Goal: Information Seeking & Learning: Learn about a topic

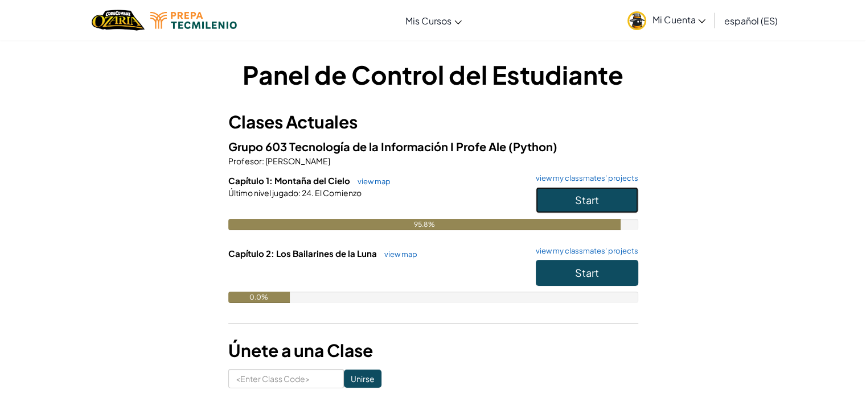
click at [541, 192] on button "Start" at bounding box center [586, 200] width 102 height 26
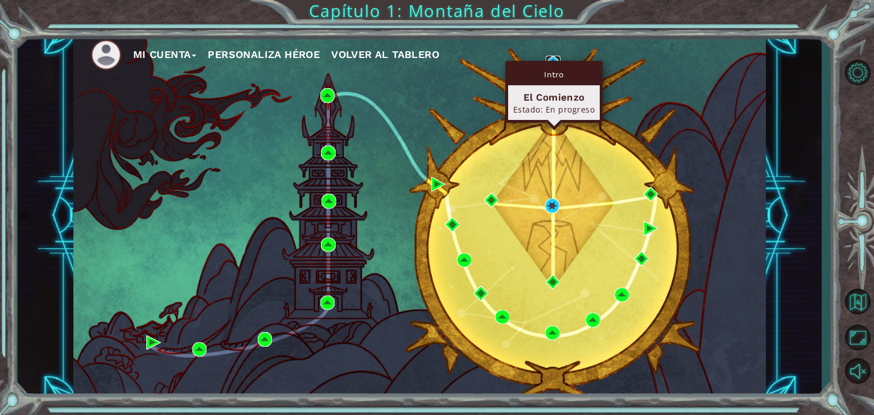
click at [552, 57] on img at bounding box center [553, 63] width 15 height 15
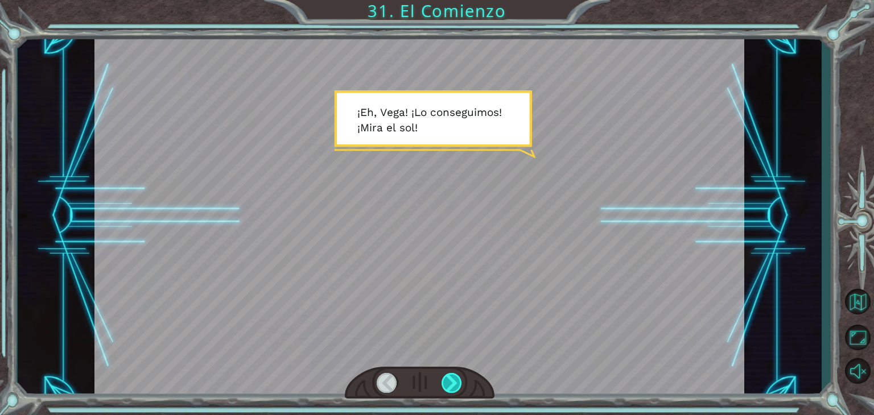
click at [455, 380] on div at bounding box center [452, 383] width 20 height 20
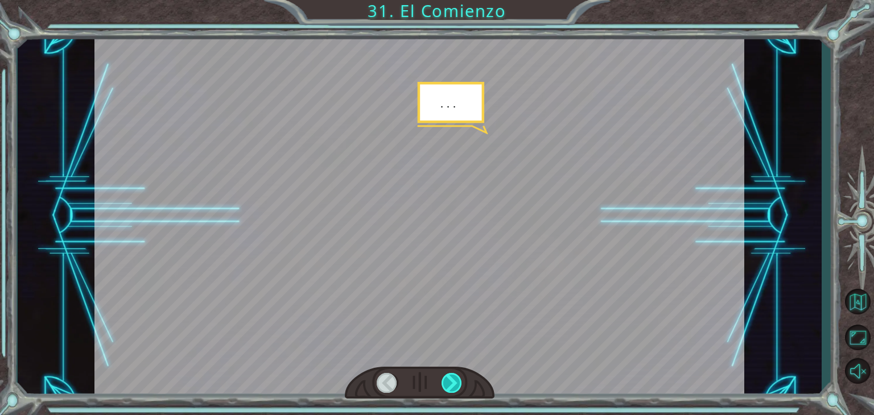
click at [455, 380] on div at bounding box center [452, 383] width 20 height 20
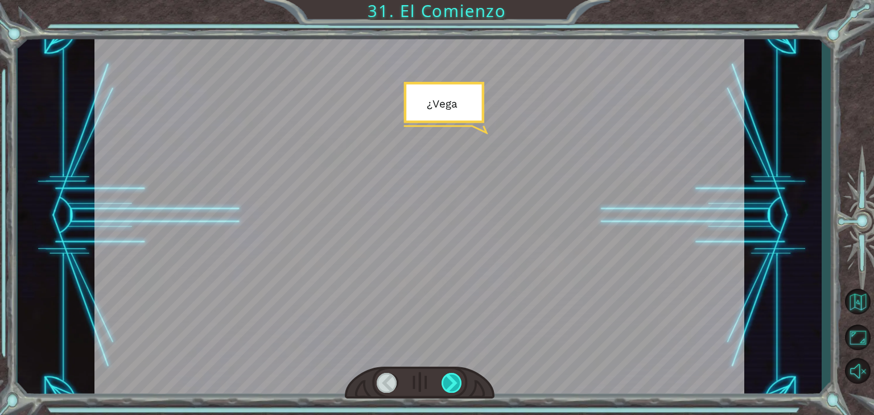
click at [455, 380] on div at bounding box center [452, 383] width 20 height 20
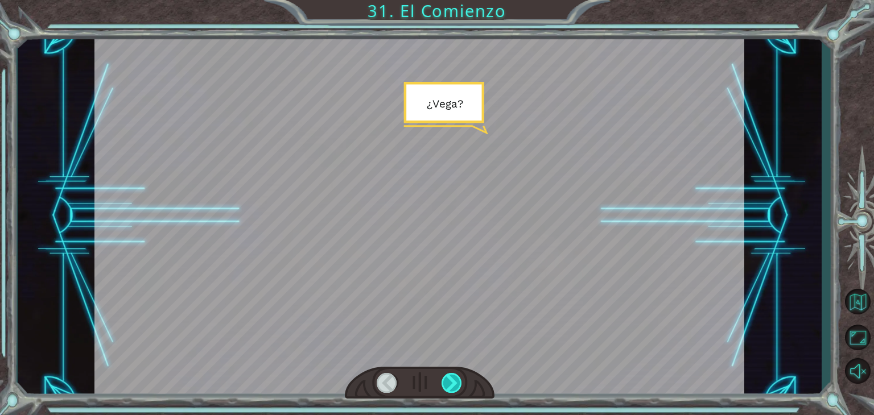
click at [455, 380] on div at bounding box center [452, 383] width 20 height 20
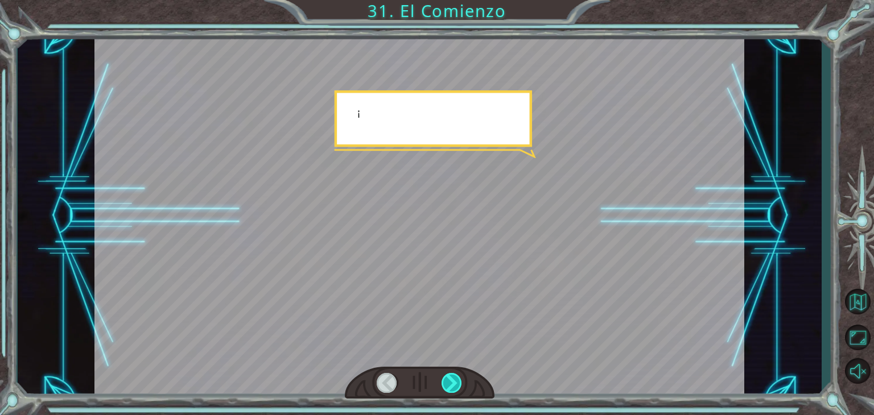
click at [455, 380] on div at bounding box center [452, 383] width 20 height 20
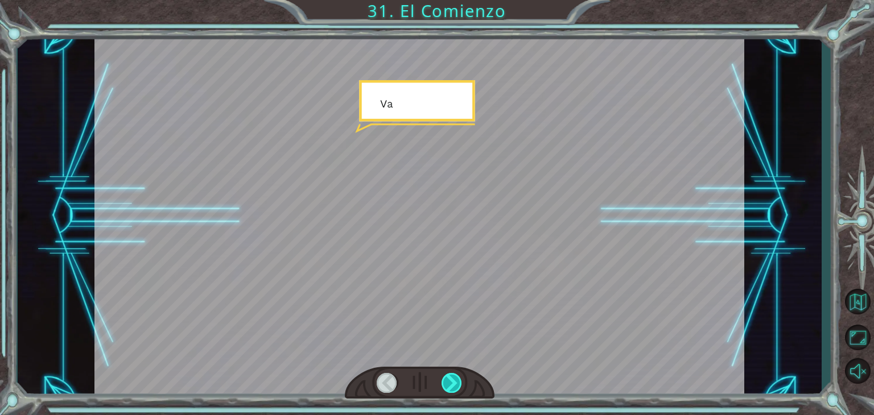
click at [455, 380] on div at bounding box center [452, 383] width 20 height 20
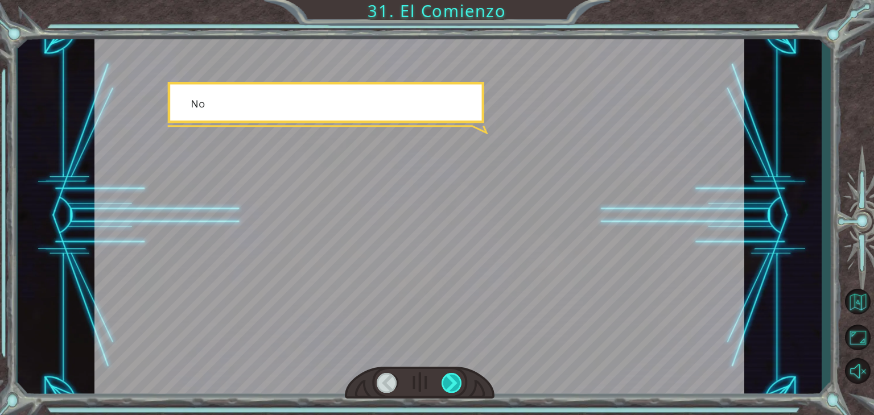
click at [455, 380] on div at bounding box center [452, 383] width 20 height 20
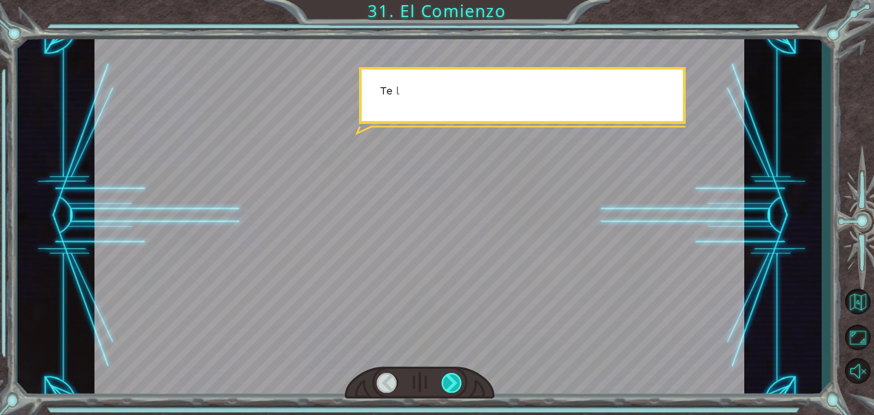
click at [455, 380] on div at bounding box center [452, 383] width 20 height 20
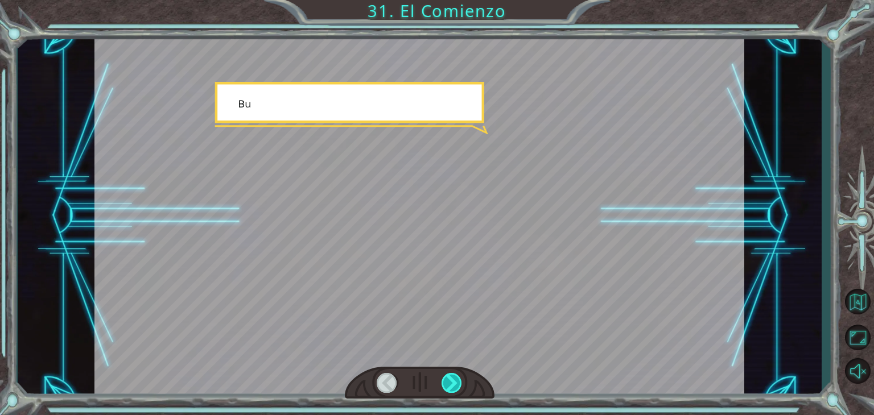
click at [455, 380] on div at bounding box center [452, 383] width 20 height 20
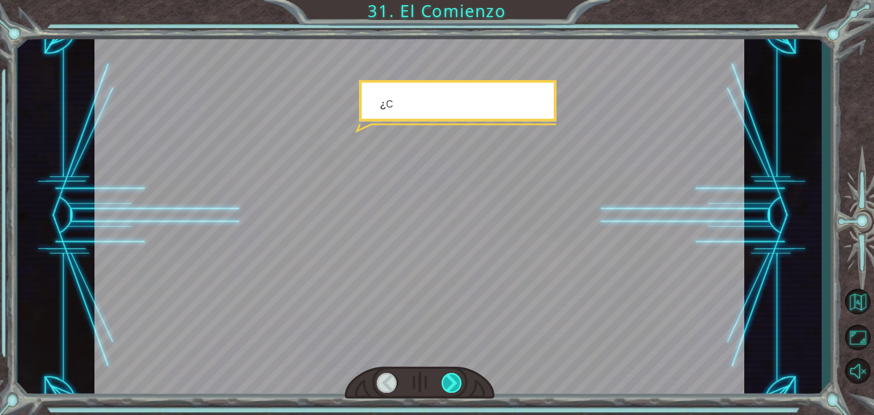
click at [455, 380] on div at bounding box center [452, 383] width 20 height 20
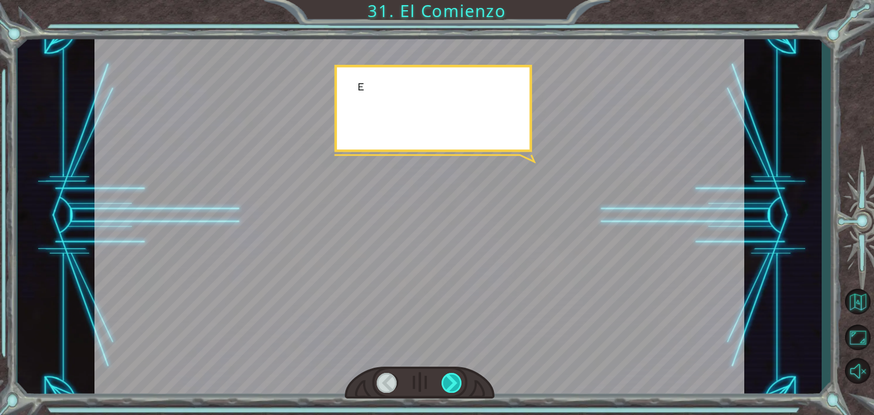
click at [455, 380] on div at bounding box center [452, 383] width 20 height 20
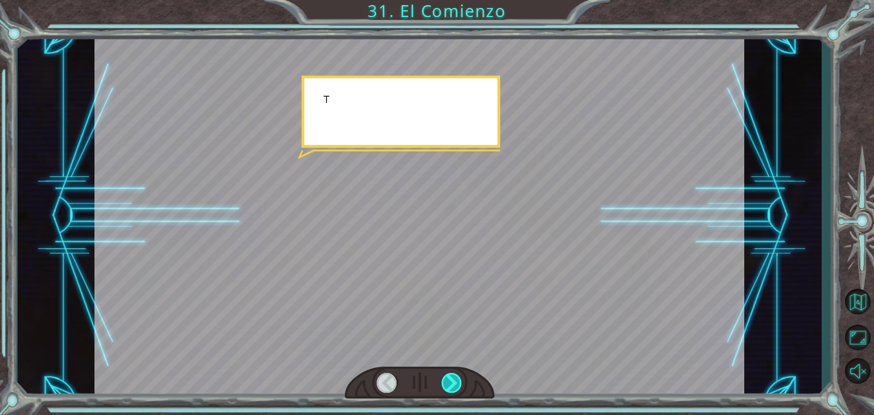
click at [455, 380] on div at bounding box center [452, 383] width 20 height 20
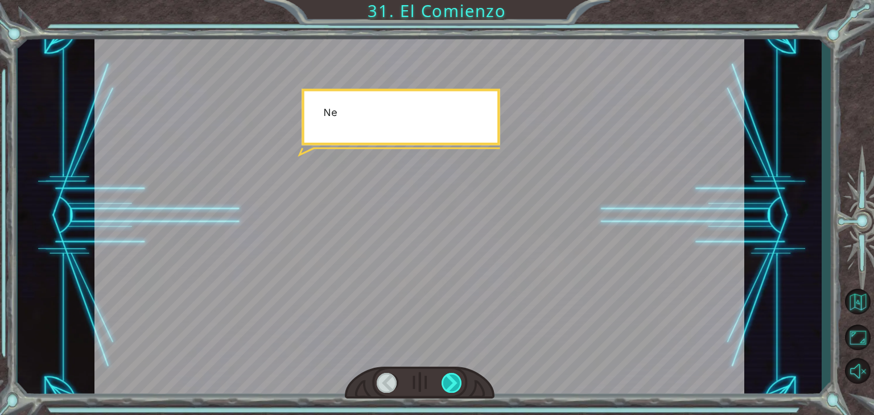
click at [455, 380] on div at bounding box center [452, 383] width 20 height 20
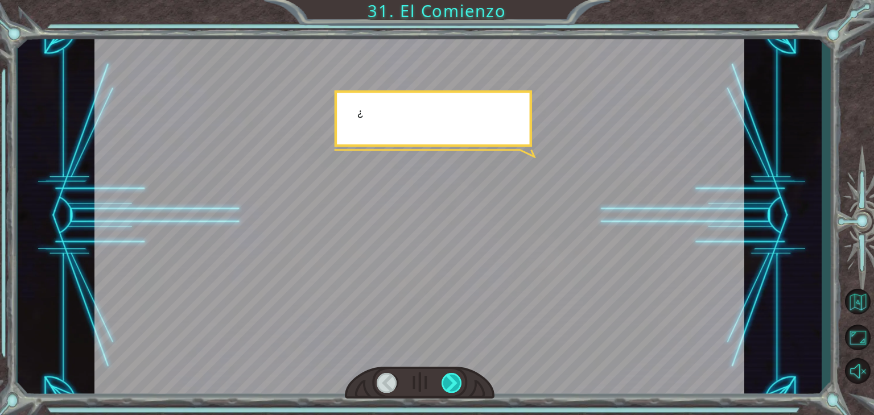
click at [455, 380] on div at bounding box center [452, 383] width 20 height 20
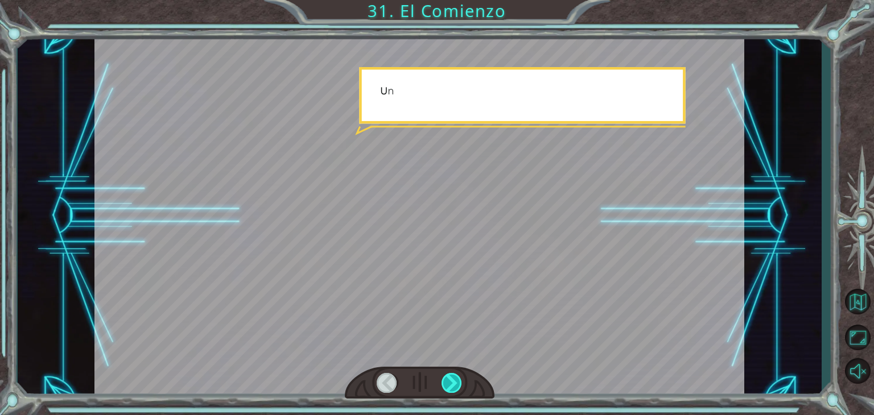
click at [455, 380] on div at bounding box center [452, 383] width 20 height 20
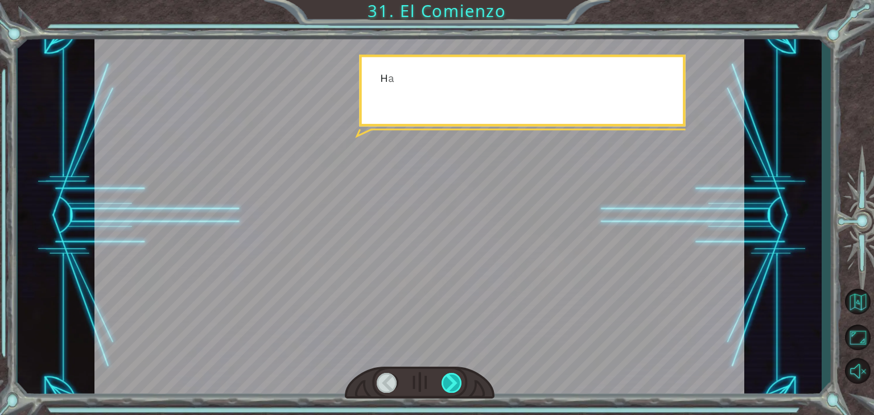
click at [455, 380] on div at bounding box center [452, 383] width 20 height 20
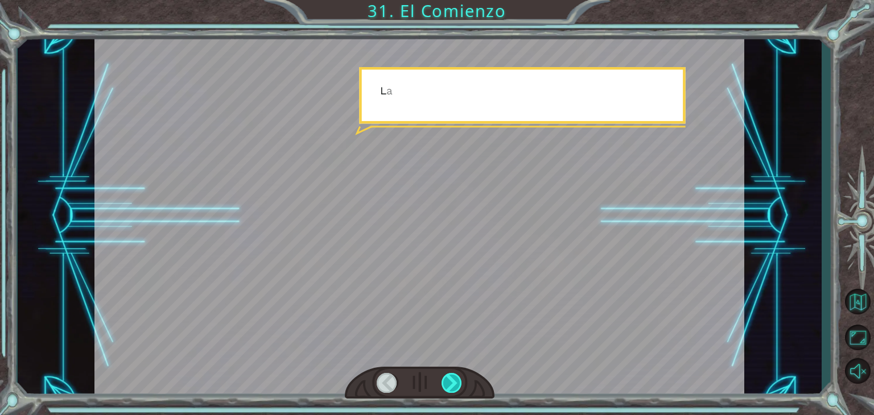
click at [455, 380] on div at bounding box center [452, 383] width 20 height 20
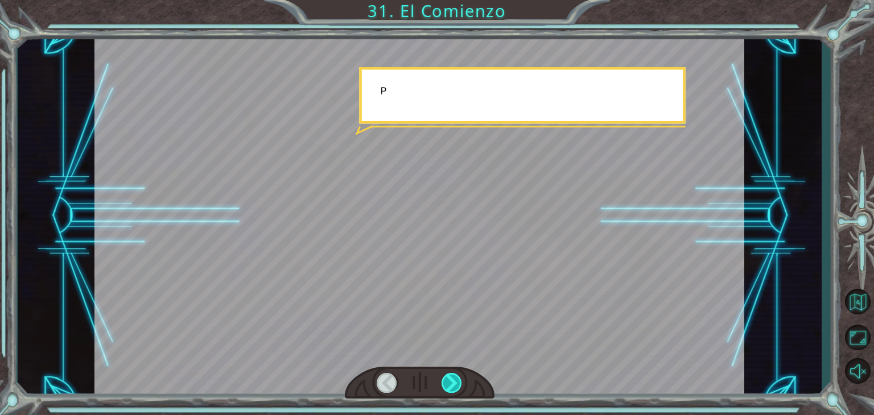
click at [455, 380] on div at bounding box center [452, 383] width 20 height 20
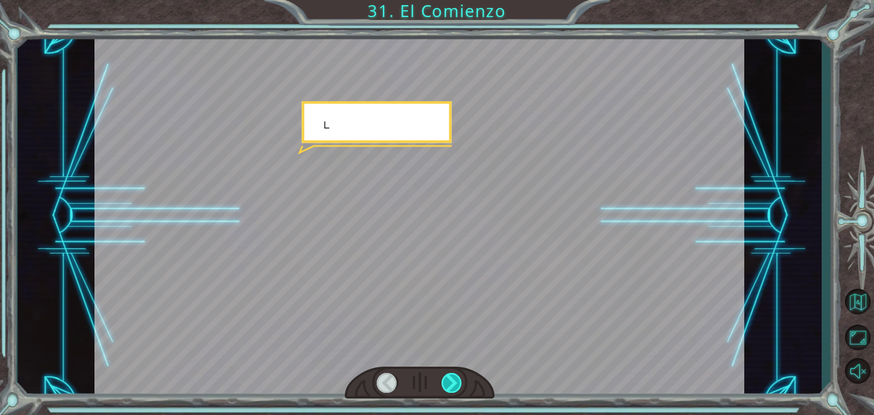
click at [455, 380] on div at bounding box center [452, 383] width 20 height 20
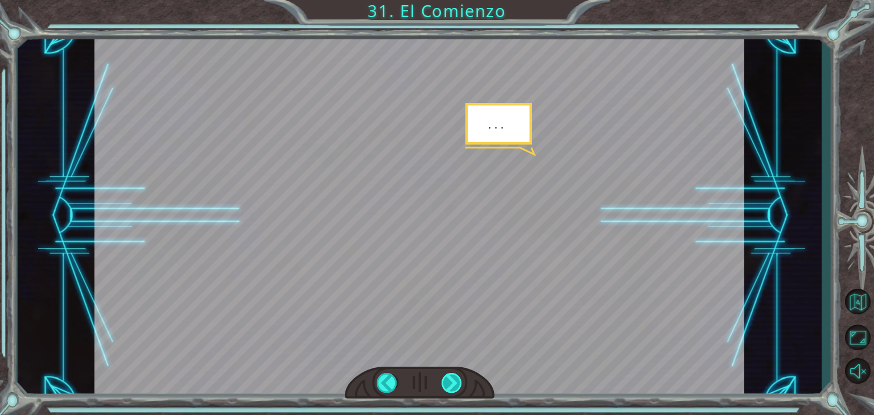
click at [455, 380] on div at bounding box center [452, 383] width 20 height 20
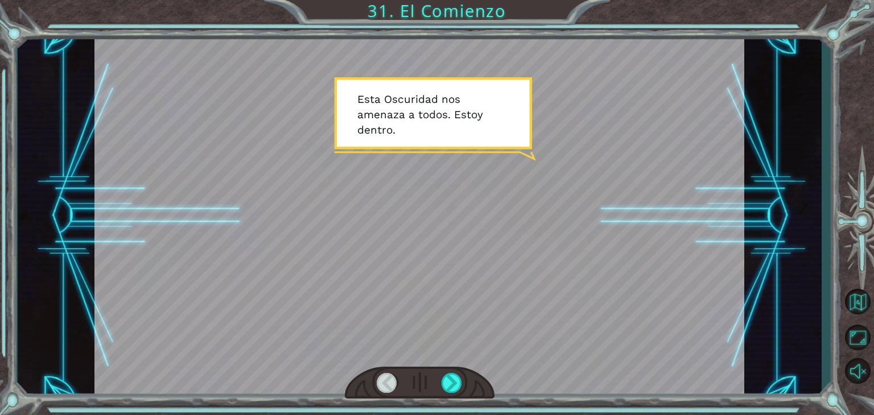
click at [785, 225] on div "Temporary Text ¡ E h , V e g a ! ¡ L o c o n s e g u i m o s ! ¡ M i r a e l s …" at bounding box center [420, 215] width 804 height 365
click at [448, 388] on div at bounding box center [452, 383] width 20 height 20
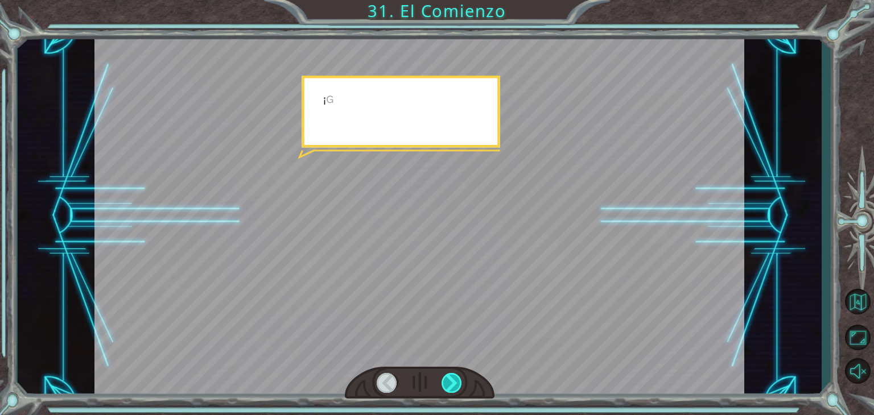
click at [448, 388] on div at bounding box center [452, 383] width 20 height 20
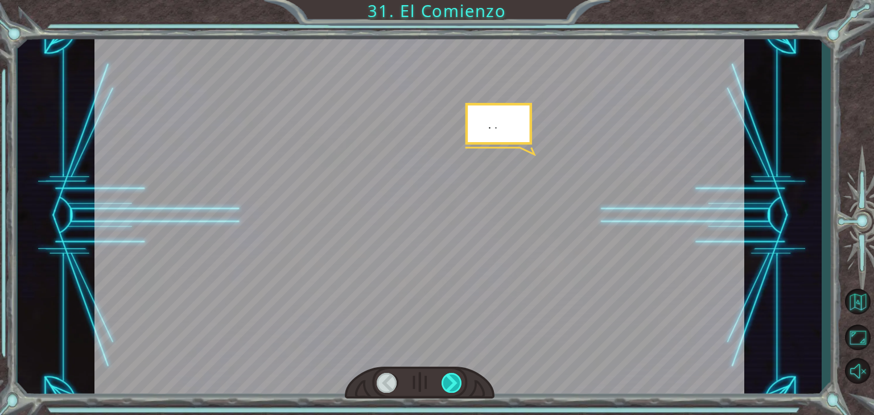
click at [448, 388] on div at bounding box center [452, 383] width 20 height 20
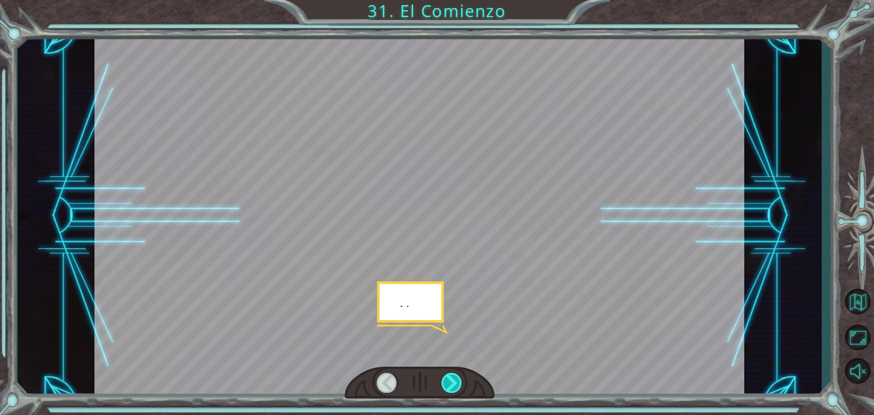
click at [448, 388] on div at bounding box center [452, 383] width 20 height 20
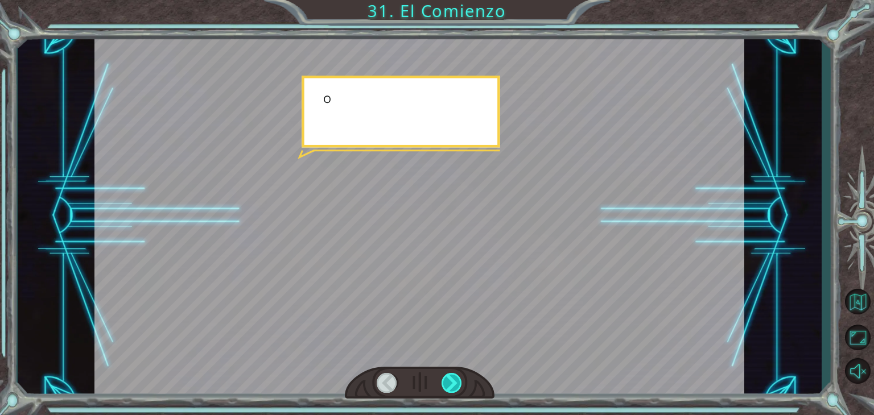
click at [448, 388] on div at bounding box center [452, 383] width 20 height 20
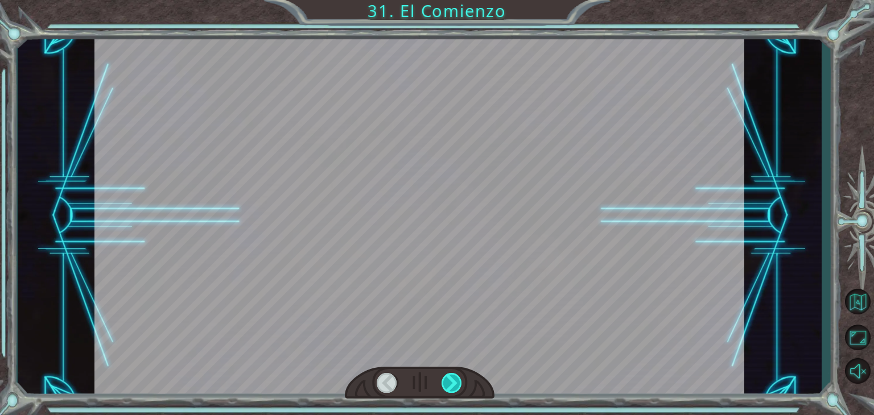
click at [448, 388] on div at bounding box center [452, 383] width 20 height 20
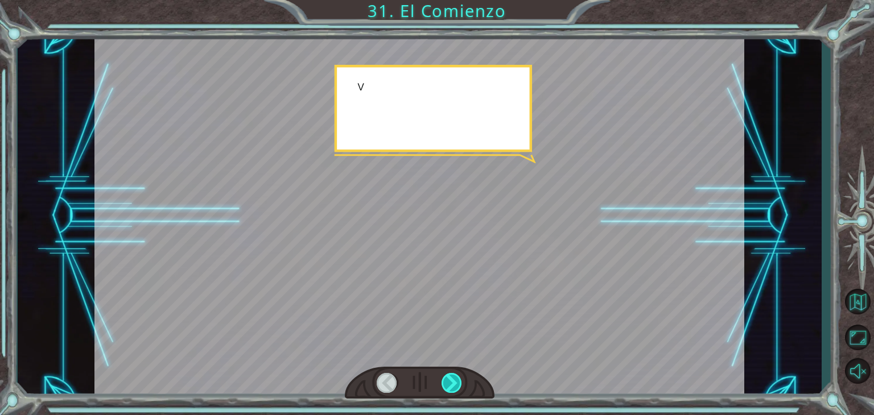
click at [448, 388] on div at bounding box center [452, 383] width 20 height 20
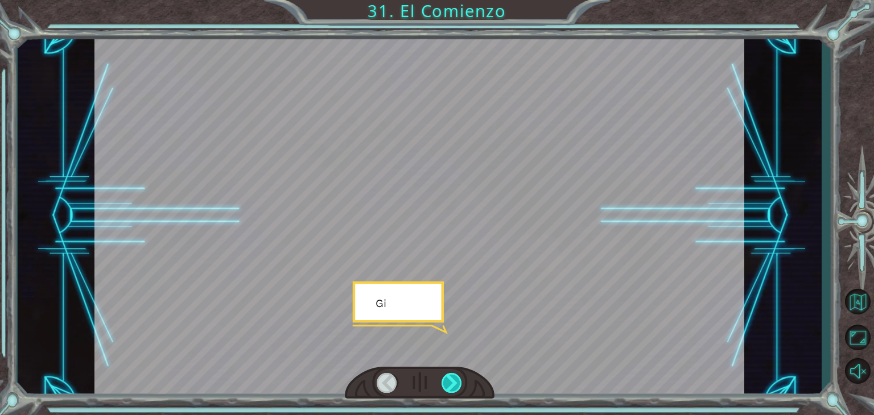
click at [448, 389] on div at bounding box center [452, 383] width 20 height 20
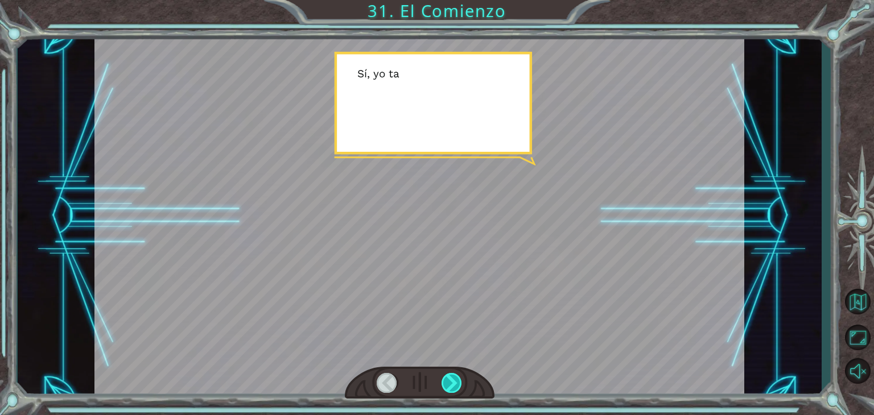
click at [448, 389] on div at bounding box center [452, 383] width 20 height 20
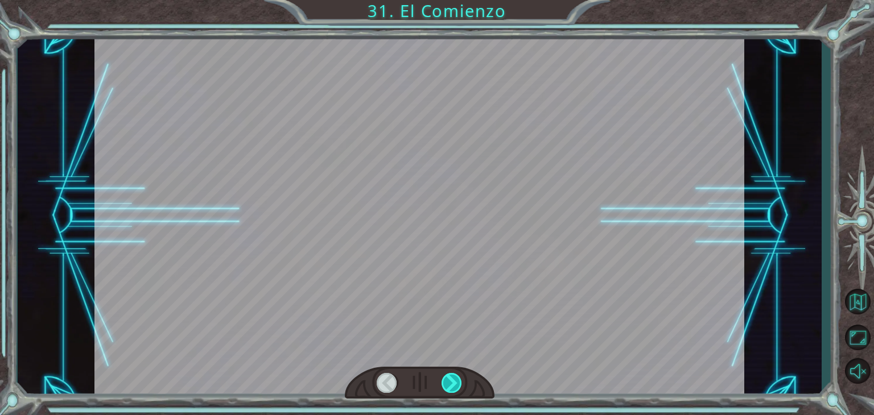
click at [448, 389] on div at bounding box center [452, 383] width 20 height 20
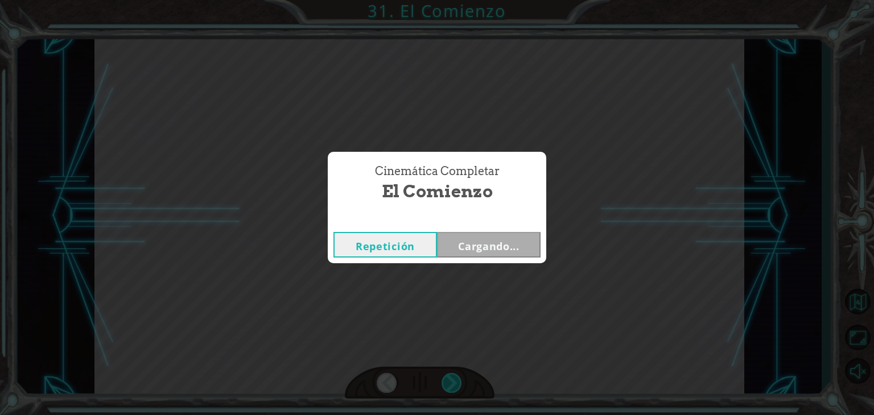
click at [448, 389] on div "Cinemática Completar El Comienzo Repetición Cargando..." at bounding box center [437, 207] width 874 height 415
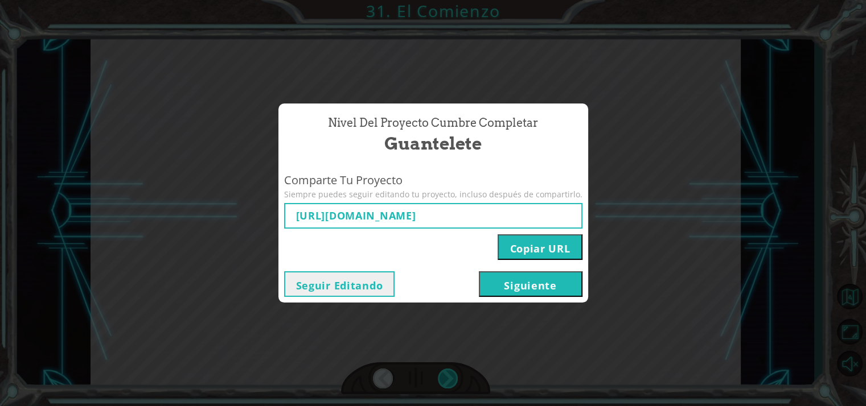
click at [448, 389] on div "Nivel del Proyecto Cumbre Completar Guantelete Comparte Tu Proyecto Siempre pue…" at bounding box center [433, 203] width 866 height 406
type input "[URL][DOMAIN_NAME]"
click at [448, 389] on div "Nivel del Proyecto Cumbre Completar Guantelete Comparte Tu Proyecto Siempre pue…" at bounding box center [433, 203] width 866 height 406
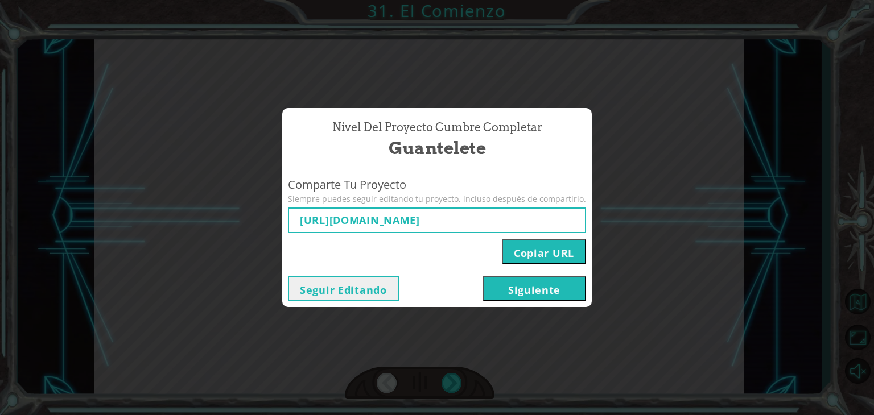
click at [486, 281] on button "Siguiente" at bounding box center [535, 289] width 104 height 26
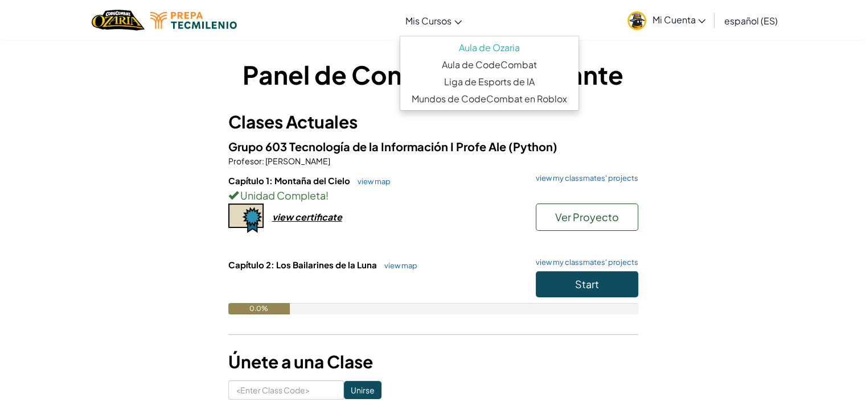
click at [457, 16] on link "Mis Cursos" at bounding box center [433, 20] width 68 height 31
click at [421, 162] on p "Profesor : [PERSON_NAME]" at bounding box center [433, 160] width 410 height 11
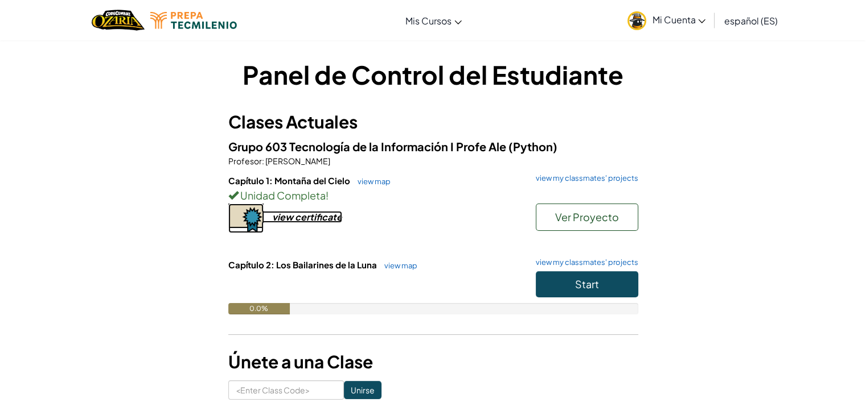
click at [309, 219] on div "view certificate" at bounding box center [307, 217] width 70 height 12
click at [618, 286] on button "Start" at bounding box center [586, 284] width 102 height 26
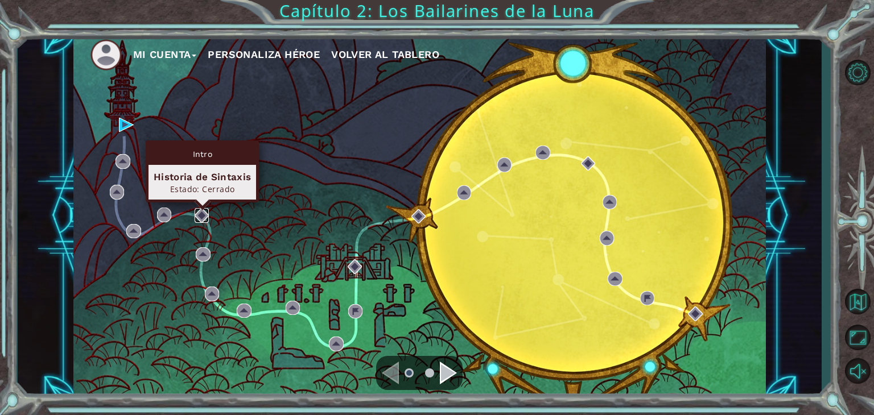
click at [203, 213] on img at bounding box center [202, 215] width 15 height 15
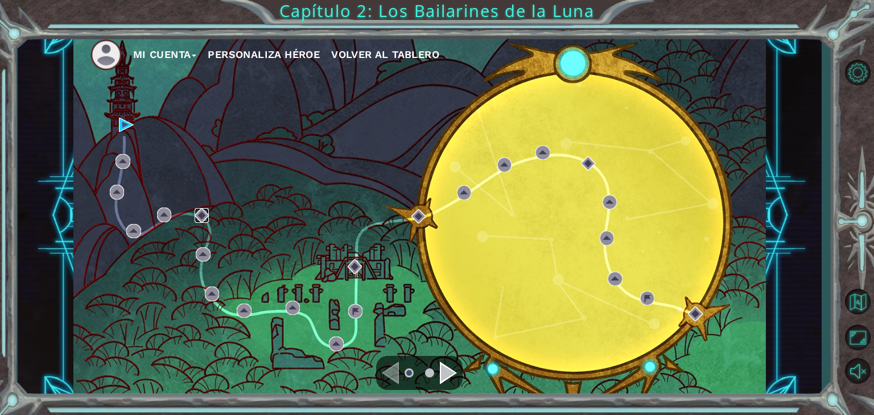
click at [203, 213] on img at bounding box center [202, 215] width 15 height 15
click at [203, 215] on img at bounding box center [202, 215] width 15 height 15
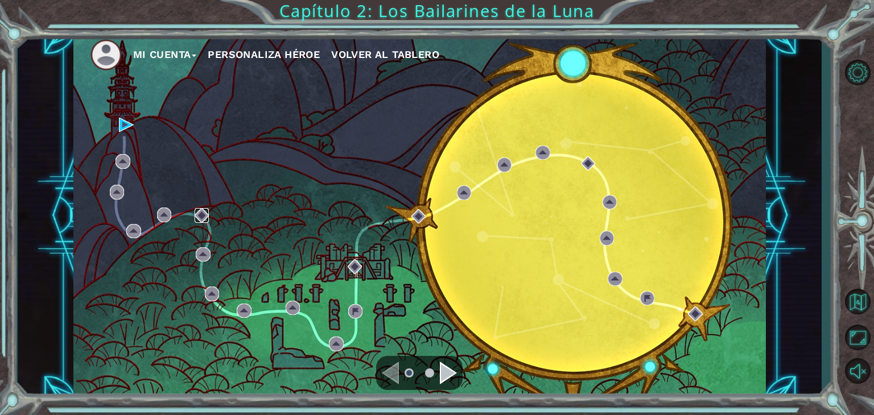
click at [203, 215] on img at bounding box center [202, 215] width 15 height 15
drag, startPoint x: 146, startPoint y: 176, endPoint x: 150, endPoint y: 104, distance: 72.4
click at [150, 104] on div "Mi Cuenta Personaliza Héroe Volver al Tablero" at bounding box center [419, 216] width 693 height 365
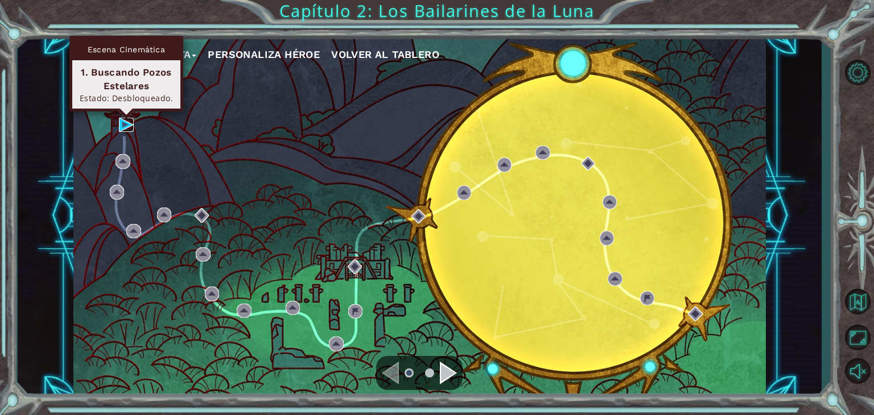
click at [127, 121] on img at bounding box center [126, 125] width 15 height 15
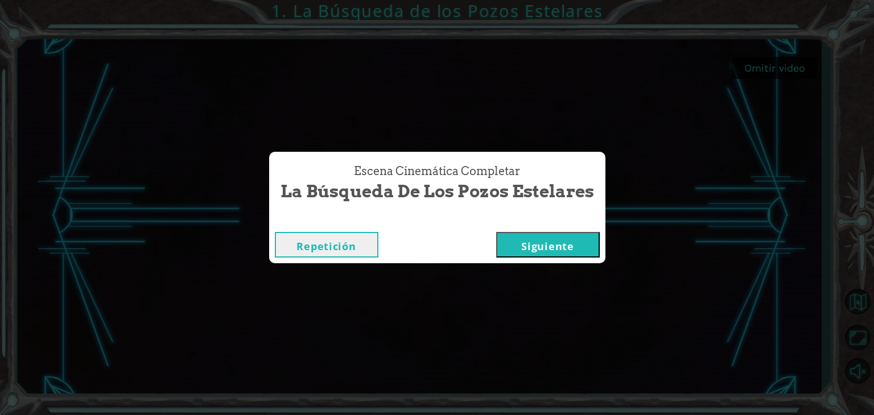
click at [580, 237] on button "Siguiente" at bounding box center [548, 245] width 104 height 26
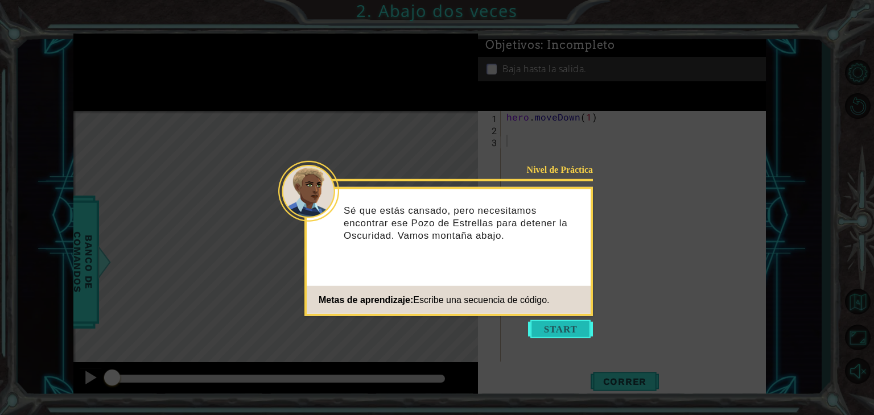
click at [557, 330] on button "Start" at bounding box center [560, 329] width 65 height 18
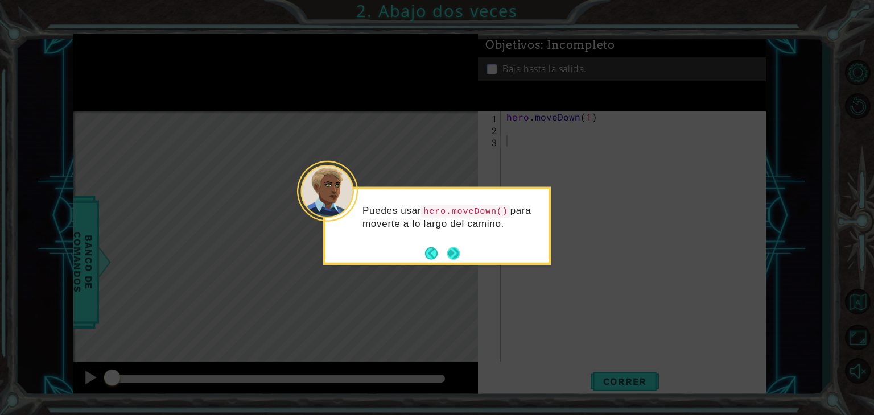
click at [455, 251] on button "Next" at bounding box center [453, 253] width 13 height 13
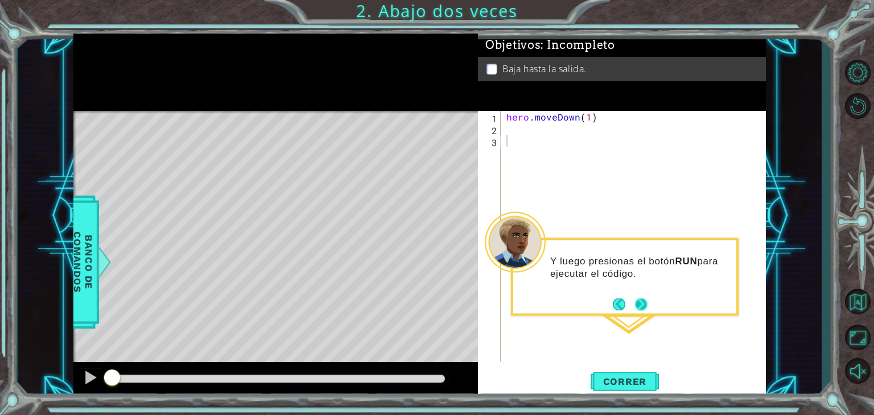
click at [640, 298] on button "Next" at bounding box center [641, 304] width 13 height 13
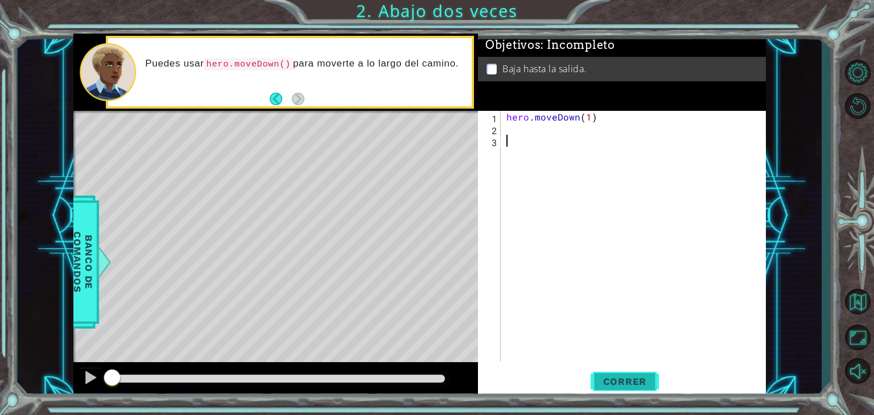
click at [605, 383] on span "Correr" at bounding box center [625, 381] width 67 height 11
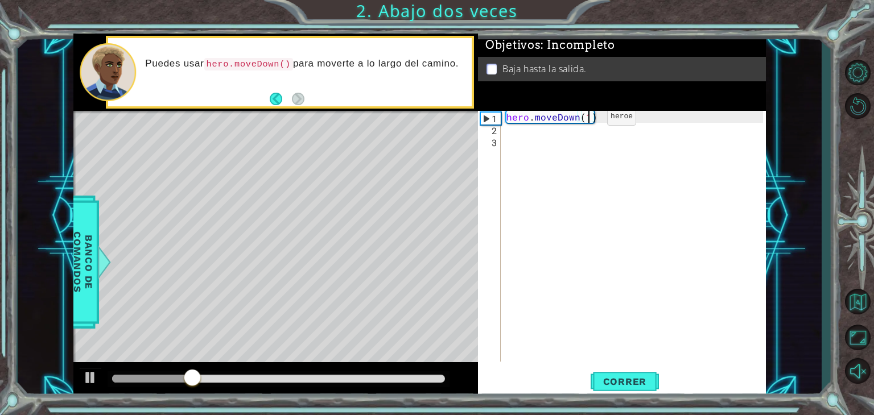
click at [588, 119] on div "hero . moveDown ( 1 )" at bounding box center [636, 248] width 265 height 275
type textarea "hero.moveDown(2)"
click at [618, 380] on span "Correr" at bounding box center [625, 381] width 67 height 11
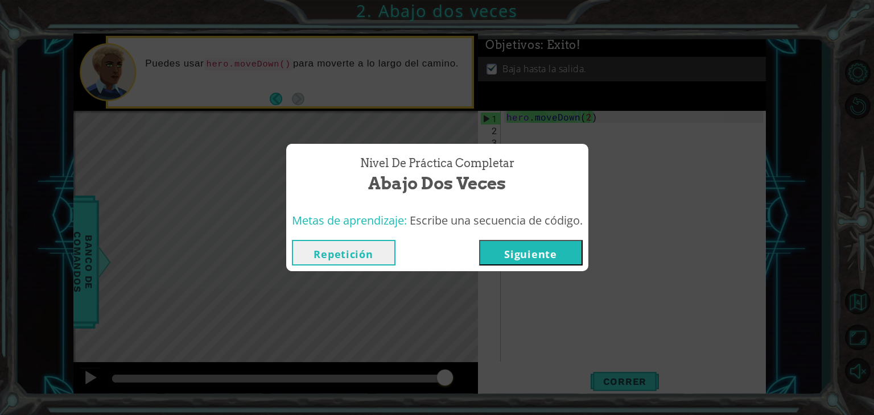
click at [512, 243] on button "Siguiente" at bounding box center [531, 253] width 104 height 26
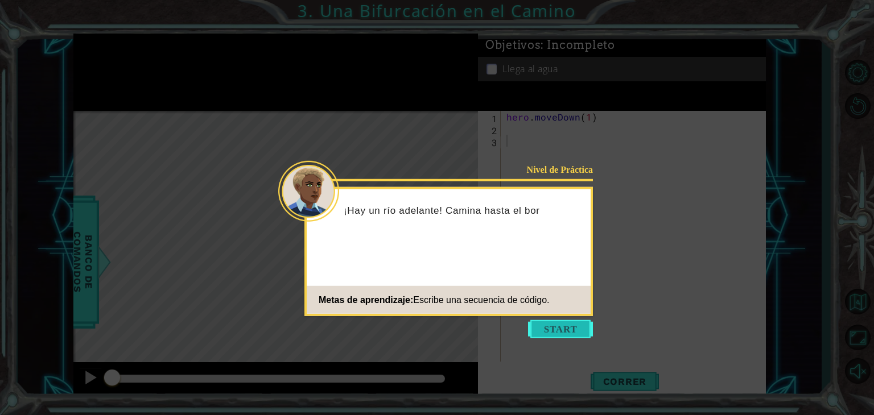
click at [559, 324] on button "Start" at bounding box center [560, 329] width 65 height 18
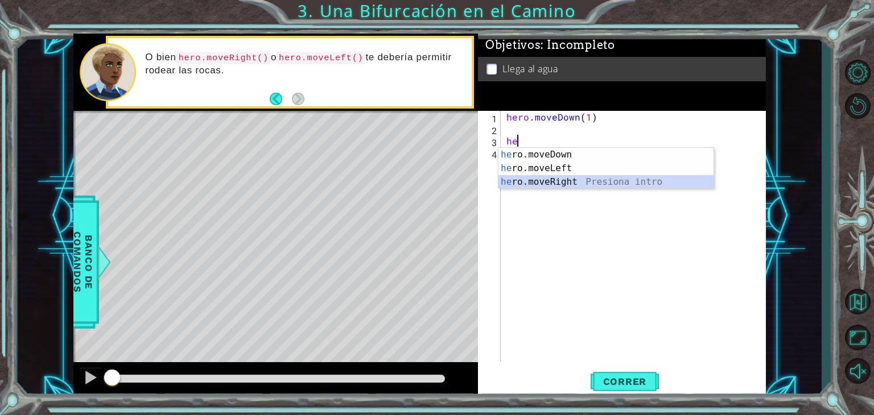
click at [538, 186] on div "he ro.moveDown Presiona intro he ro.moveLeft Presiona intro he ro.moveRight Pre…" at bounding box center [606, 182] width 215 height 68
type textarea "hero.moveRight(1)"
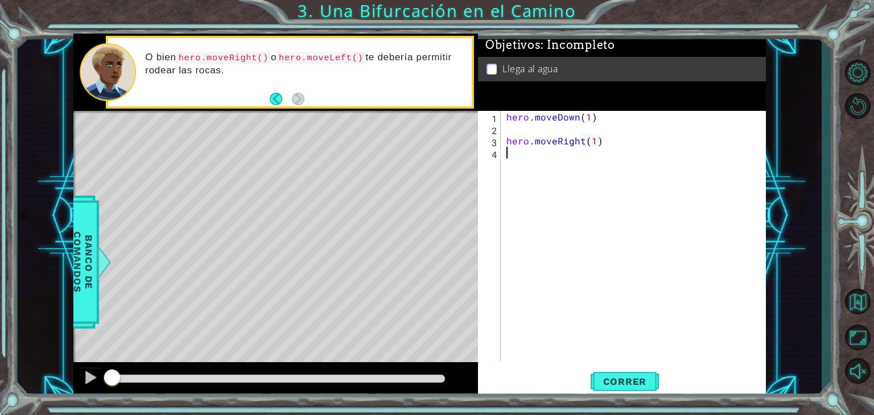
click at [526, 175] on div "hero . moveDown ( 1 ) hero . moveRight ( 1 )" at bounding box center [636, 248] width 265 height 275
click at [505, 136] on div "hero . moveDown ( 1 ) hero . moveRight ( 1 ) he" at bounding box center [636, 248] width 265 height 275
click at [528, 145] on div "hero . moveDown ( 1 ) hero . moveRight ( 1 ) he" at bounding box center [636, 248] width 265 height 275
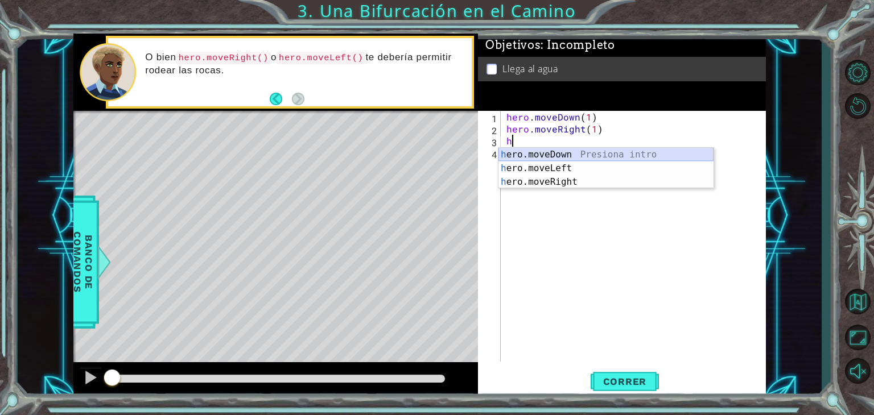
click at [538, 156] on div "h ero.moveDown Presiona intro h ero.moveLeft Presiona intro h ero.moveRight Pre…" at bounding box center [606, 182] width 215 height 68
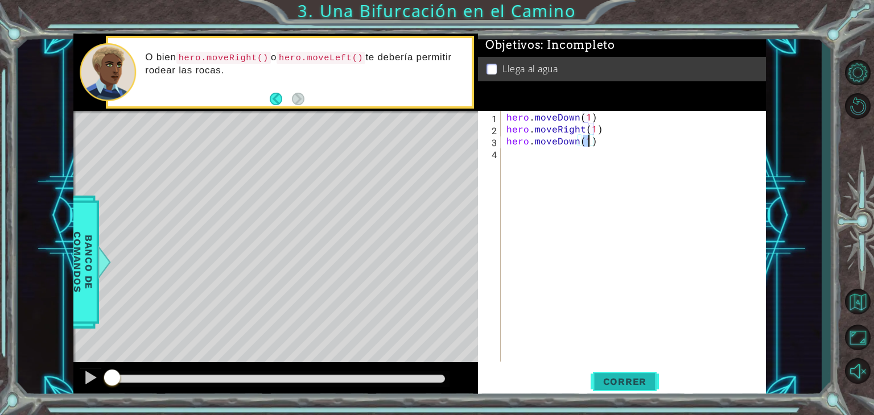
type textarea "hero.moveDown(1)"
click at [625, 372] on button "Correr" at bounding box center [625, 382] width 68 height 29
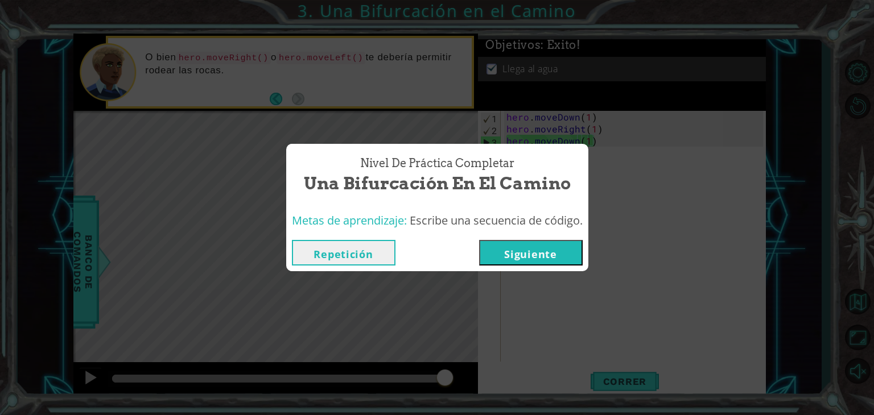
click at [539, 247] on button "Siguiente" at bounding box center [531, 253] width 104 height 26
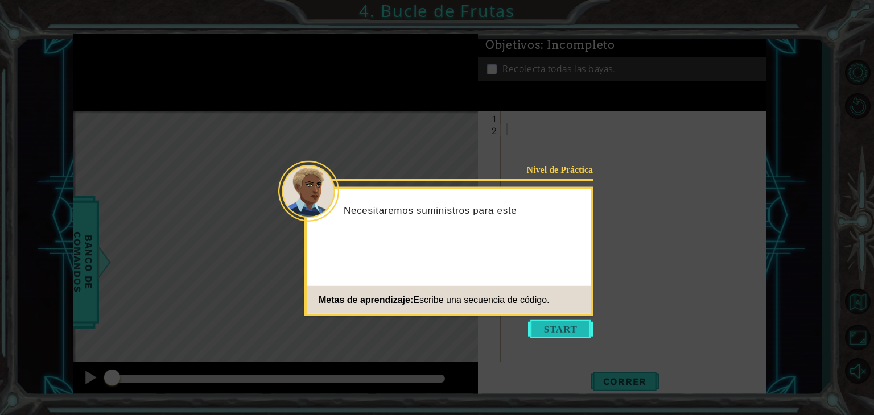
click at [571, 332] on button "Start" at bounding box center [560, 329] width 65 height 18
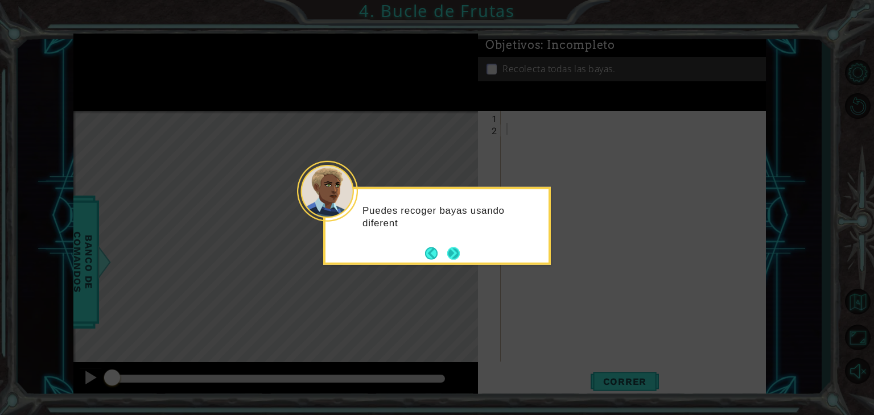
click at [451, 248] on button "Next" at bounding box center [453, 253] width 13 height 13
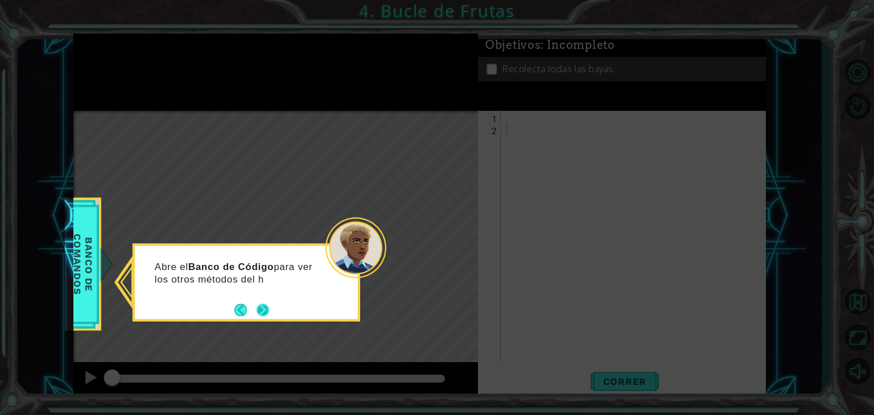
click at [266, 312] on button "Next" at bounding box center [263, 310] width 13 height 13
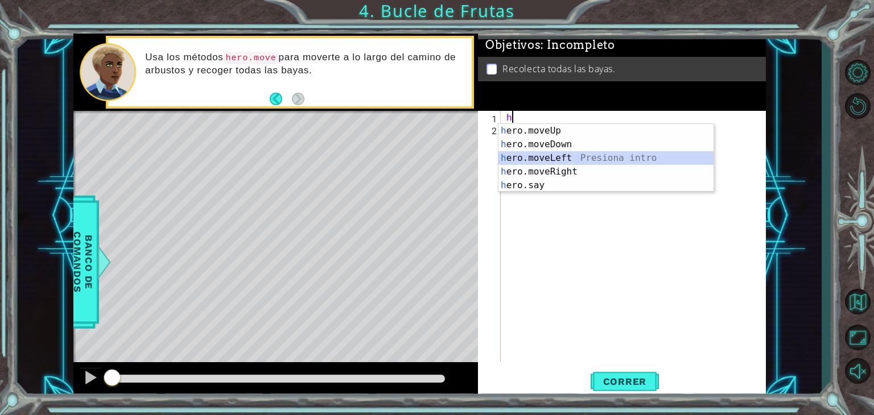
click at [554, 154] on div "h ero.moveUp Presiona intro h ero.moveDown Presiona intro h ero.moveLeft Presio…" at bounding box center [606, 172] width 215 height 96
type textarea "hero.moveLeft(1)"
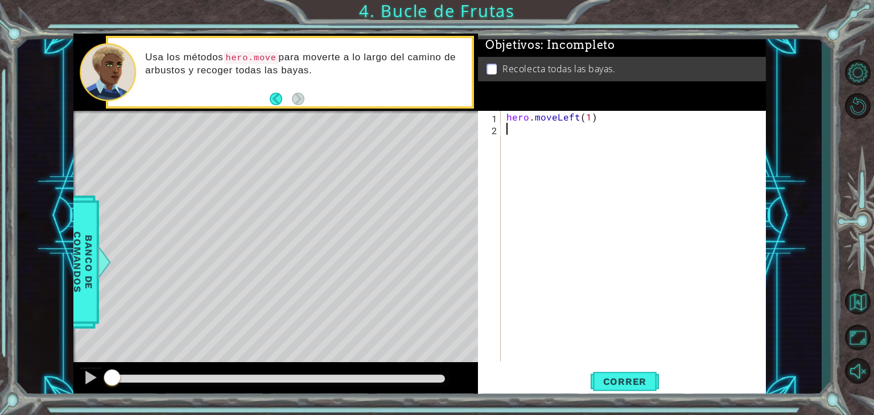
click at [537, 133] on div "hero . moveLeft ( 1 )" at bounding box center [636, 248] width 265 height 275
click at [588, 118] on div "hero . moveLeft ( 1 )" at bounding box center [636, 248] width 265 height 275
type textarea "hero.moveLeft(2)"
click at [522, 127] on div "hero . moveLeft ( 2 )" at bounding box center [636, 248] width 265 height 275
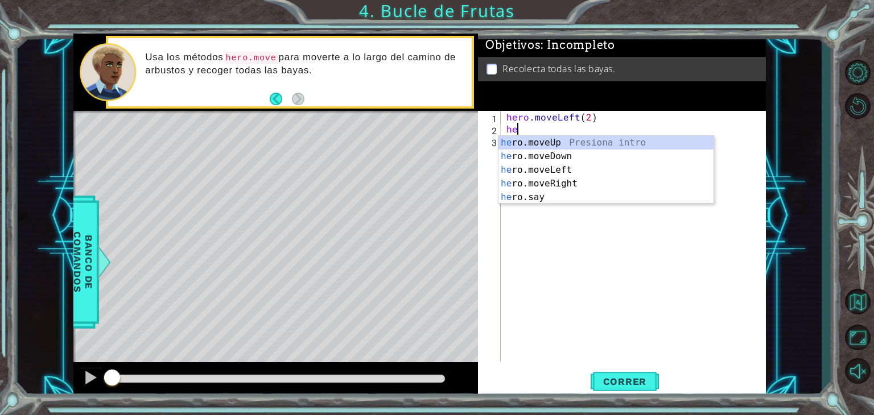
scroll to position [0, 0]
click at [550, 153] on div "her o.moveUp Presiona intro her o.moveDown Presiona intro her o.moveLeft Presio…" at bounding box center [606, 184] width 215 height 96
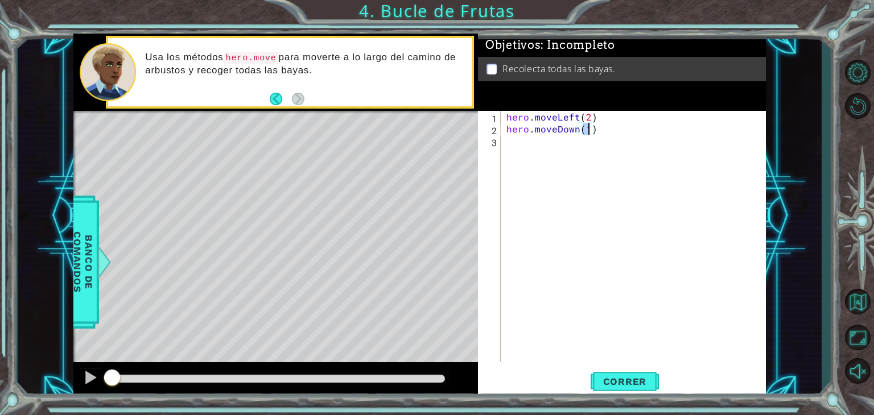
type textarea "hero.moveDown()"
type textarea "hero.moveDown(2)"
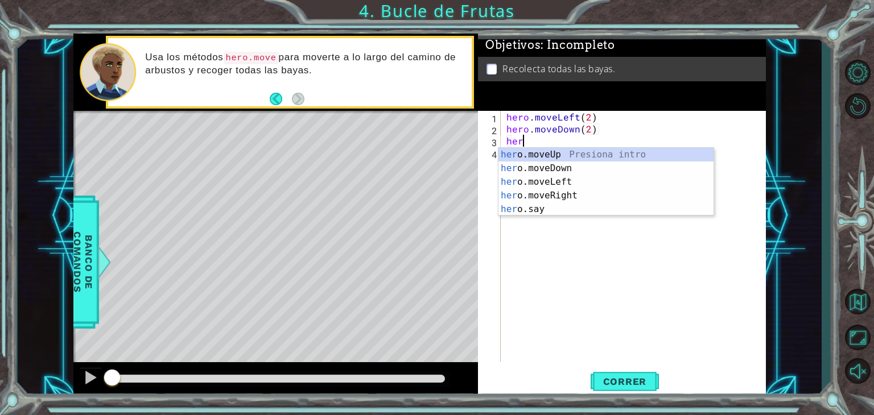
scroll to position [0, 0]
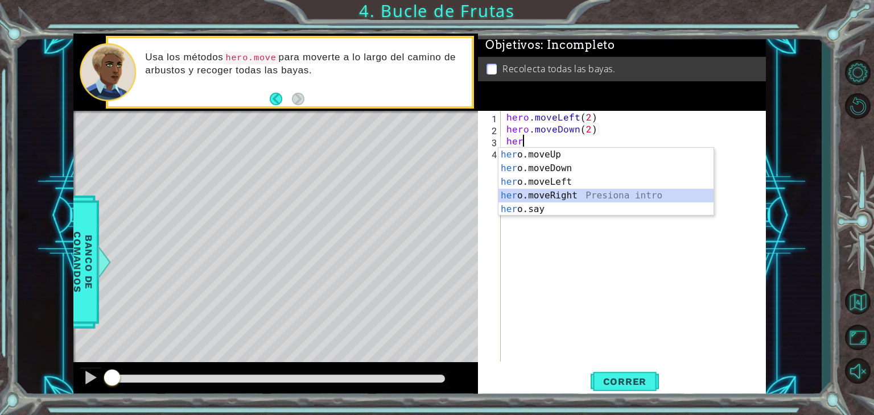
click at [558, 192] on div "her o.moveUp Presiona intro her o.moveDown Presiona intro her o.moveLeft Presio…" at bounding box center [606, 196] width 215 height 96
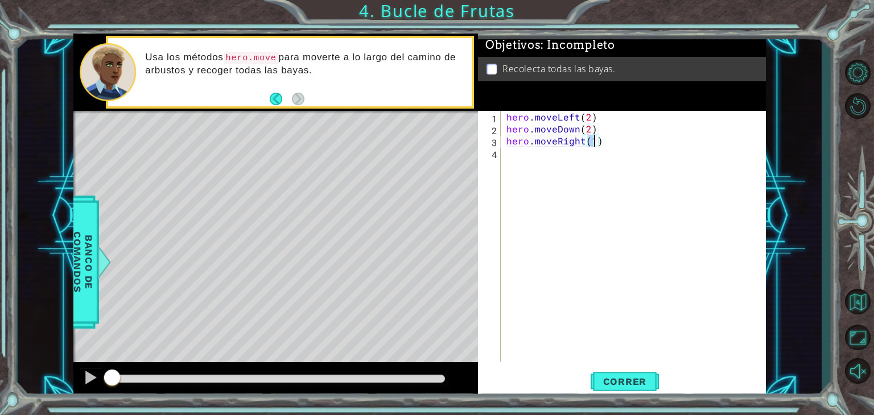
type textarea "hero.moveRight(2)"
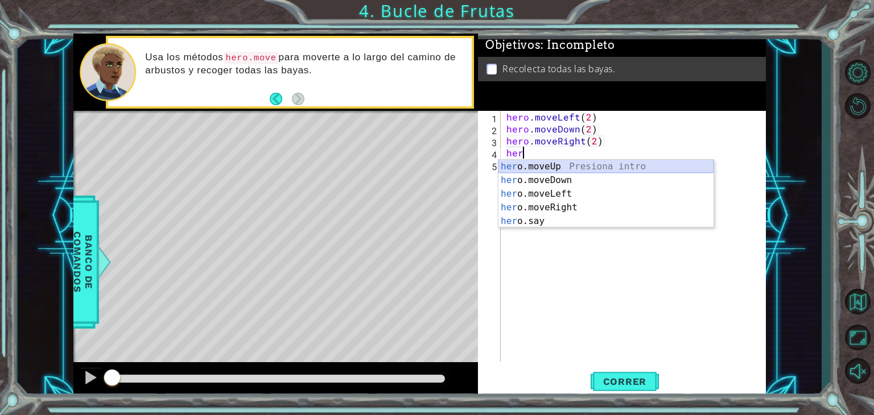
click at [575, 166] on div "her o.moveUp Presiona intro her o.moveDown Presiona intro her o.moveLeft Presio…" at bounding box center [606, 208] width 215 height 96
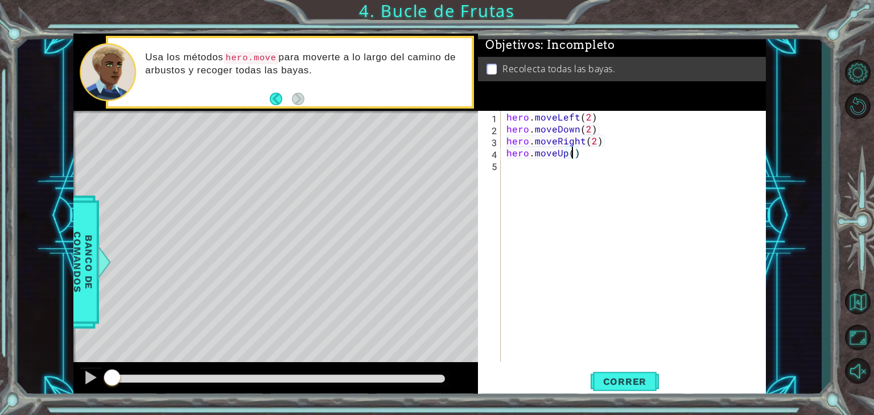
type textarea "hero.moveUp(2)"
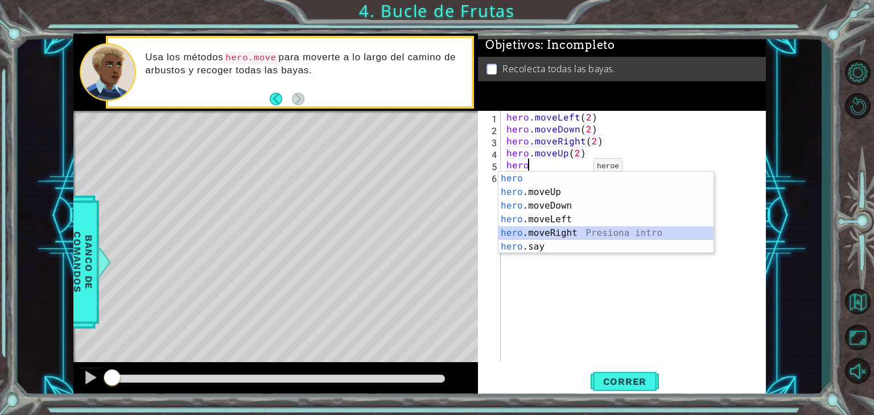
click at [567, 233] on div "hero Presiona intro hero .moveUp Presiona intro hero .moveDown Presiona intro h…" at bounding box center [606, 226] width 215 height 109
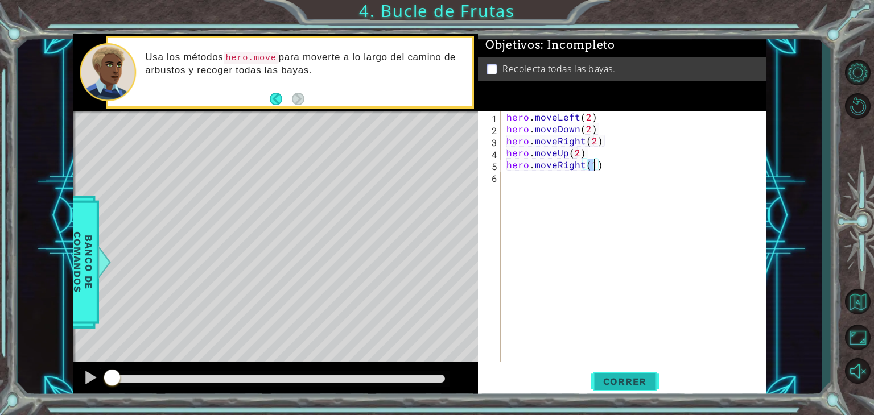
type textarea "hero.moveRight(1)"
click at [618, 381] on span "Correr" at bounding box center [625, 381] width 67 height 11
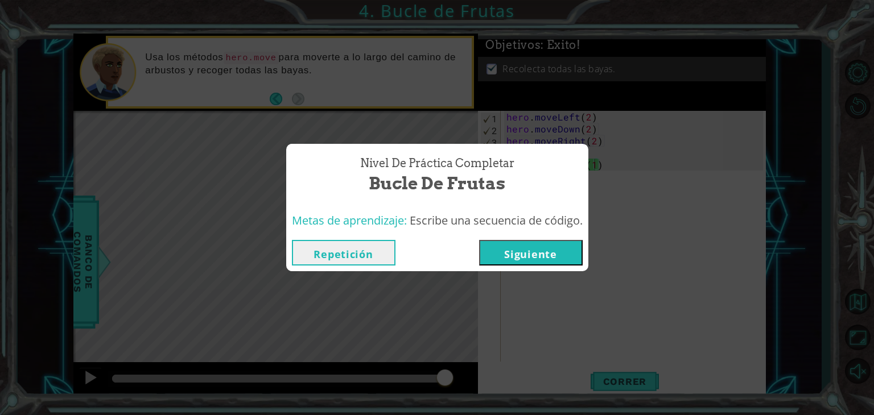
click at [527, 253] on button "Siguiente" at bounding box center [531, 253] width 104 height 26
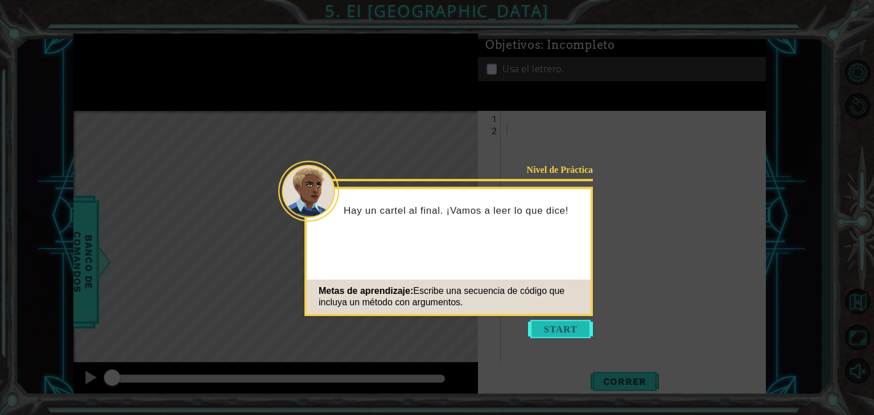
click at [538, 324] on button "Start" at bounding box center [560, 329] width 65 height 18
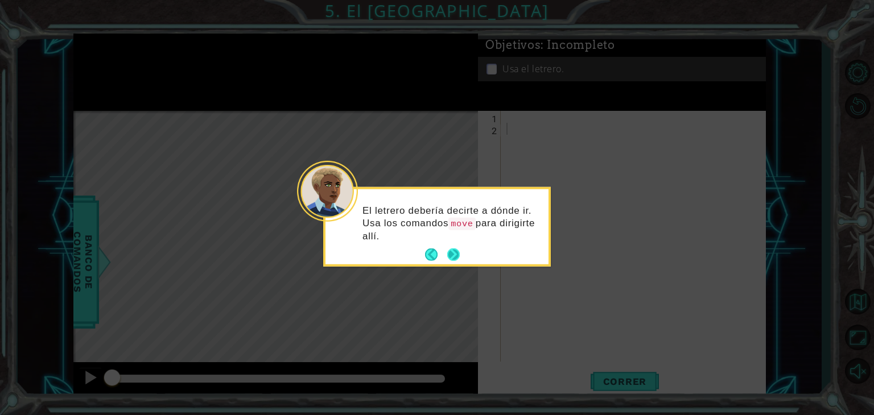
click at [458, 249] on button "Next" at bounding box center [453, 255] width 13 height 13
click at [458, 249] on button "Next" at bounding box center [453, 253] width 13 height 13
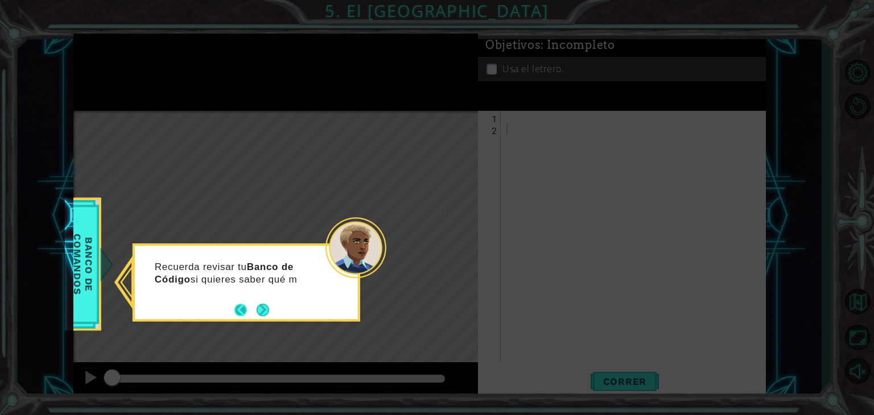
drag, startPoint x: 229, startPoint y: 300, endPoint x: 240, endPoint y: 312, distance: 16.5
click at [240, 308] on div "Recuerda revisar tu Banco de Código si quieres saber qué m" at bounding box center [246, 277] width 223 height 62
click at [240, 312] on button "Back" at bounding box center [245, 311] width 22 height 13
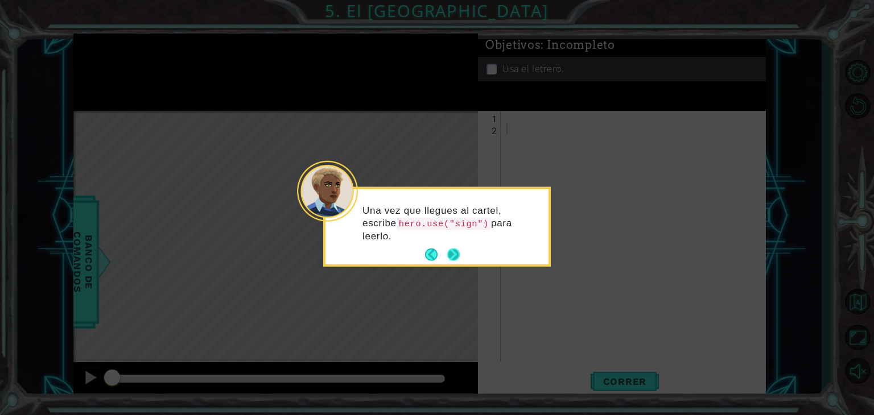
click at [447, 255] on button "Next" at bounding box center [453, 255] width 13 height 13
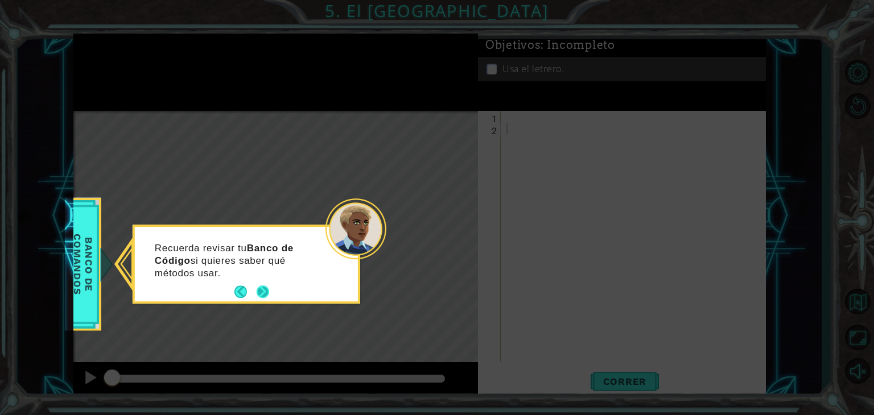
click at [259, 287] on button "Next" at bounding box center [263, 292] width 13 height 13
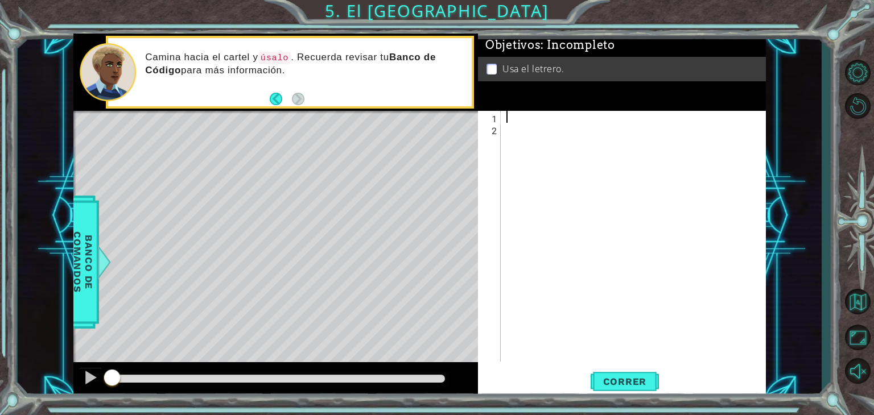
click at [513, 122] on div at bounding box center [636, 248] width 265 height 275
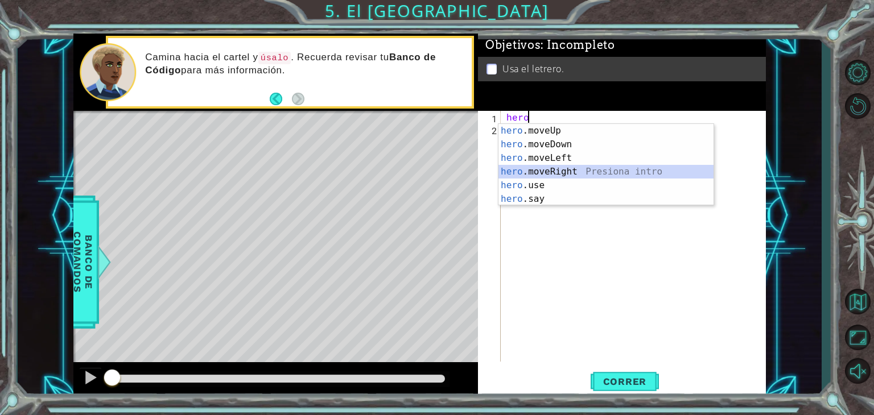
click at [542, 172] on div "hero .moveUp Presiona intro hero .moveDown Presiona intro hero .moveLeft Presio…" at bounding box center [606, 178] width 215 height 109
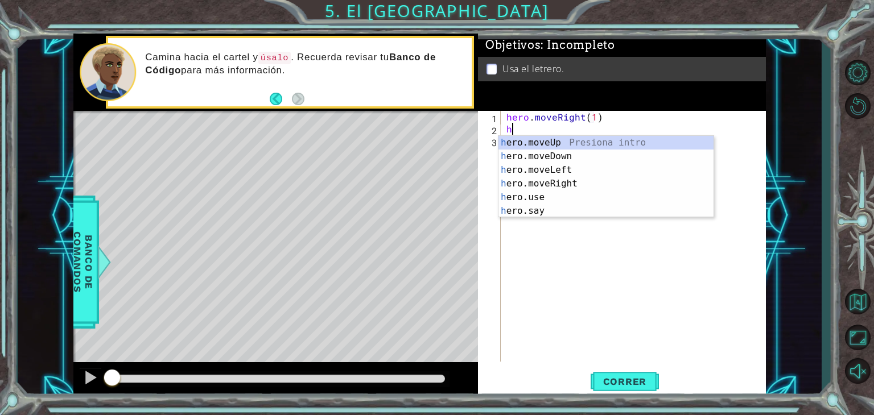
scroll to position [0, 6]
click at [567, 143] on div "her o.moveUp Presiona intro her o.moveDown Presiona intro her o.moveLeft Presio…" at bounding box center [606, 190] width 215 height 109
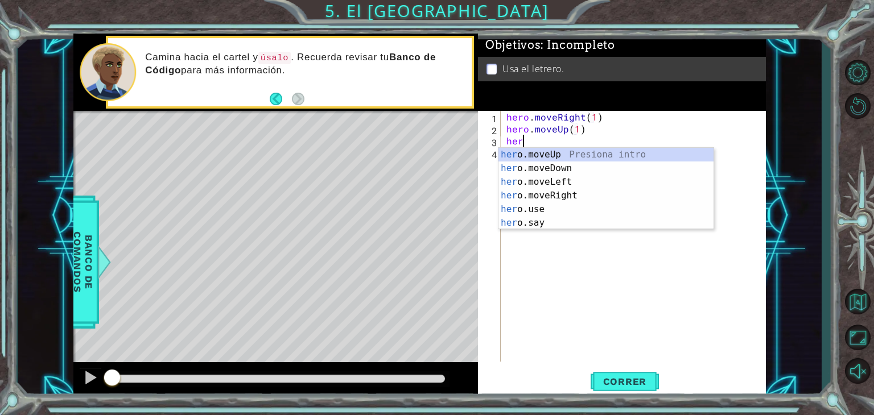
scroll to position [0, 5]
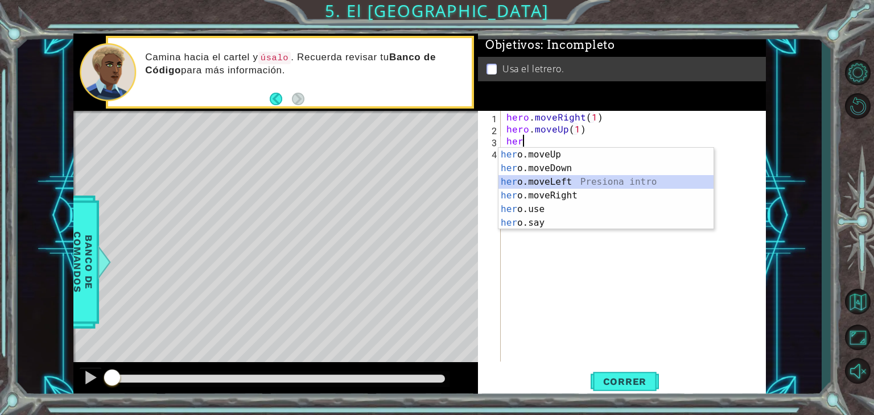
click at [538, 184] on div "her o.moveUp Presiona intro her o.moveDown Presiona intro her o.moveLeft Presio…" at bounding box center [606, 202] width 215 height 109
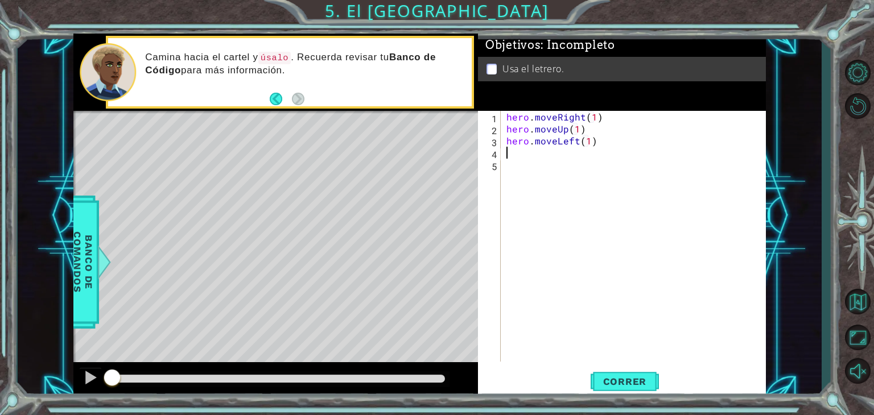
scroll to position [0, 6]
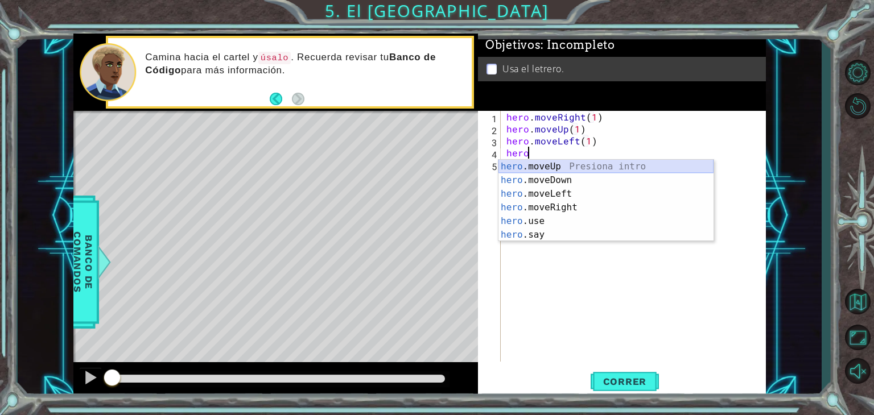
click at [561, 166] on div "hero .moveUp Presiona intro hero .moveDown Presiona intro hero .moveLeft Presio…" at bounding box center [606, 214] width 215 height 109
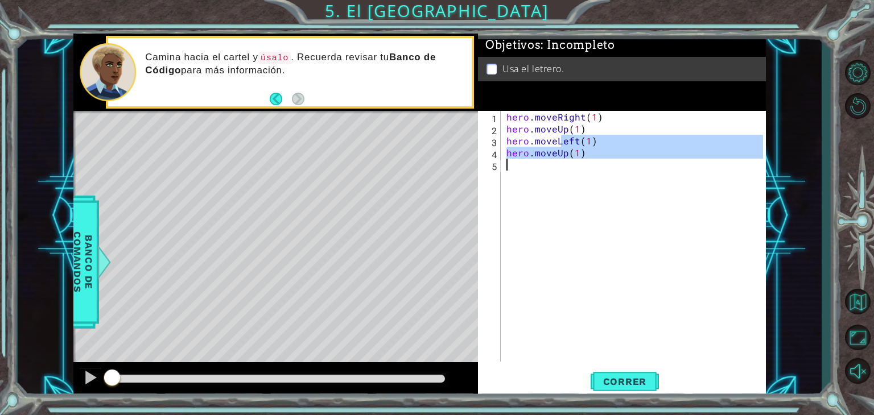
click at [559, 166] on div "hero . moveRight ( 1 ) hero . moveUp ( 1 ) hero . moveLeft ( 1 ) hero . moveUp …" at bounding box center [636, 248] width 265 height 275
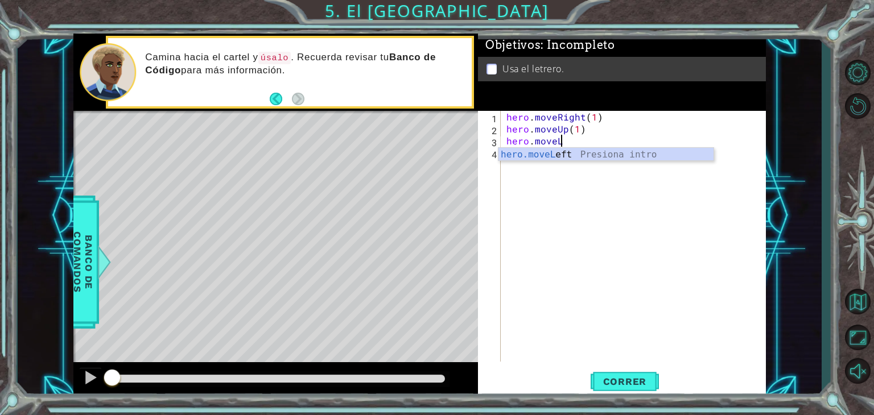
scroll to position [0, 2]
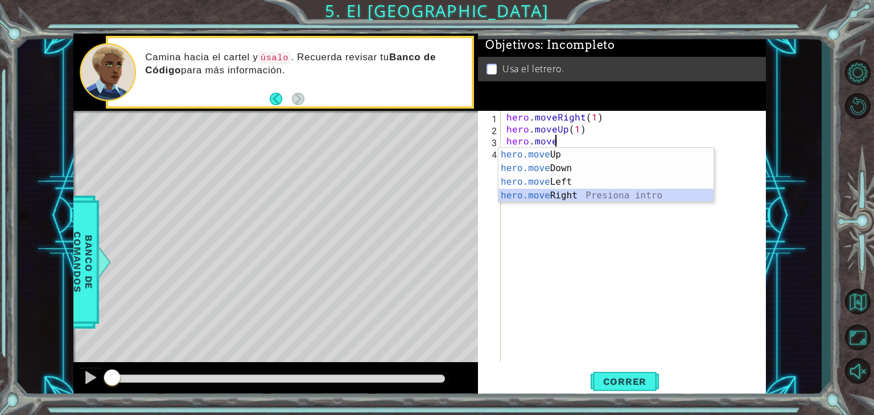
click at [566, 193] on div "hero.move Up Presiona intro hero.move Down Presiona intro hero.move Left Presio…" at bounding box center [606, 189] width 215 height 82
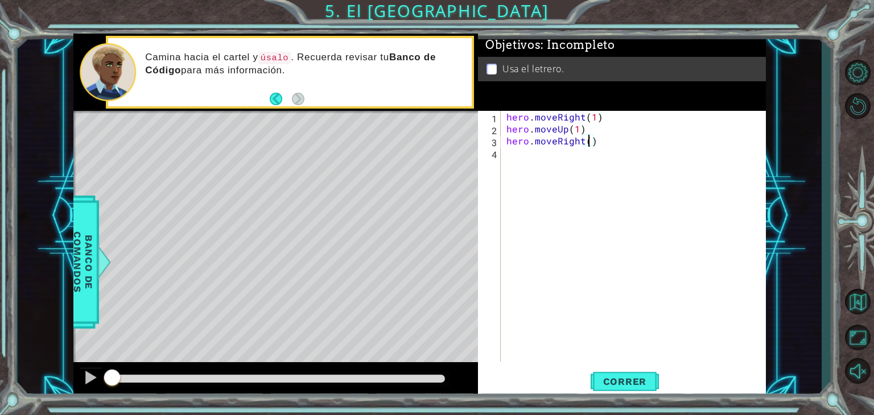
type textarea "hero.moveRight(2)"
click at [504, 141] on div "hero . moveRight ( 1 ) hero . moveUp ( 1 ) hero . moveRight ( 2 )" at bounding box center [633, 236] width 259 height 251
type textarea "hero.moveRight(2)"
click at [507, 139] on div "hero . moveRight ( 1 ) hero . moveUp ( 1 ) hero . moveRight ( 2 )" at bounding box center [636, 248] width 265 height 275
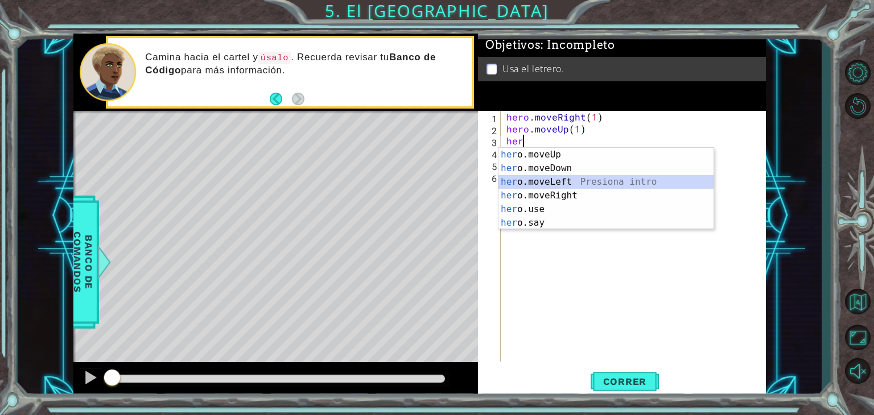
click at [521, 176] on div "her o.moveUp Presiona intro her o.moveDown Presiona intro her o.moveLeft Presio…" at bounding box center [606, 202] width 215 height 109
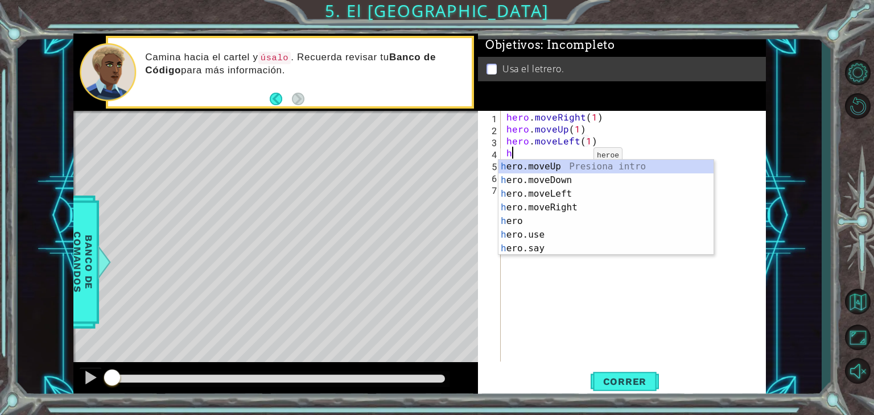
scroll to position [0, 5]
click at [578, 162] on div "he ro.moveUp Presiona intro he ro.moveDown Presiona intro he ro.moveLeft Presio…" at bounding box center [606, 221] width 215 height 123
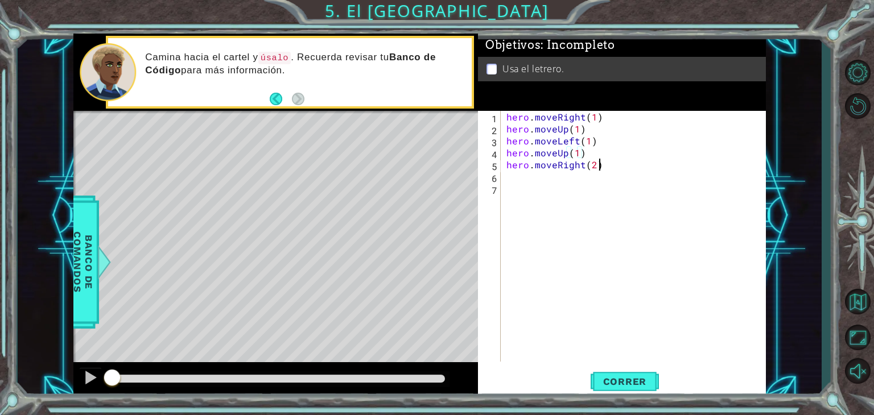
click at [602, 168] on div "hero . moveRight ( 1 ) hero . moveUp ( 1 ) hero . moveLeft ( 1 ) hero . moveUp …" at bounding box center [636, 248] width 265 height 275
type textarea "hero.moveRight(2)"
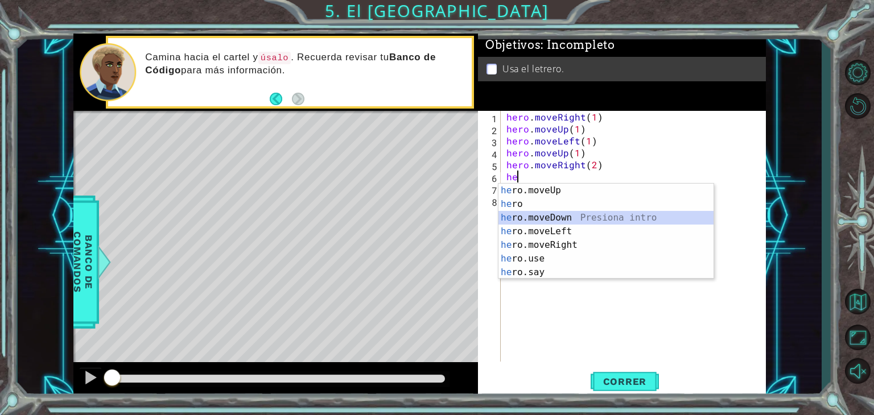
click at [594, 223] on div "he ro.moveUp Presiona intro he ro Presiona intro he ro.moveDown Presiona intro …" at bounding box center [606, 245] width 215 height 123
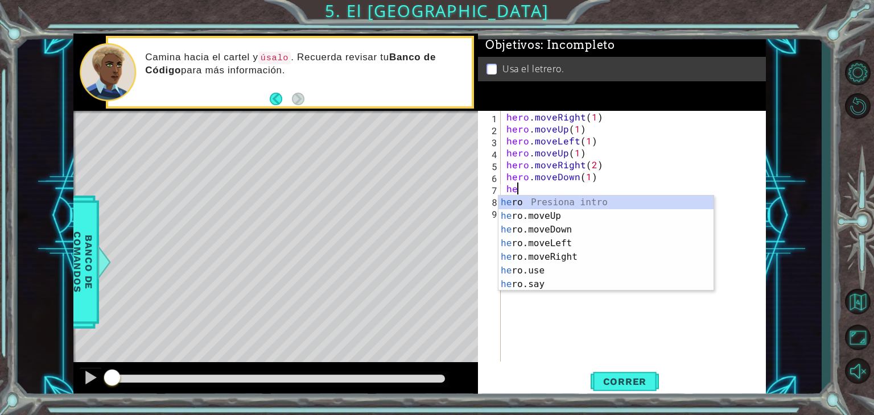
scroll to position [0, 6]
click at [547, 285] on div "hero Presiona intro hero .moveUp Presiona intro hero .moveDown Presiona intro h…" at bounding box center [606, 257] width 215 height 123
type textarea "hero.say("message")"
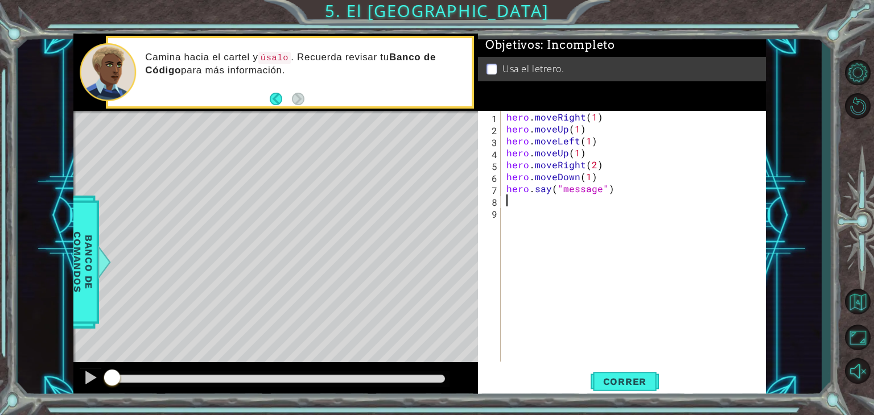
click at [537, 202] on div "hero . moveRight ( 1 ) hero . moveUp ( 1 ) hero . moveLeft ( 1 ) hero . moveUp …" at bounding box center [636, 248] width 265 height 275
click at [605, 380] on span "Correr" at bounding box center [625, 381] width 67 height 11
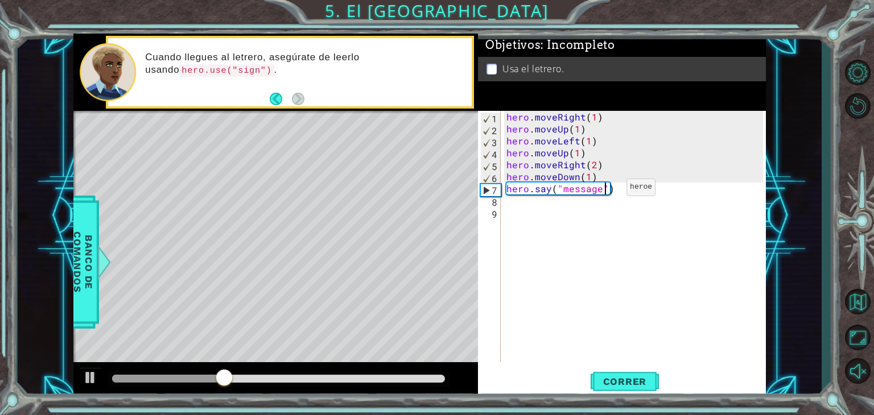
click at [607, 190] on div "hero . moveRight ( 1 ) hero . moveUp ( 1 ) hero . moveLeft ( 1 ) hero . moveUp …" at bounding box center [636, 248] width 265 height 275
click at [610, 190] on div "hero . moveRight ( 1 ) hero . moveUp ( 1 ) hero . moveLeft ( 1 ) hero . moveUp …" at bounding box center [636, 248] width 265 height 275
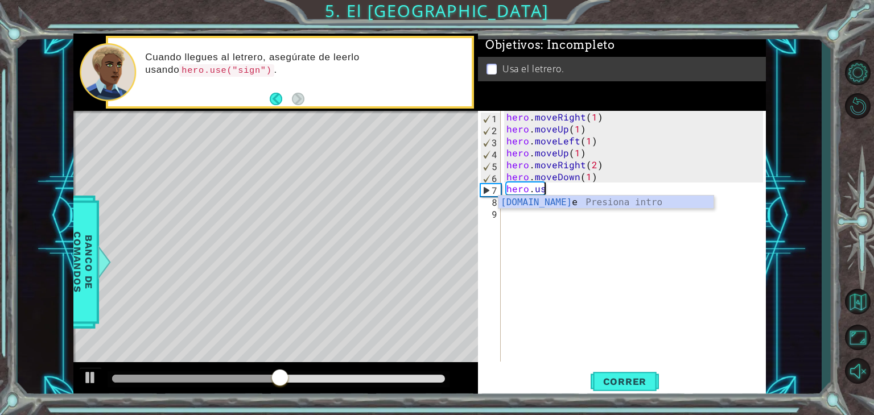
scroll to position [0, 2]
type textarea "hero.use"
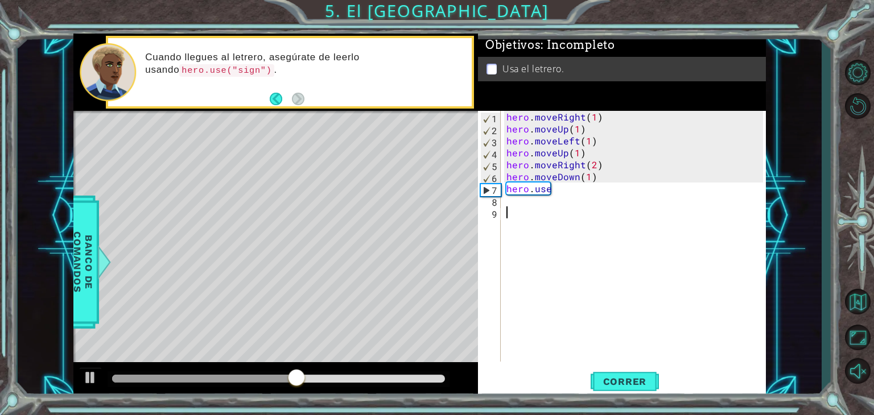
drag, startPoint x: 568, startPoint y: 212, endPoint x: 570, endPoint y: 204, distance: 7.6
click at [570, 204] on div "hero . moveRight ( 1 ) hero . moveUp ( 1 ) hero . moveLeft ( 1 ) hero . moveUp …" at bounding box center [636, 248] width 265 height 275
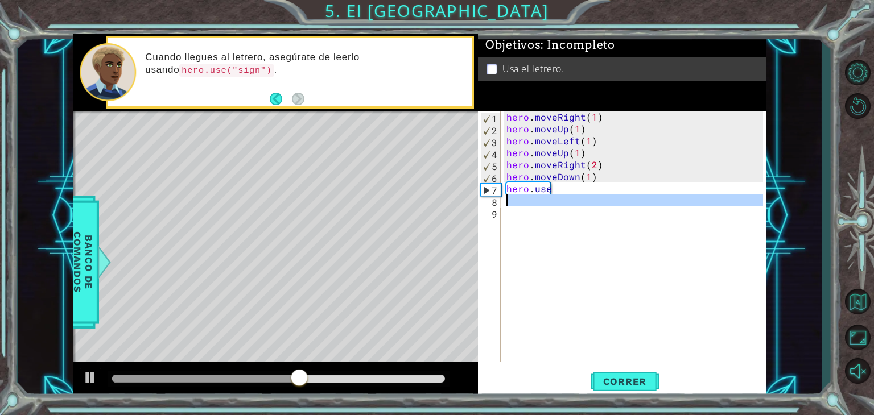
scroll to position [0, 0]
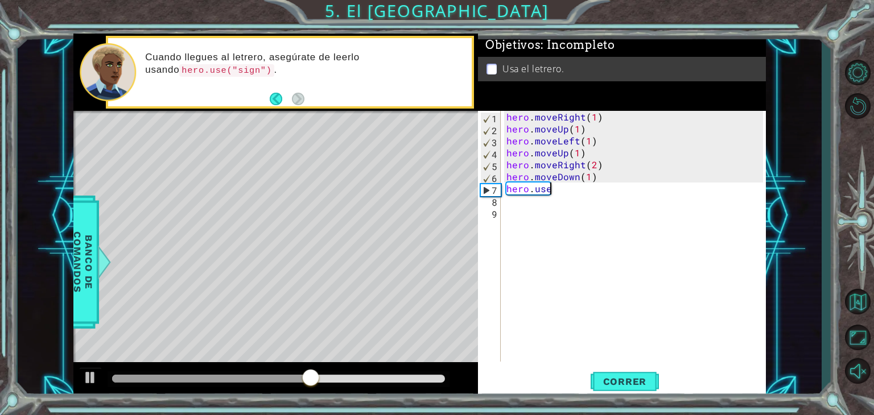
click at [551, 195] on div "hero . moveRight ( 1 ) hero . moveUp ( 1 ) hero . moveLeft ( 1 ) hero . moveUp …" at bounding box center [636, 248] width 265 height 275
click at [540, 187] on div "hero . moveRight ( 1 ) hero . moveUp ( 1 ) hero . moveLeft ( 1 ) hero . moveUp …" at bounding box center [636, 248] width 265 height 275
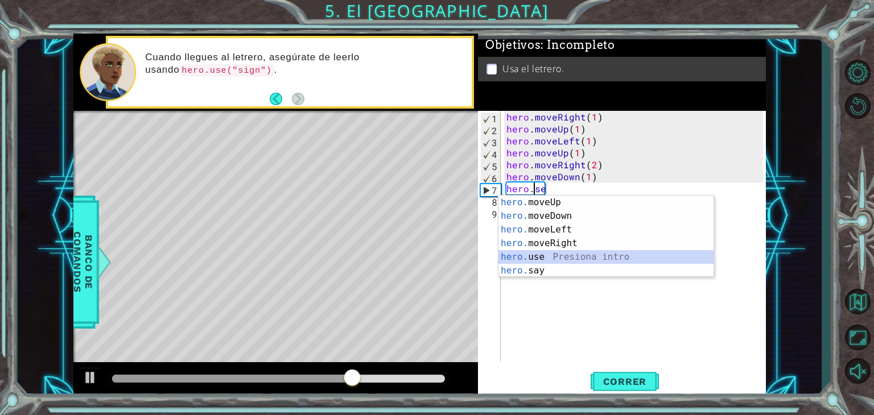
click at [547, 259] on div "hero. moveUp Presiona intro hero. moveDown Presiona intro hero. moveLeft Presio…" at bounding box center [606, 250] width 215 height 109
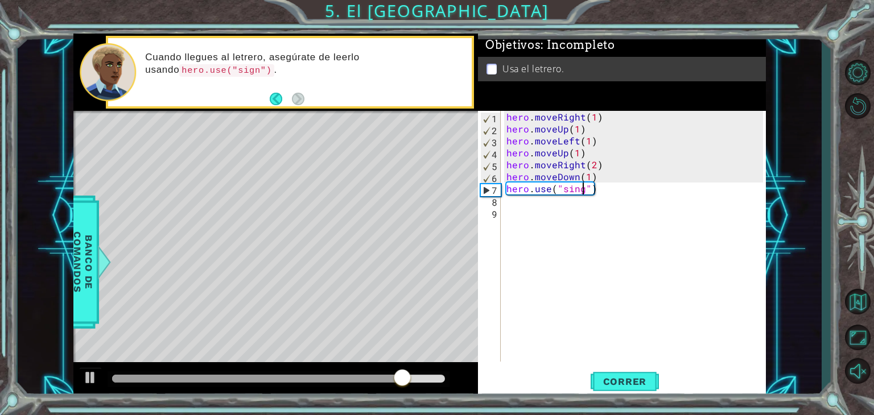
scroll to position [0, 5]
click at [610, 390] on button "Correr" at bounding box center [625, 382] width 68 height 29
click at [624, 377] on span "Correr" at bounding box center [625, 381] width 67 height 11
type textarea "hero.use("sign")"
click at [633, 385] on span "Correr" at bounding box center [625, 381] width 67 height 11
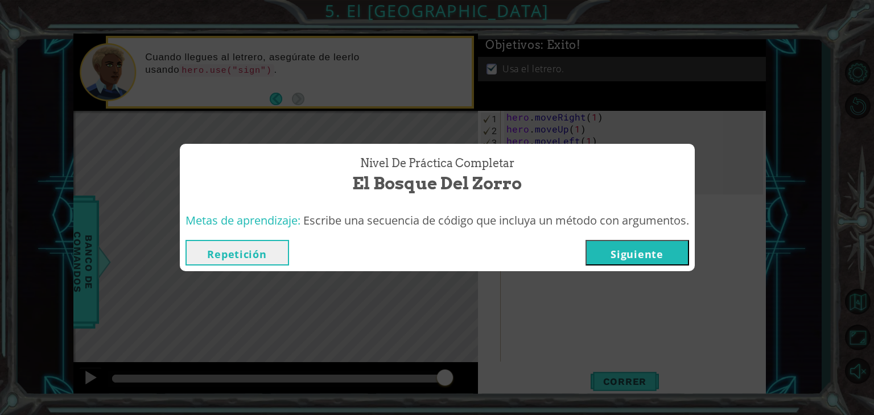
click at [660, 256] on button "Siguiente" at bounding box center [638, 253] width 104 height 26
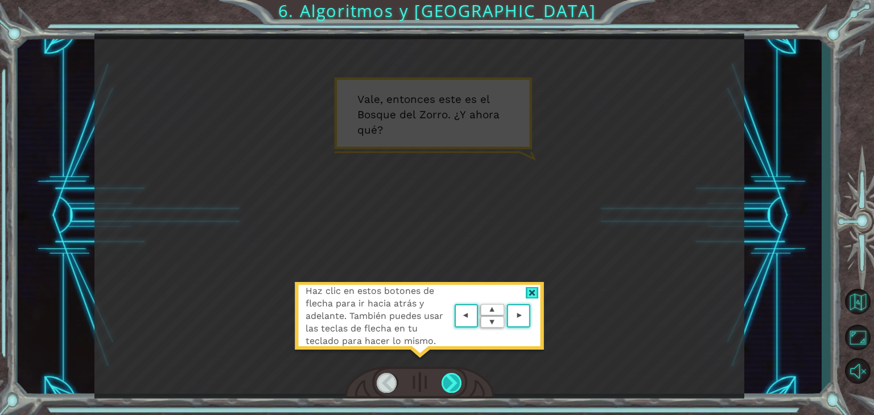
click at [448, 380] on div at bounding box center [452, 383] width 20 height 20
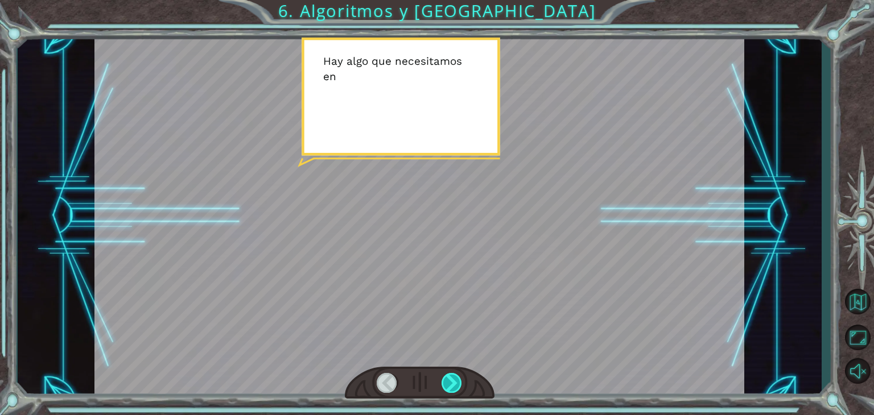
click at [448, 380] on div at bounding box center [452, 383] width 20 height 20
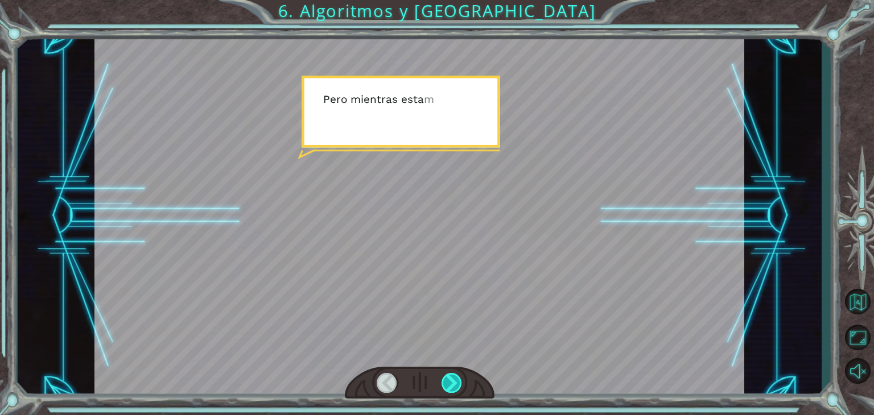
click at [448, 380] on div at bounding box center [452, 383] width 20 height 20
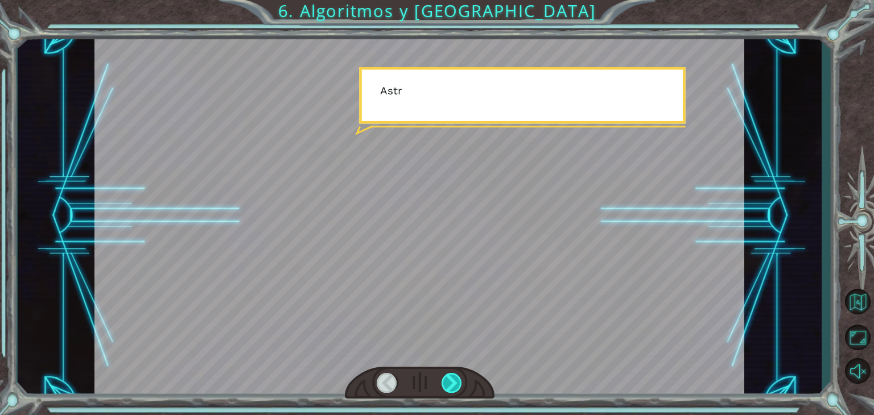
click at [448, 380] on div at bounding box center [452, 383] width 20 height 20
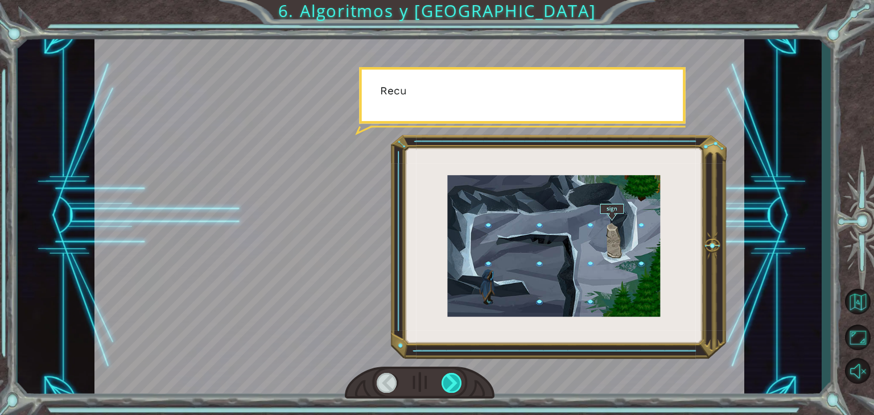
click at [448, 380] on div at bounding box center [452, 383] width 20 height 20
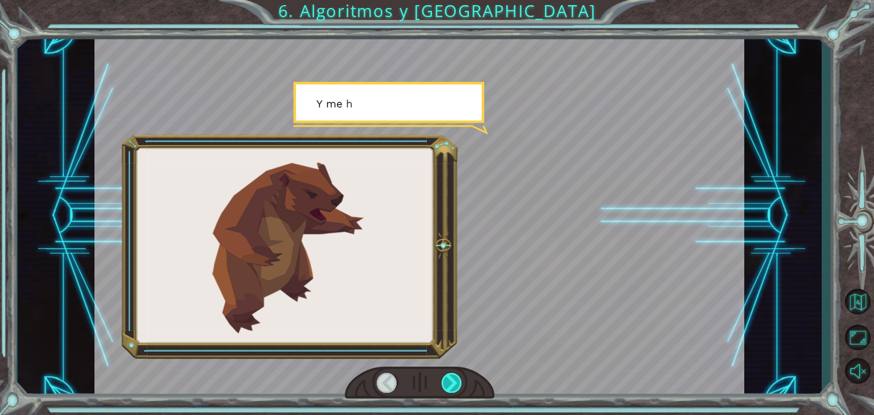
click at [448, 380] on div at bounding box center [452, 383] width 20 height 20
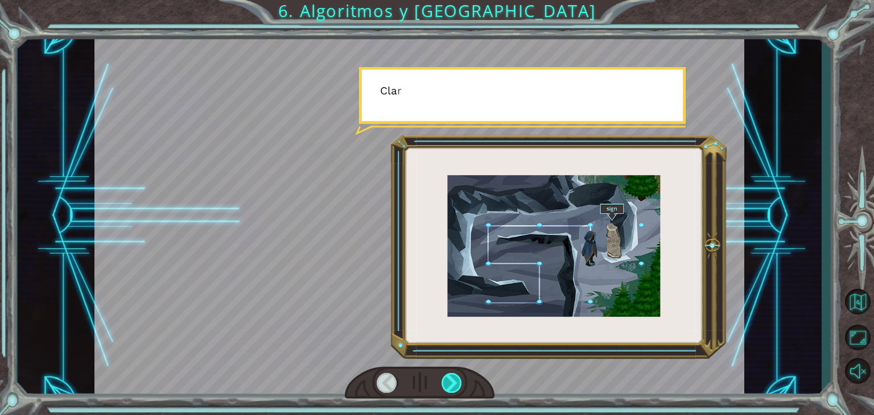
click at [448, 380] on div at bounding box center [452, 383] width 20 height 20
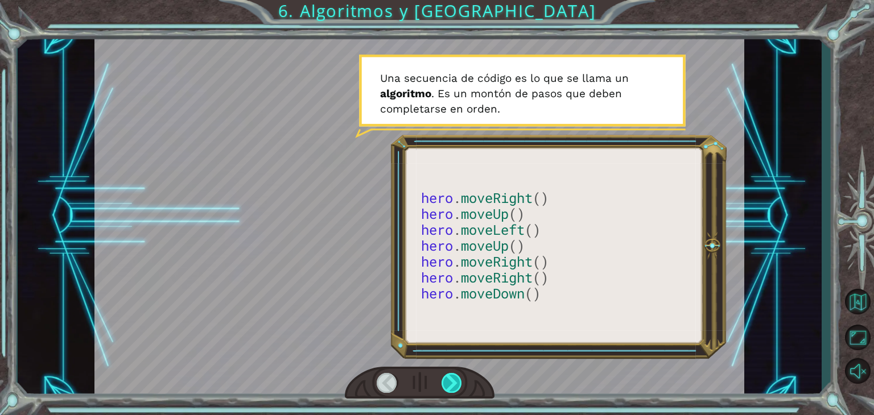
click at [458, 382] on div at bounding box center [452, 383] width 20 height 20
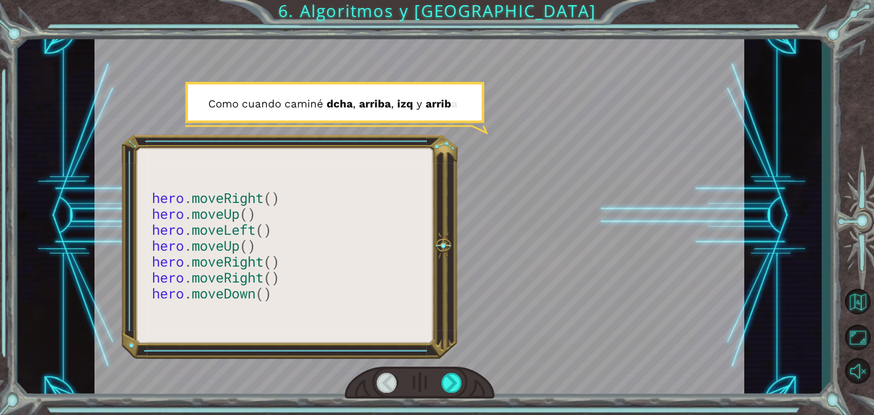
drag, startPoint x: 458, startPoint y: 382, endPoint x: 427, endPoint y: 442, distance: 66.9
click at [427, 415] on html "hero . moveRight () hero . moveUp () hero . moveLeft () hero . moveUp () hero .…" at bounding box center [437, 207] width 874 height 415
click at [442, 392] on div at bounding box center [452, 383] width 20 height 20
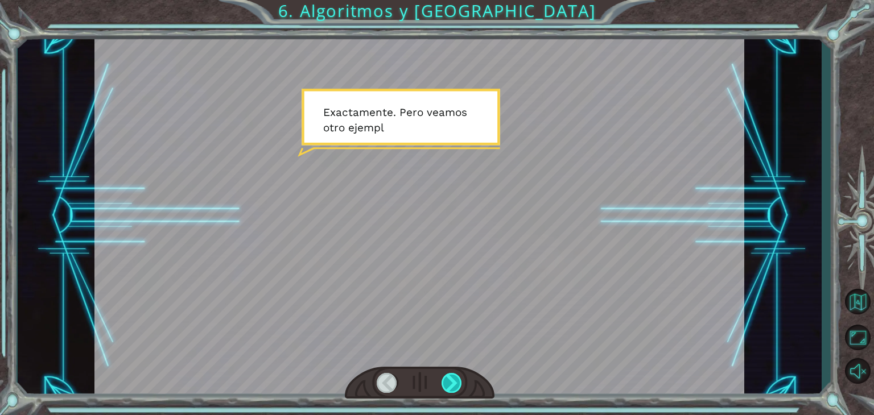
click at [448, 390] on div at bounding box center [452, 383] width 20 height 20
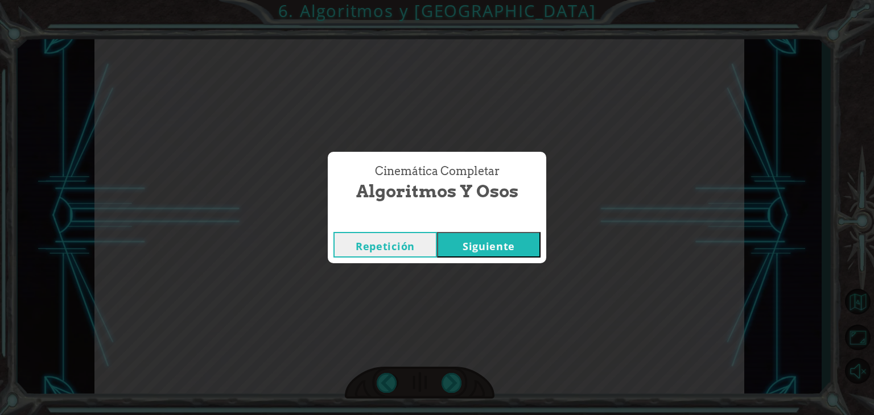
click at [455, 255] on button "Siguiente" at bounding box center [489, 245] width 104 height 26
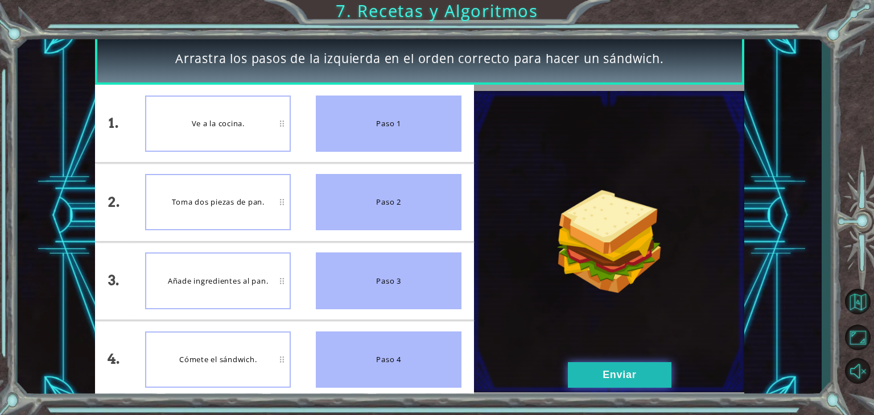
click at [579, 374] on button "Enviar" at bounding box center [620, 375] width 104 height 26
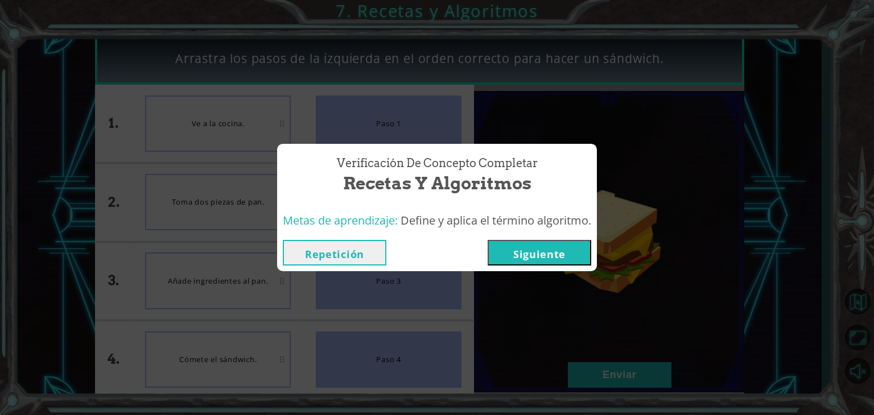
click at [530, 244] on button "Siguiente" at bounding box center [540, 253] width 104 height 26
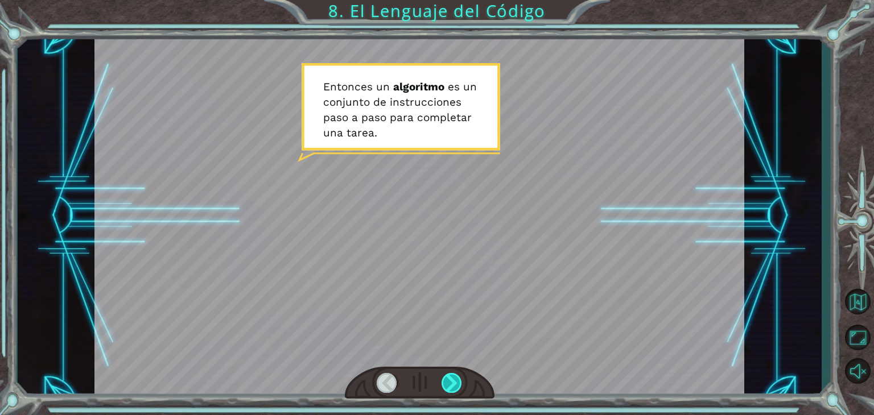
click at [455, 376] on div at bounding box center [452, 383] width 20 height 20
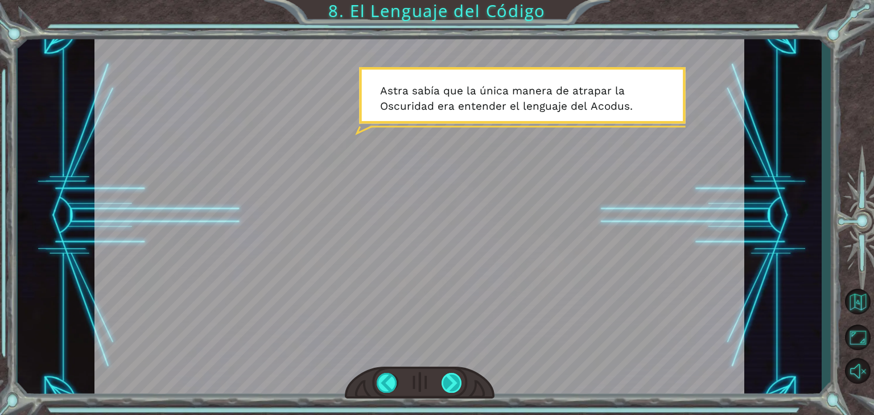
click at [455, 376] on div at bounding box center [452, 383] width 20 height 20
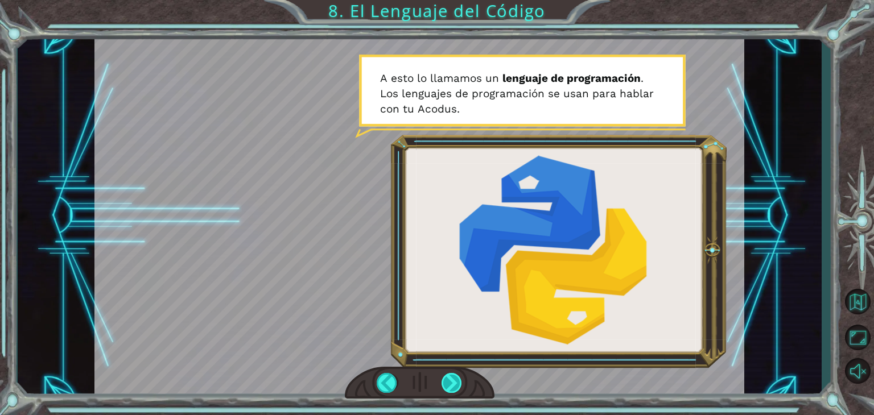
click at [455, 376] on div at bounding box center [452, 383] width 20 height 20
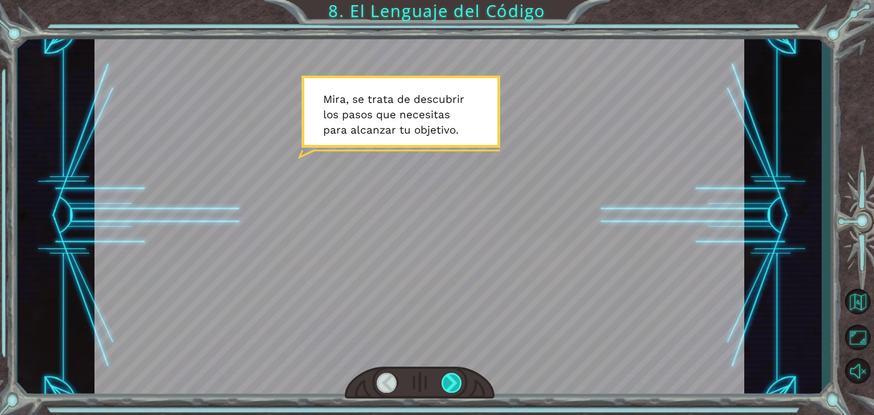
click at [455, 376] on div at bounding box center [452, 383] width 20 height 20
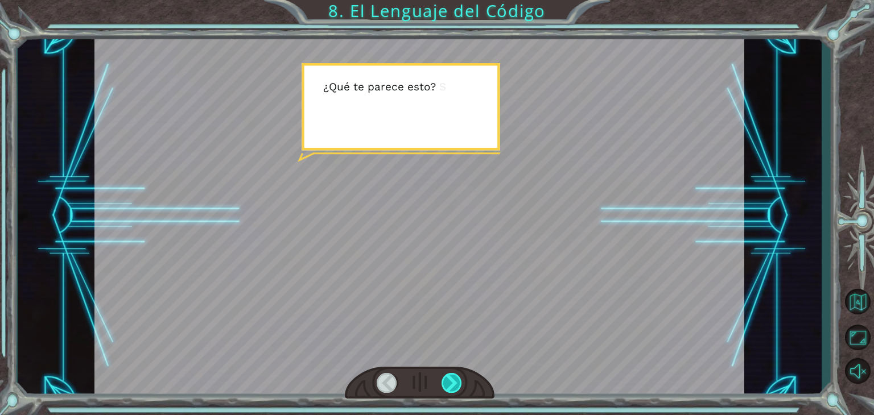
click at [455, 376] on div at bounding box center [452, 383] width 20 height 20
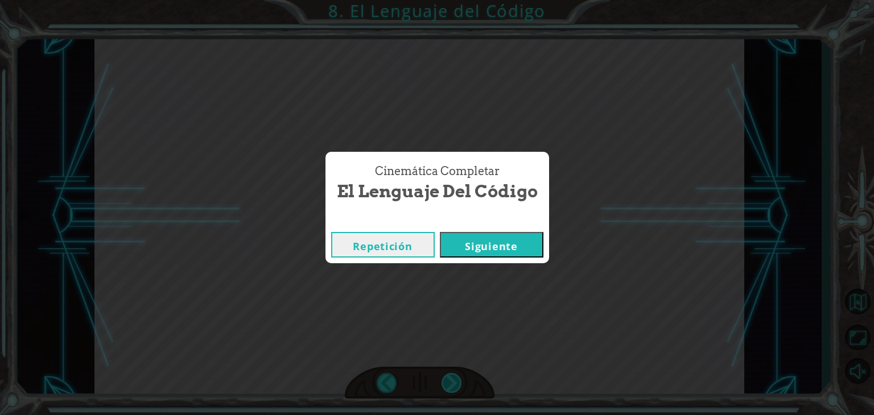
click at [455, 376] on div "Cinemática Completar El Lenguaje del Código Repetición [GEOGRAPHIC_DATA]" at bounding box center [437, 207] width 874 height 415
click at [491, 242] on button "Siguiente" at bounding box center [492, 245] width 104 height 26
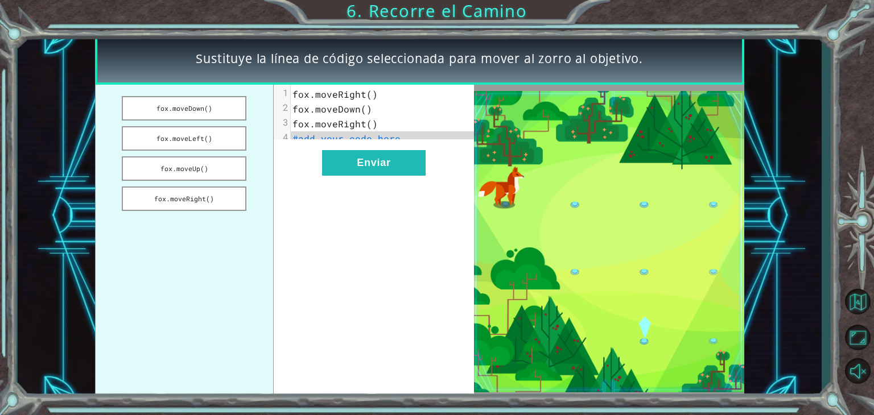
drag, startPoint x: 202, startPoint y: 112, endPoint x: 319, endPoint y: 105, distance: 117.4
click at [319, 105] on div "fox.moveDown() fox.moveLeft() fox.moveUp() fox.moveRight() xxxxxxxxxx 4 1 fox.m…" at bounding box center [285, 242] width 380 height 314
click at [365, 176] on button "Enviar" at bounding box center [374, 163] width 104 height 26
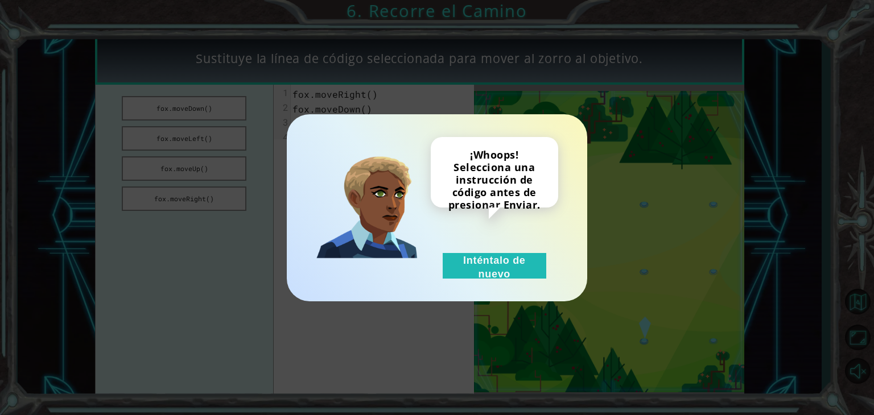
click at [427, 288] on div "¡Whoops! Selecciona una instrucción de código antes de presionar Enviar. Intént…" at bounding box center [437, 207] width 300 height 187
click at [470, 258] on button "Inténtalo de nuevo" at bounding box center [495, 266] width 104 height 26
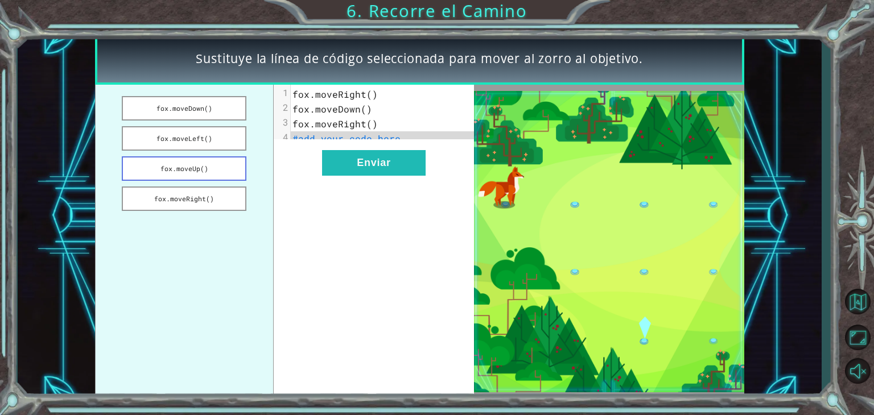
click at [191, 164] on button "fox.moveUp()" at bounding box center [184, 168] width 125 height 24
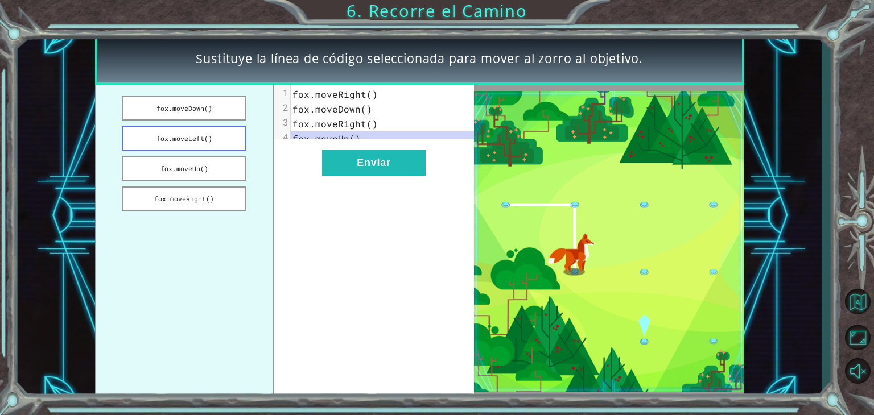
click at [187, 138] on button "fox.moveLeft()" at bounding box center [184, 138] width 125 height 24
click at [196, 162] on button "fox.moveUp()" at bounding box center [184, 168] width 125 height 24
click at [189, 116] on button "fox.moveDown()" at bounding box center [184, 108] width 125 height 24
click at [341, 176] on button "Enviar" at bounding box center [374, 163] width 104 height 26
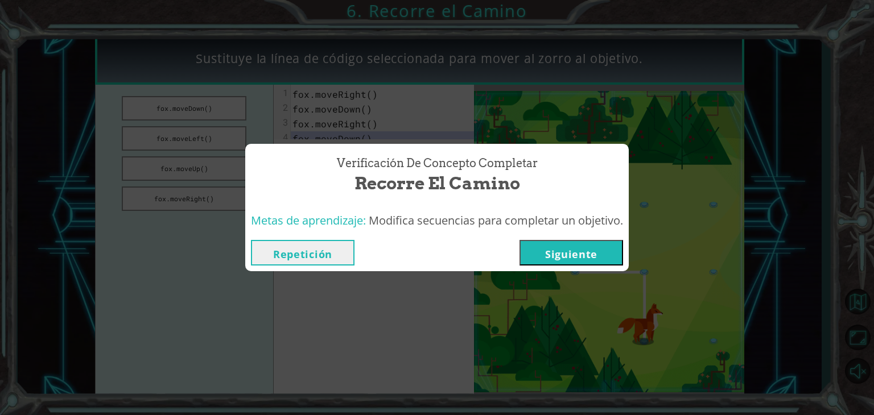
click at [534, 249] on button "Siguiente" at bounding box center [572, 253] width 104 height 26
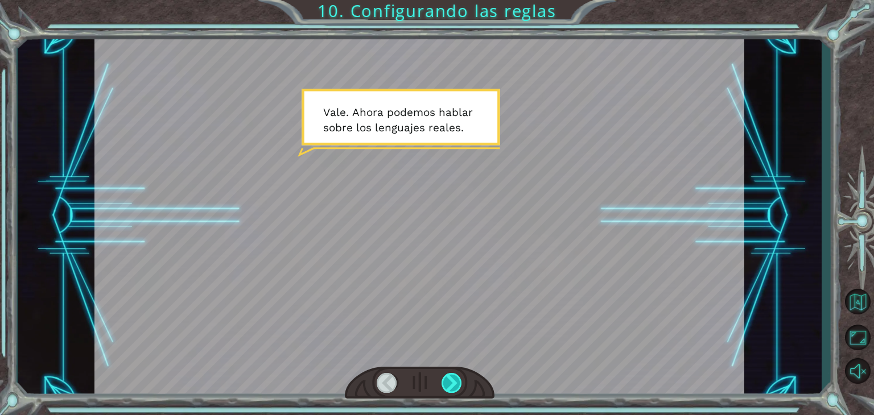
click at [455, 378] on div at bounding box center [452, 383] width 20 height 20
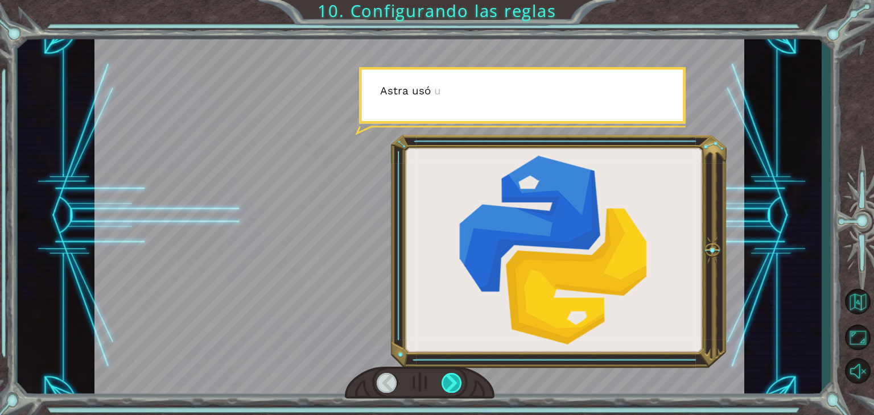
click at [455, 378] on div at bounding box center [452, 383] width 20 height 20
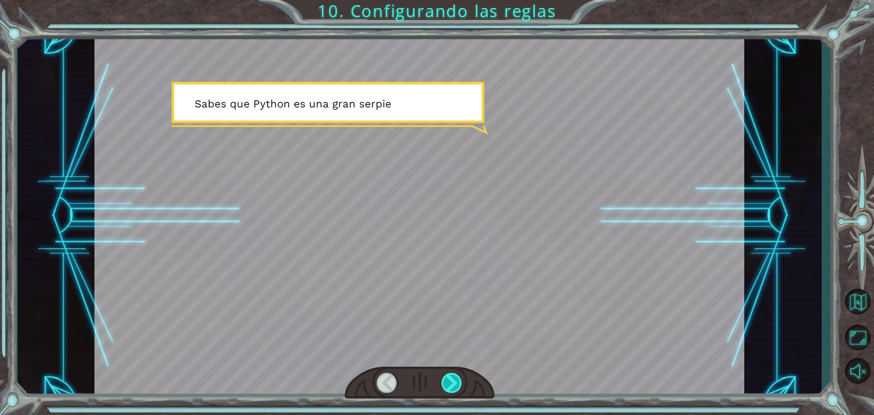
click at [455, 378] on div at bounding box center [452, 383] width 20 height 20
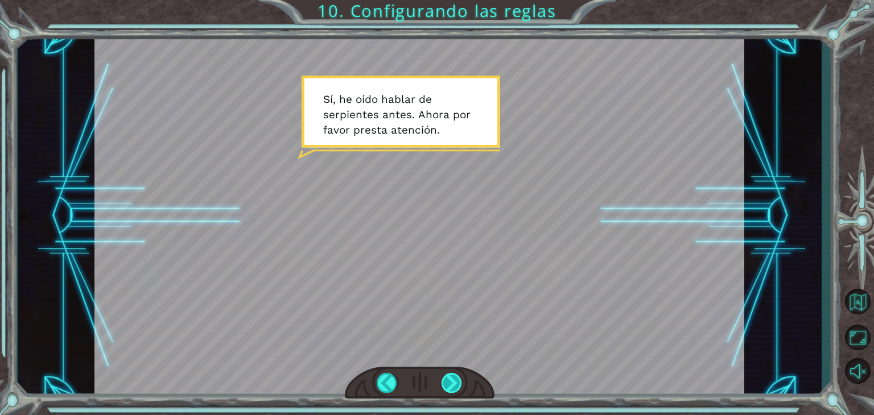
click at [455, 378] on div at bounding box center [452, 383] width 20 height 20
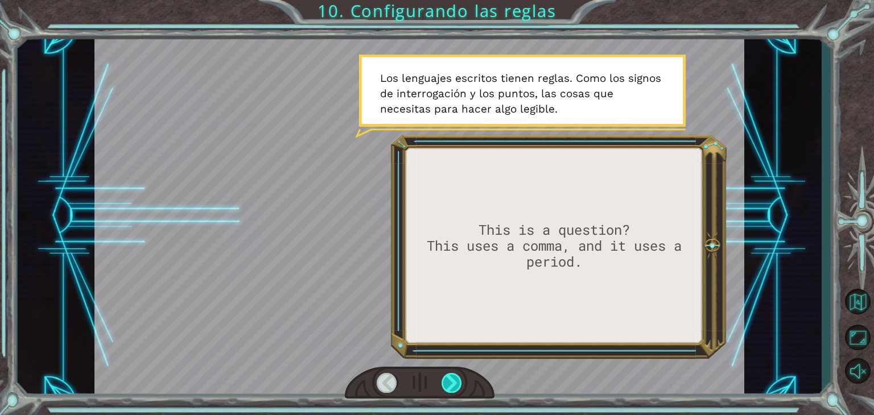
click at [455, 378] on div at bounding box center [452, 383] width 20 height 20
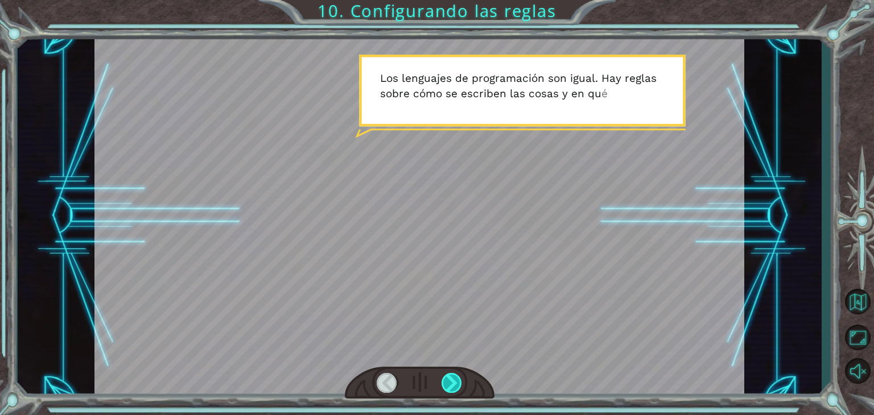
click at [455, 378] on div at bounding box center [452, 383] width 20 height 20
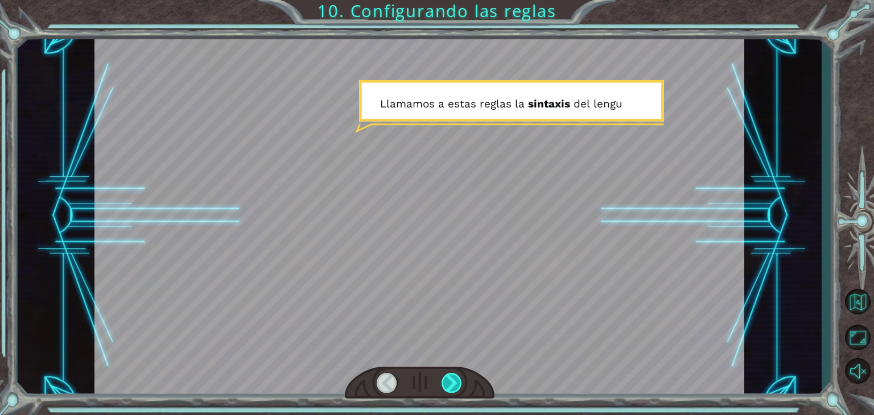
click at [455, 378] on div at bounding box center [452, 383] width 20 height 20
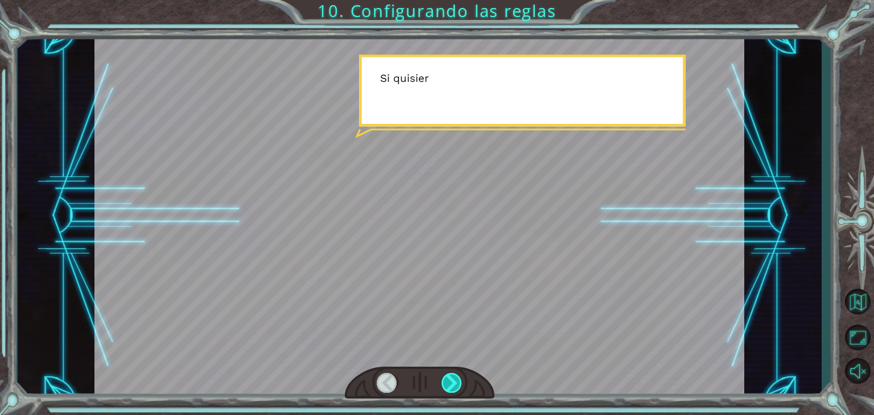
click at [455, 378] on div at bounding box center [452, 383] width 20 height 20
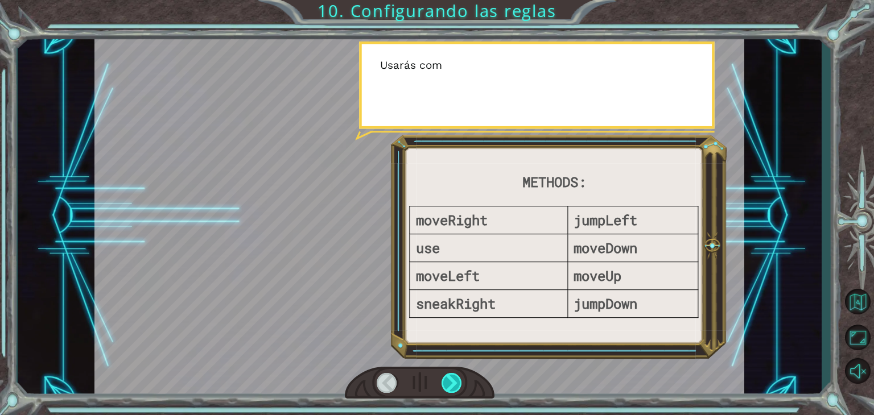
click at [455, 378] on div at bounding box center [452, 383] width 20 height 20
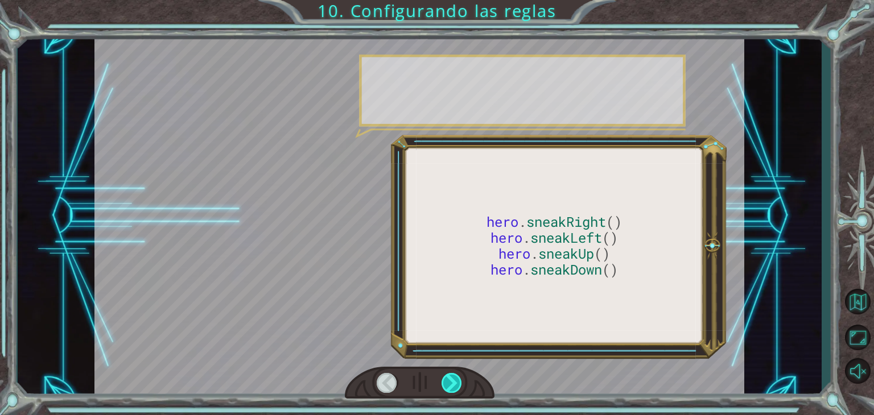
click at [455, 378] on div at bounding box center [452, 383] width 20 height 20
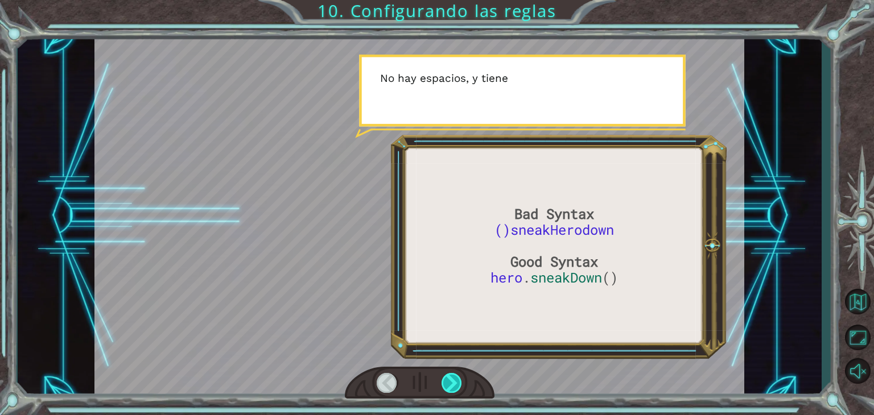
click at [455, 378] on div at bounding box center [452, 383] width 20 height 20
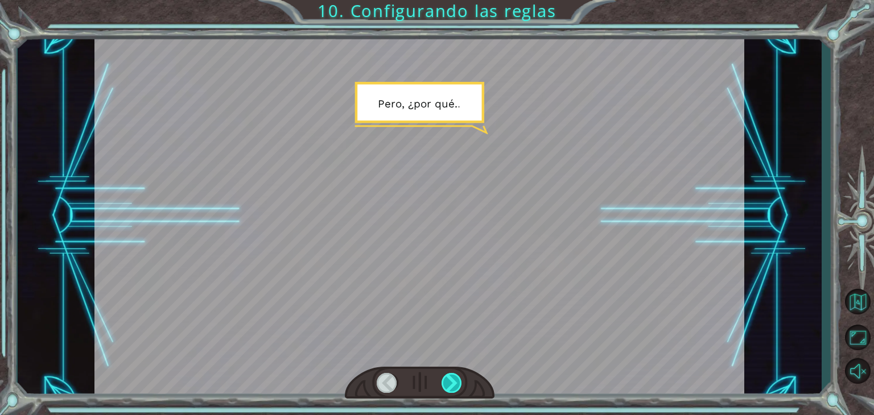
click at [455, 378] on div at bounding box center [452, 383] width 20 height 20
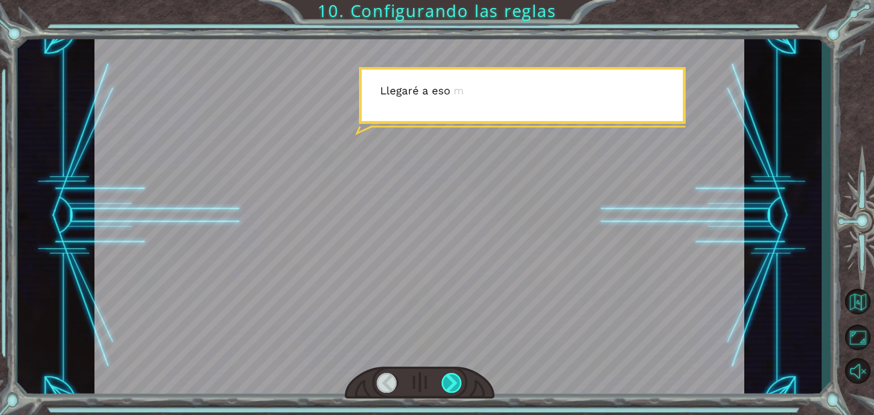
click at [455, 378] on div at bounding box center [452, 383] width 20 height 20
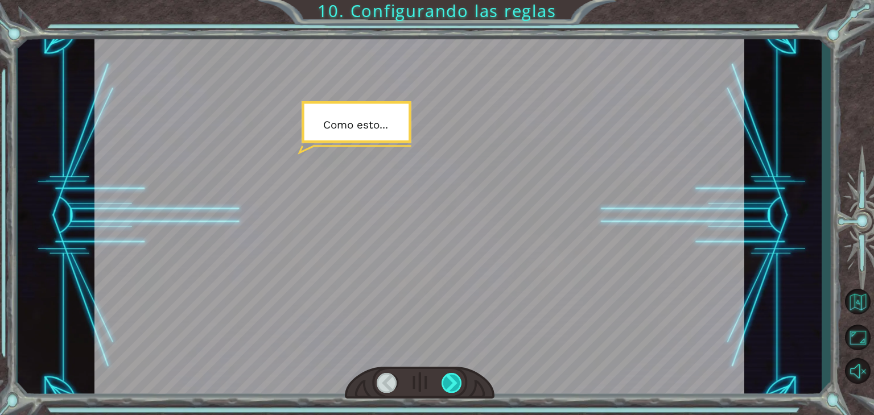
click at [455, 378] on div at bounding box center [452, 383] width 20 height 20
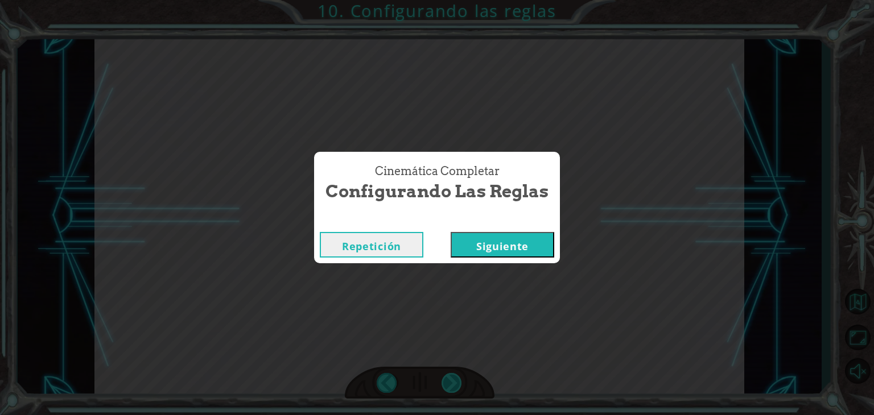
click at [455, 0] on div "Bad Syntax ()sneakHerodown Good Syntax hero . sneakDown () V a l e . A h o r a …" at bounding box center [437, 0] width 874 height 0
click at [492, 256] on button "Siguiente" at bounding box center [503, 245] width 104 height 26
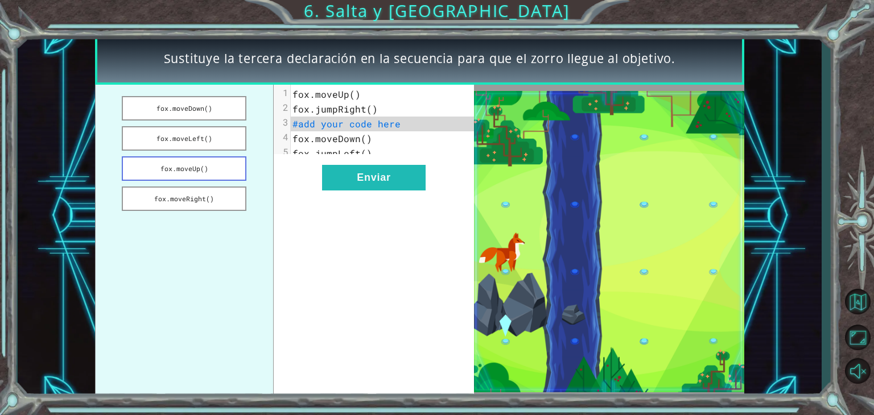
click at [207, 164] on button "fox.moveUp()" at bounding box center [184, 168] width 125 height 24
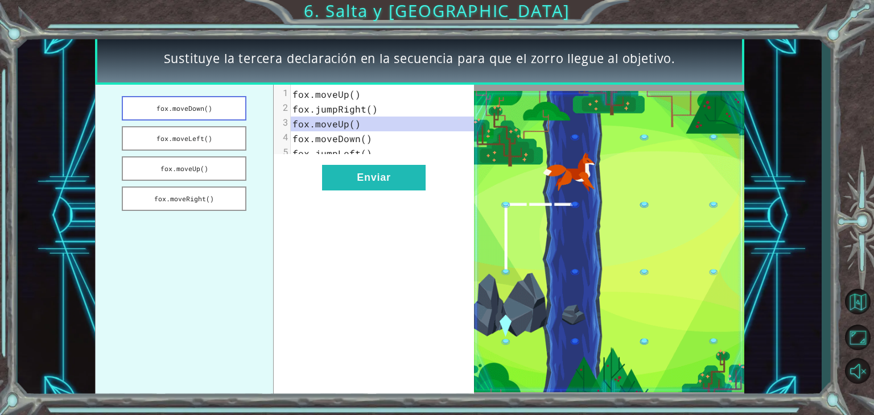
click at [201, 110] on button "fox.moveDown()" at bounding box center [184, 108] width 125 height 24
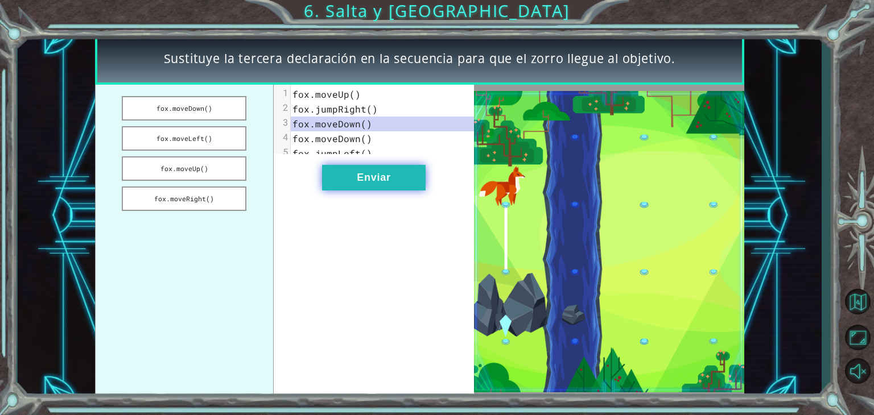
click at [353, 179] on button "Enviar" at bounding box center [374, 178] width 104 height 26
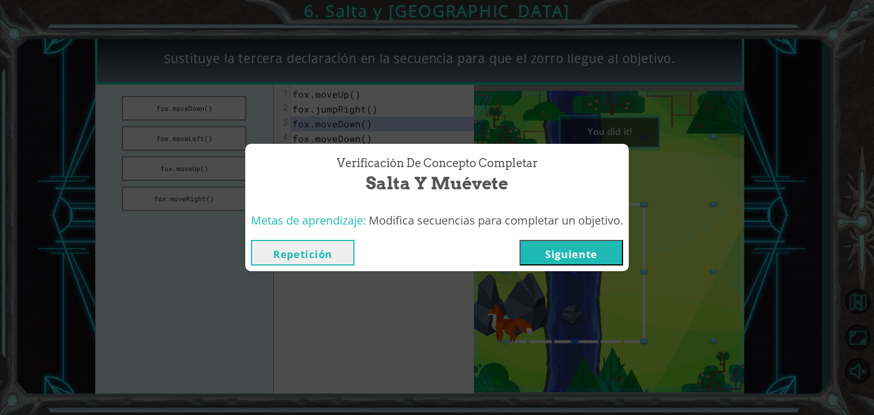
click at [595, 249] on button "Siguiente" at bounding box center [572, 253] width 104 height 26
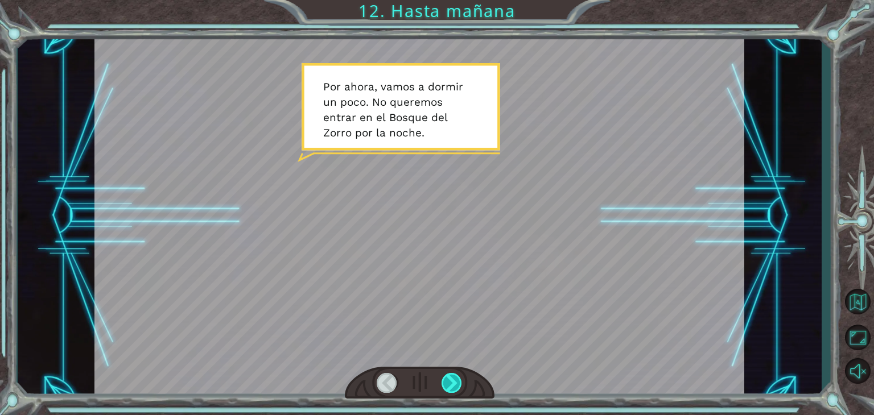
click at [446, 380] on div at bounding box center [452, 383] width 20 height 20
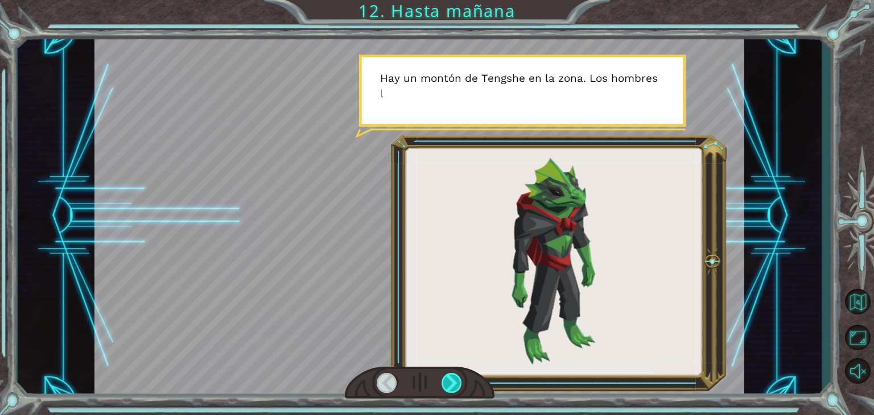
click at [446, 380] on div at bounding box center [452, 383] width 20 height 20
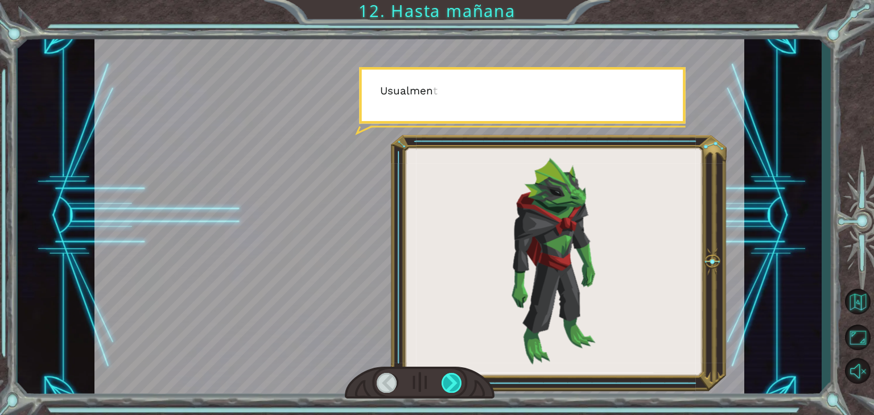
click at [446, 380] on div at bounding box center [452, 383] width 20 height 20
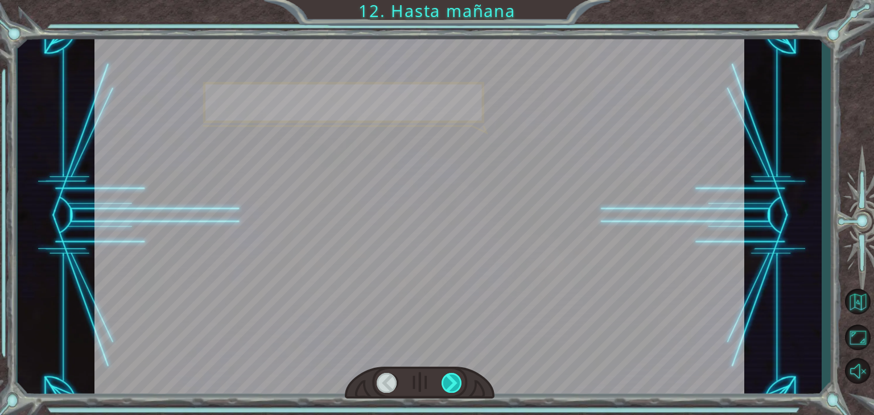
click at [446, 380] on div at bounding box center [452, 383] width 20 height 20
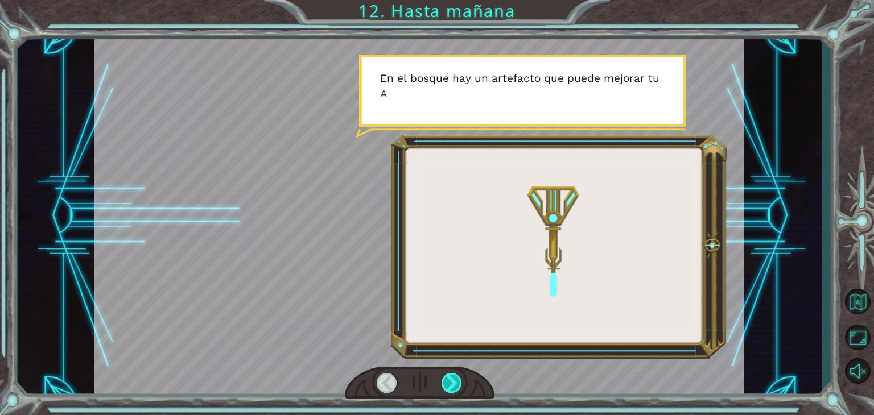
click at [446, 380] on div at bounding box center [452, 383] width 20 height 20
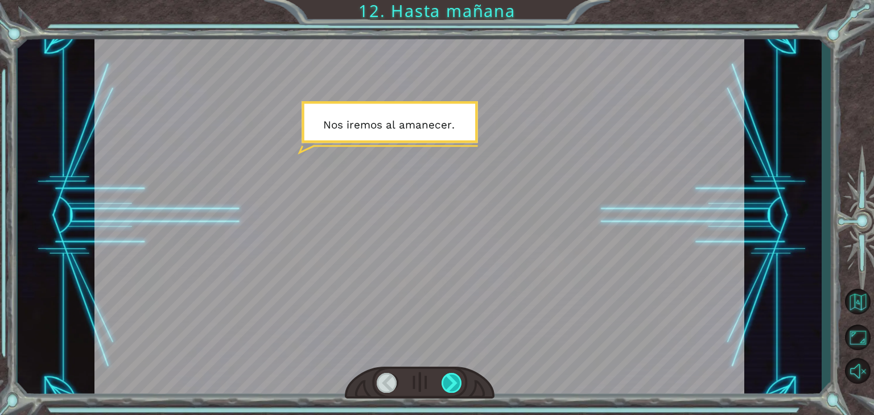
click at [446, 380] on div at bounding box center [452, 383] width 20 height 20
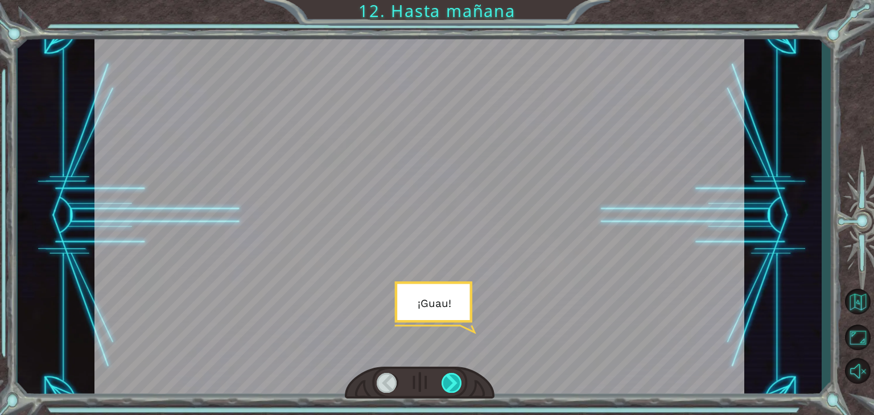
click at [446, 380] on div at bounding box center [452, 383] width 20 height 20
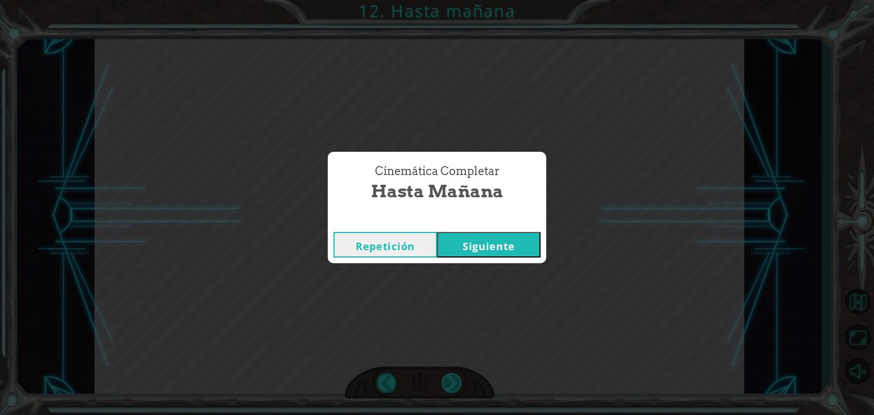
click at [446, 380] on div "Cinemática Completar Hasta [DATE] Repetición [GEOGRAPHIC_DATA]" at bounding box center [437, 207] width 874 height 415
drag, startPoint x: 451, startPoint y: 237, endPoint x: 450, endPoint y: 222, distance: 15.5
click at [450, 222] on div "Cinemática Completar" at bounding box center [437, 220] width 219 height 11
click at [456, 240] on button "Siguiente" at bounding box center [489, 245] width 104 height 26
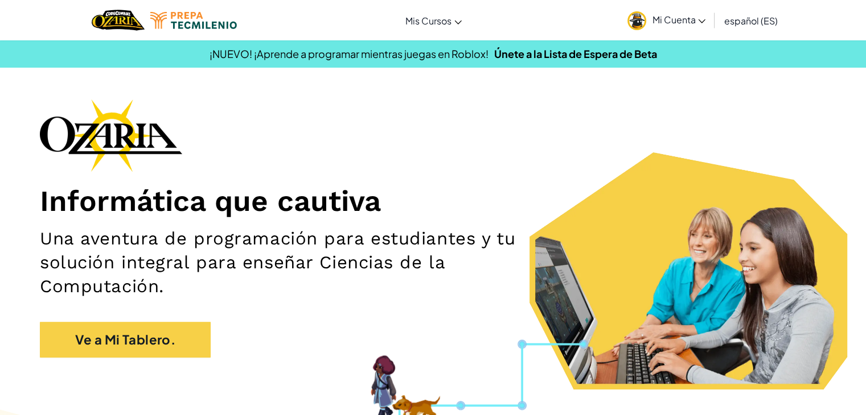
click at [184, 322] on div "Informática que cautiva Una aventura de programación para estudiantes y tu solu…" at bounding box center [433, 234] width 786 height 270
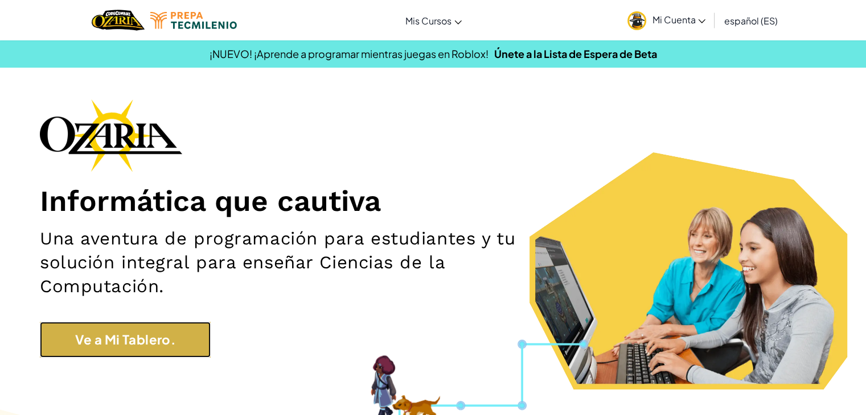
click at [181, 332] on link "Ve a Mi Tablero." at bounding box center [125, 340] width 171 height 36
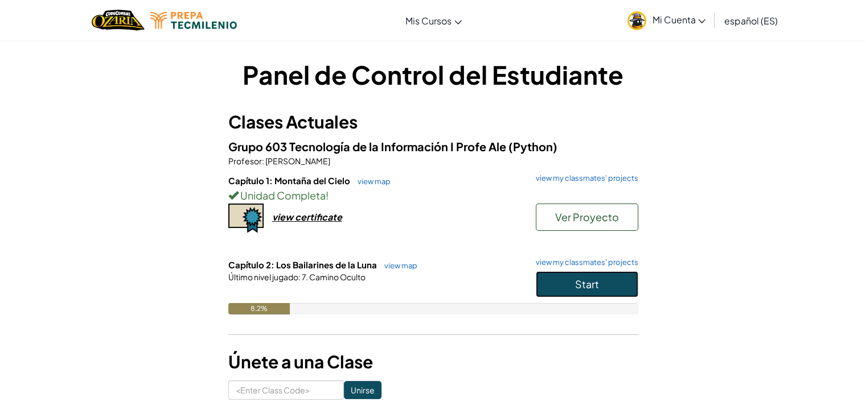
click at [557, 293] on button "Start" at bounding box center [586, 284] width 102 height 26
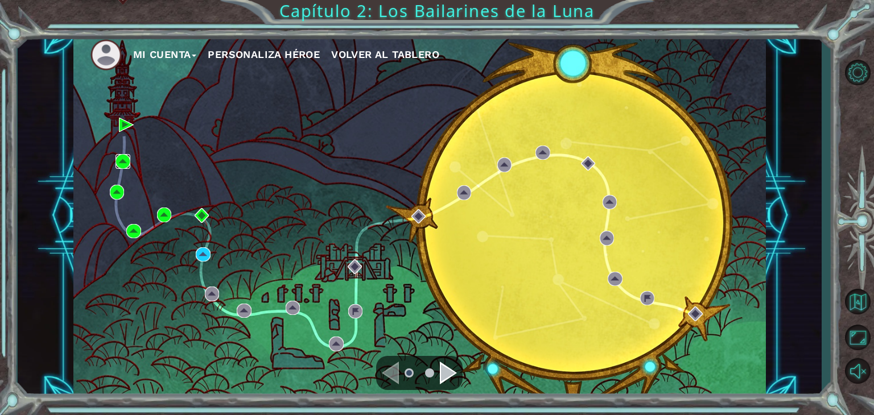
click at [122, 160] on img at bounding box center [123, 161] width 15 height 15
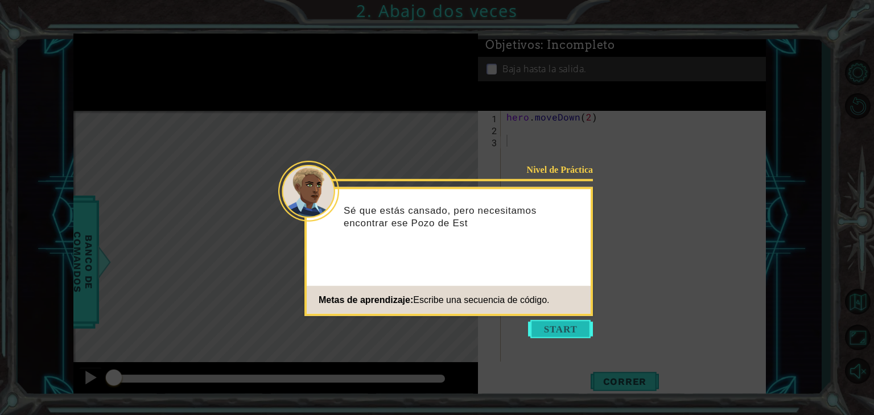
click at [539, 326] on button "Start" at bounding box center [560, 329] width 65 height 18
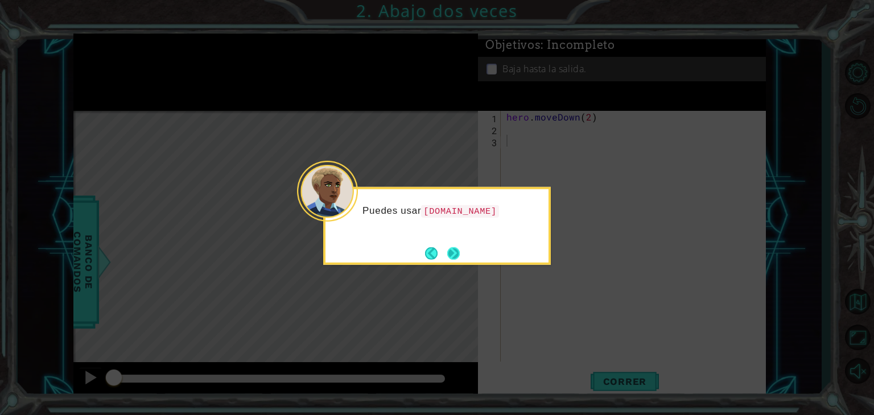
click at [453, 251] on button "Next" at bounding box center [453, 253] width 13 height 13
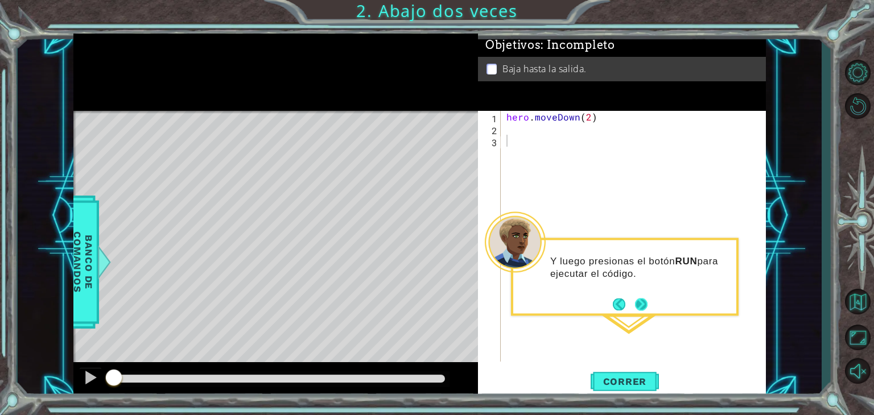
click at [639, 310] on button "Next" at bounding box center [641, 304] width 13 height 13
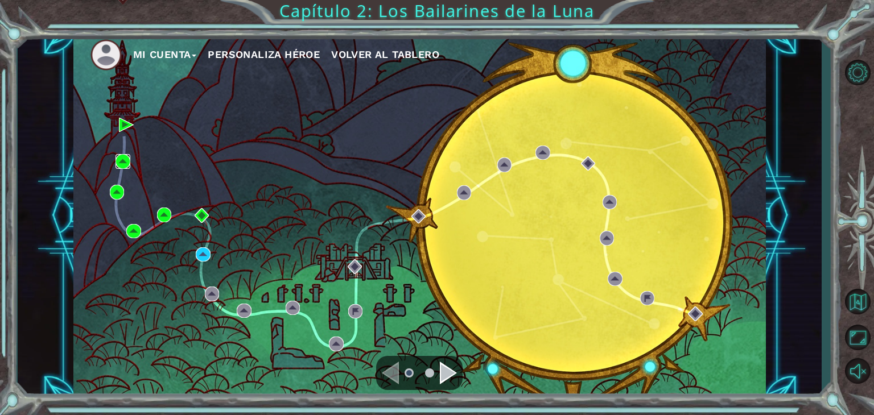
click at [125, 160] on img at bounding box center [123, 161] width 15 height 15
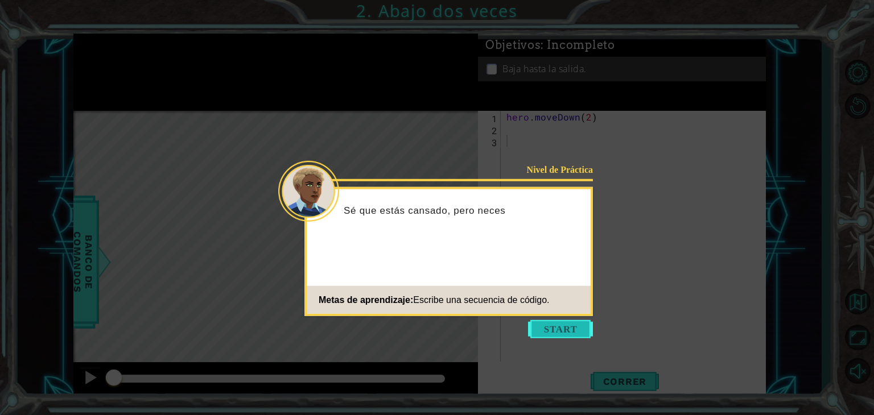
click at [553, 329] on button "Start" at bounding box center [560, 329] width 65 height 18
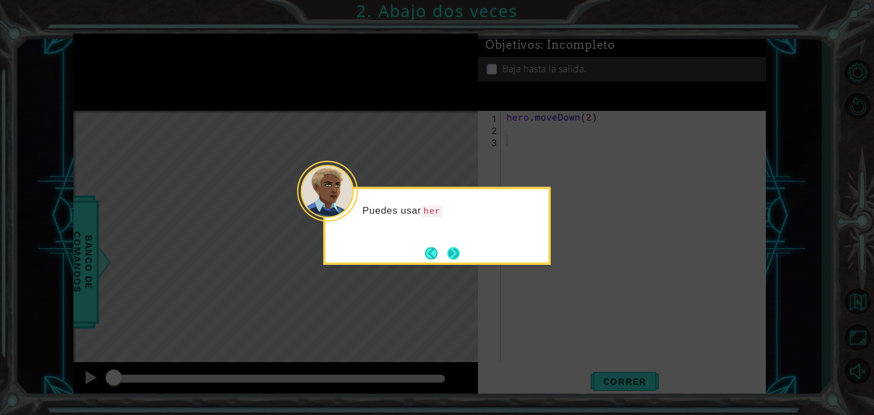
click at [451, 257] on button "Next" at bounding box center [453, 253] width 13 height 13
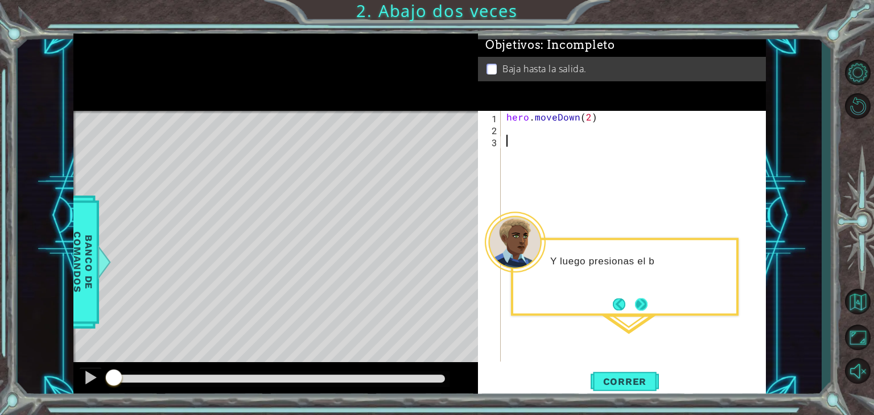
click at [648, 311] on button "Next" at bounding box center [641, 304] width 13 height 13
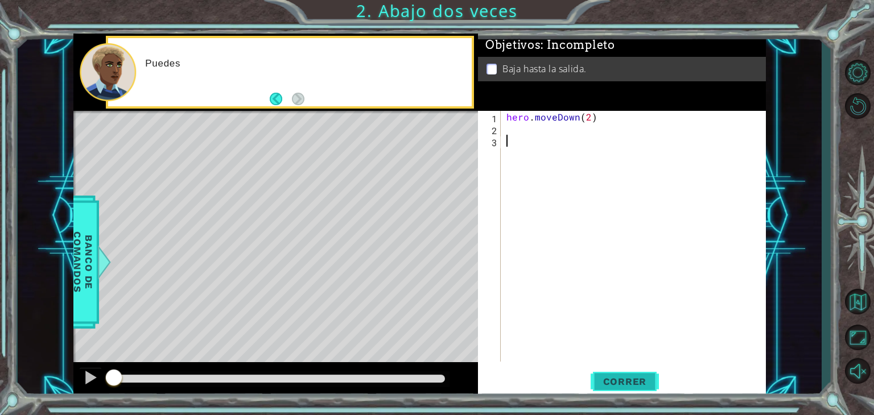
click at [639, 381] on span "Correr" at bounding box center [625, 381] width 67 height 11
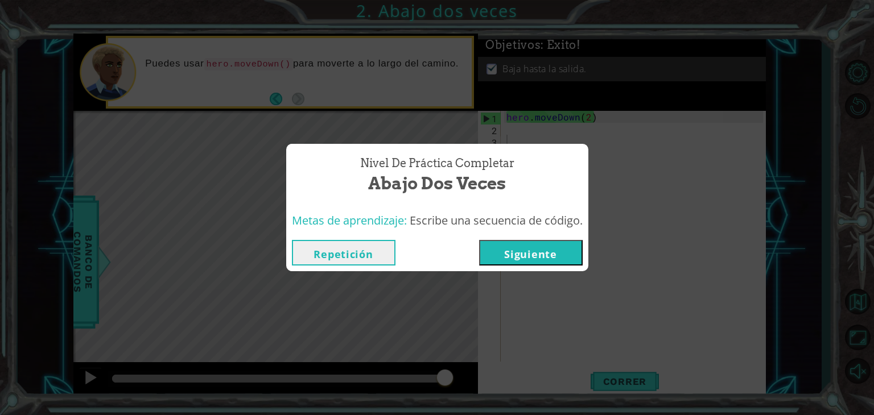
click at [510, 258] on button "Siguiente" at bounding box center [531, 253] width 104 height 26
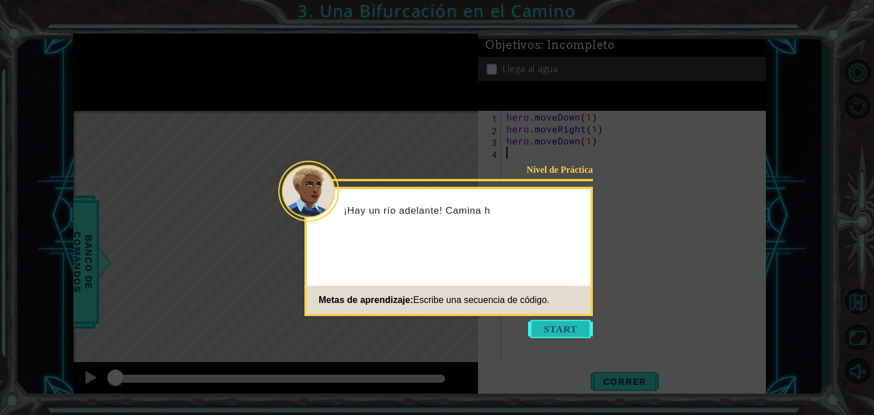
click at [534, 335] on button "Start" at bounding box center [560, 329] width 65 height 18
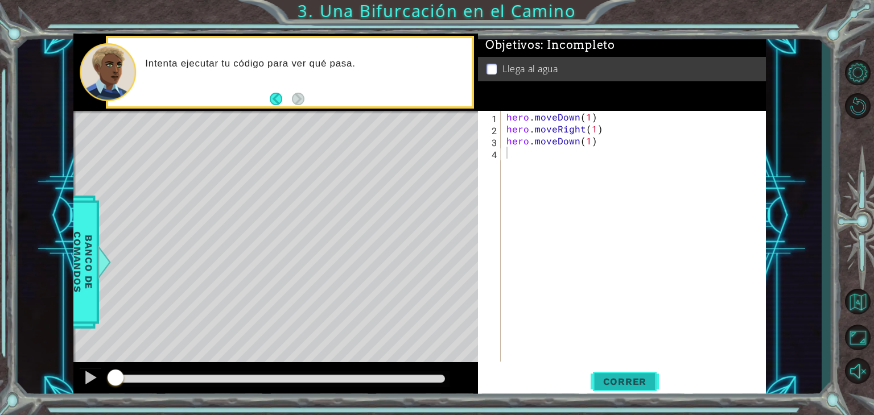
click at [608, 374] on button "Correr" at bounding box center [625, 382] width 68 height 29
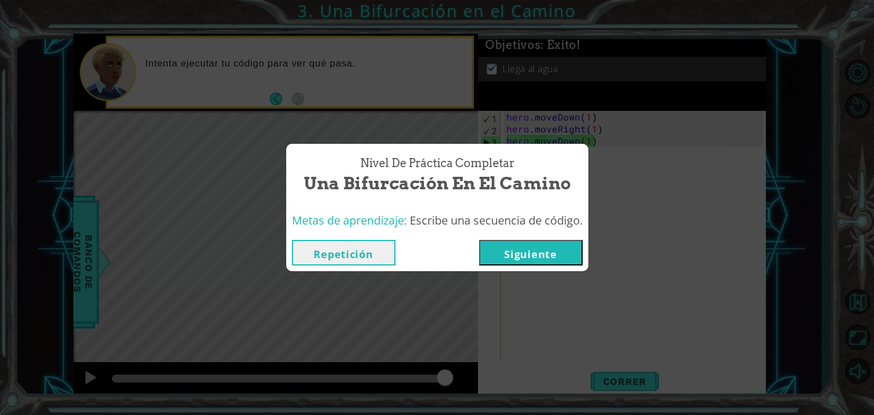
click at [538, 253] on button "Siguiente" at bounding box center [531, 253] width 104 height 26
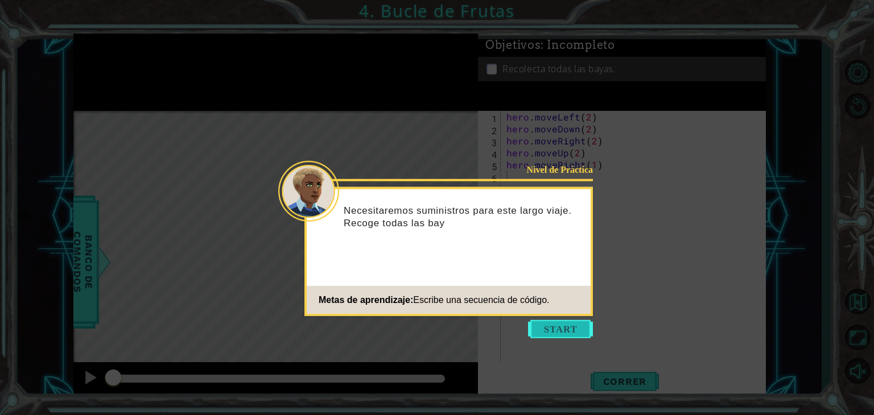
click at [543, 334] on button "Start" at bounding box center [560, 329] width 65 height 18
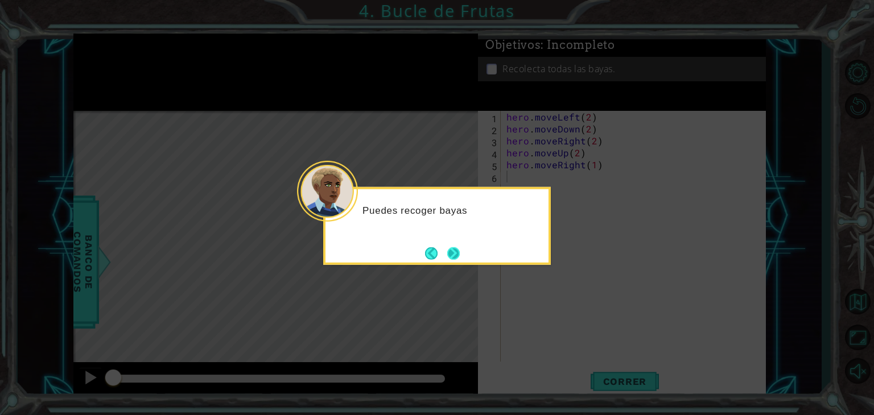
click at [459, 247] on button "Next" at bounding box center [453, 253] width 13 height 13
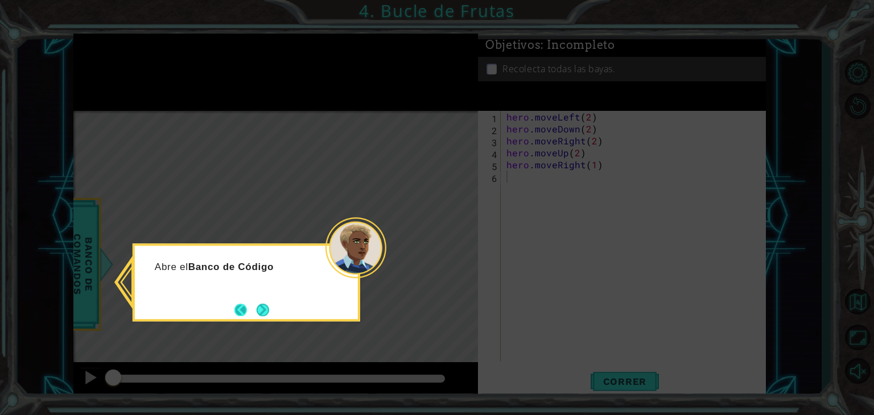
click at [251, 312] on button "Back" at bounding box center [245, 310] width 22 height 13
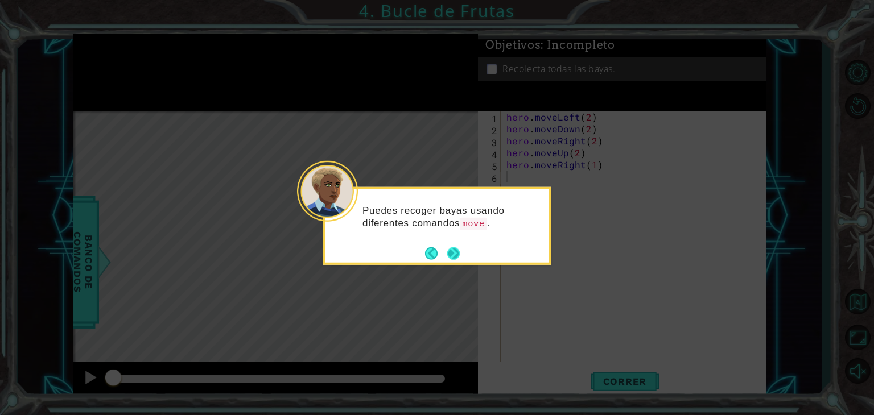
click at [459, 252] on button "Next" at bounding box center [453, 253] width 13 height 13
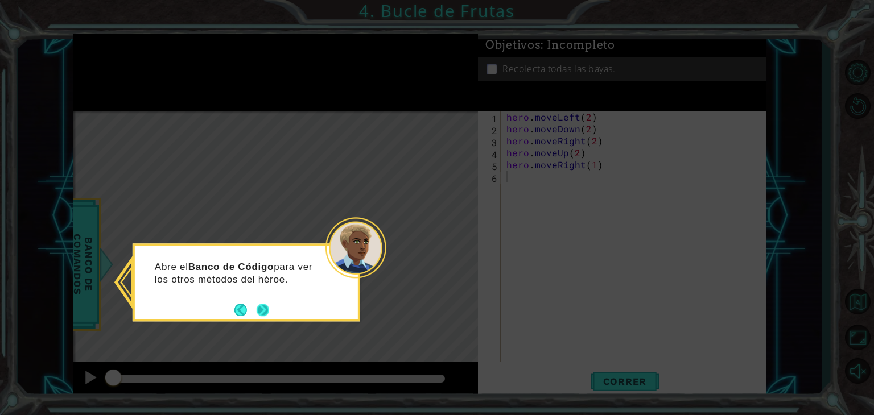
click at [269, 310] on button "Next" at bounding box center [263, 310] width 13 height 13
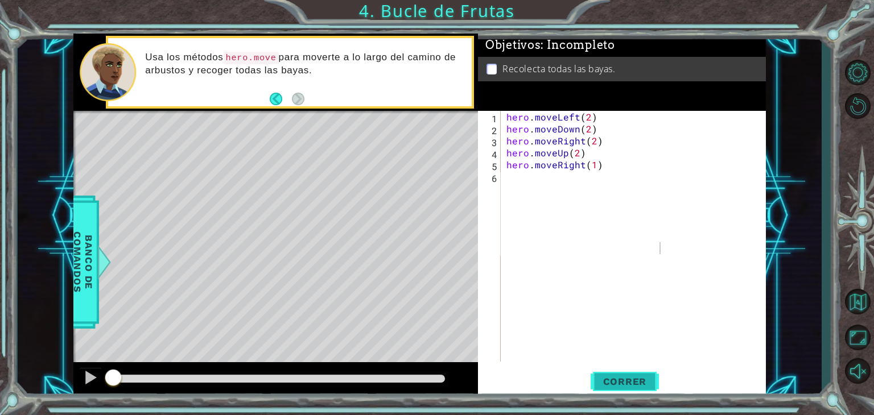
click at [601, 383] on span "Correr" at bounding box center [625, 381] width 67 height 11
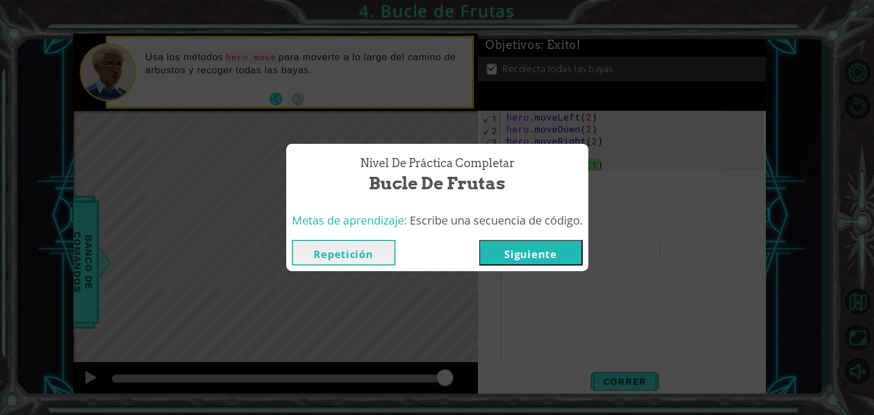
click at [532, 245] on button "Siguiente" at bounding box center [531, 253] width 104 height 26
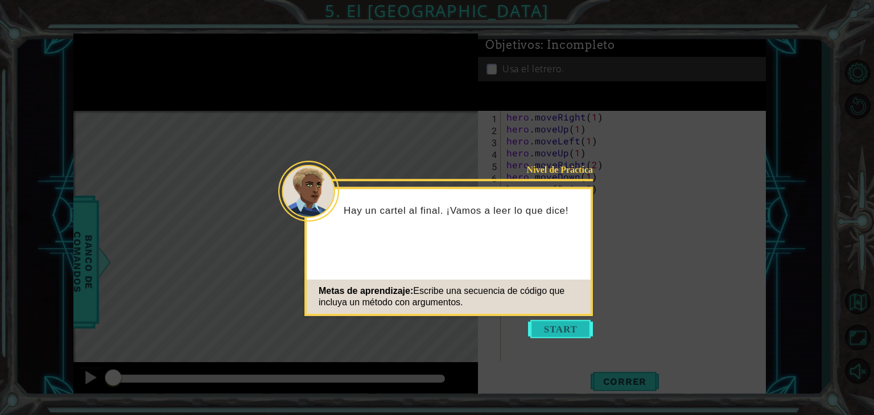
click at [563, 322] on button "Start" at bounding box center [560, 329] width 65 height 18
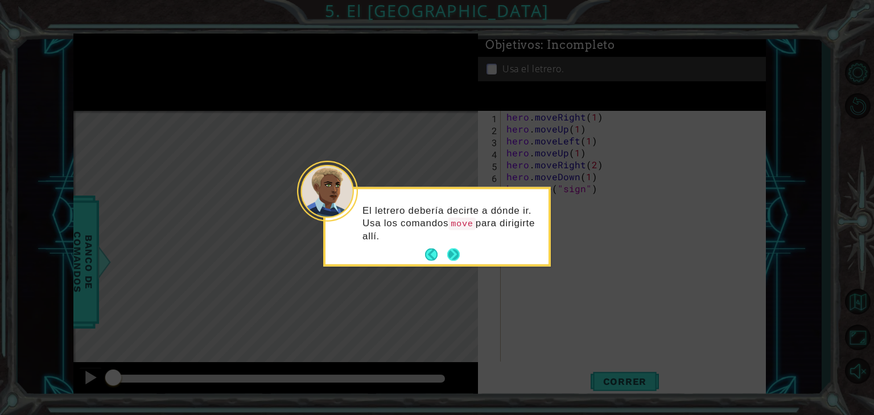
click at [459, 254] on button "Next" at bounding box center [454, 255] width 14 height 14
drag, startPoint x: 459, startPoint y: 254, endPoint x: 421, endPoint y: 251, distance: 38.3
click at [421, 251] on div "Una vez que llegues al cartel, escribe hero.use("sign") para leerlo." at bounding box center [437, 228] width 223 height 71
click at [455, 261] on button "Next" at bounding box center [453, 255] width 13 height 13
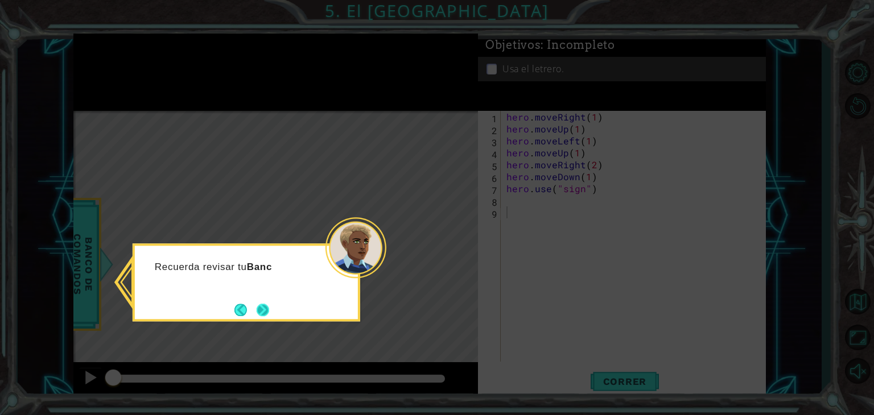
click at [261, 307] on button "Next" at bounding box center [263, 310] width 13 height 13
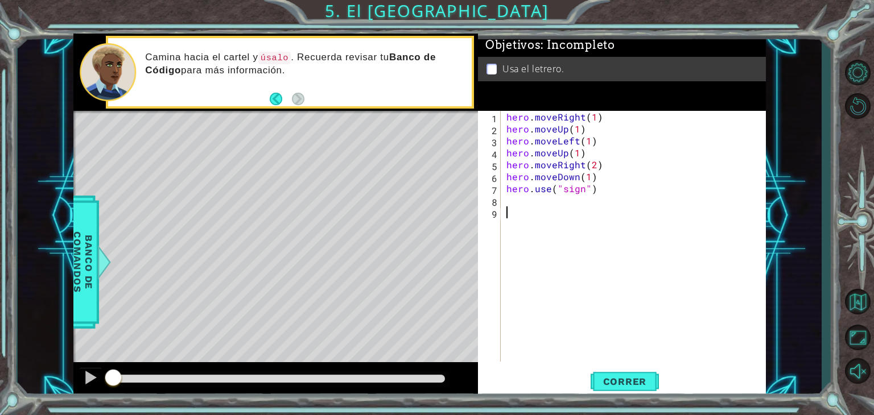
type textarea "i"
type textarea "4"
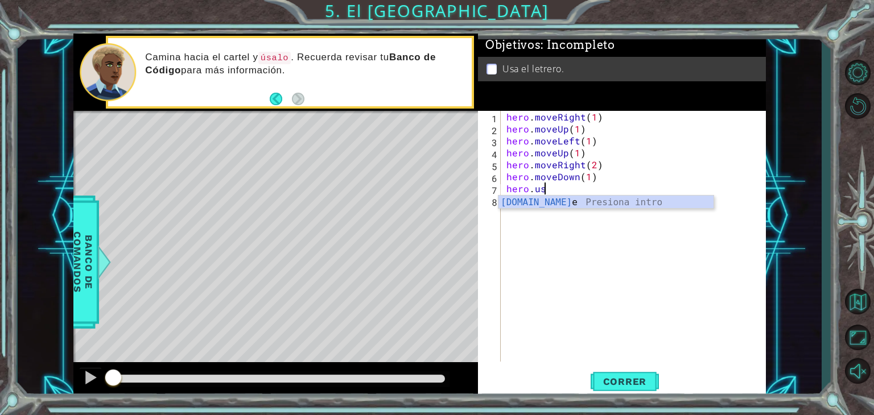
type textarea "h"
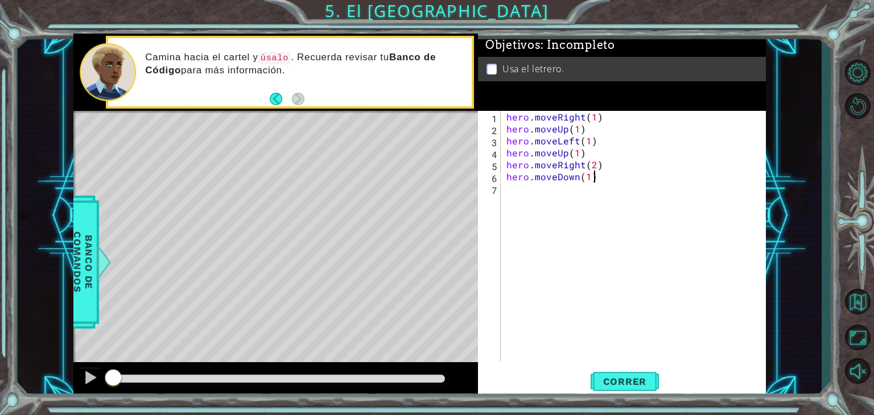
type textarea "hero.moveDown"
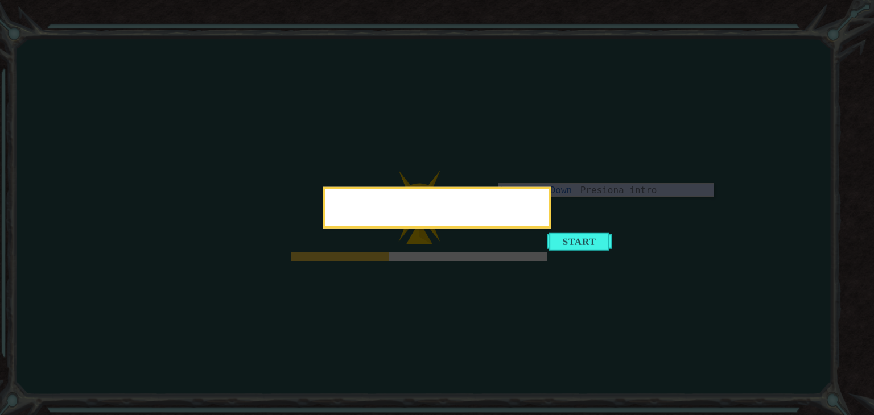
click at [91, 123] on icon at bounding box center [437, 207] width 874 height 415
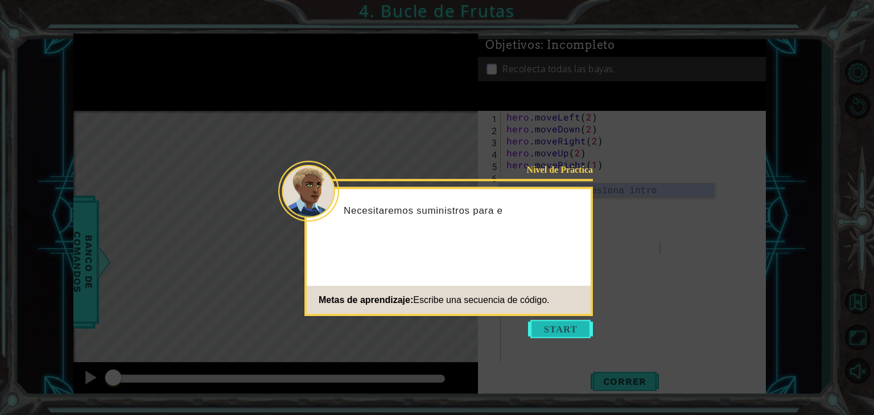
click at [553, 329] on button "Start" at bounding box center [560, 329] width 65 height 18
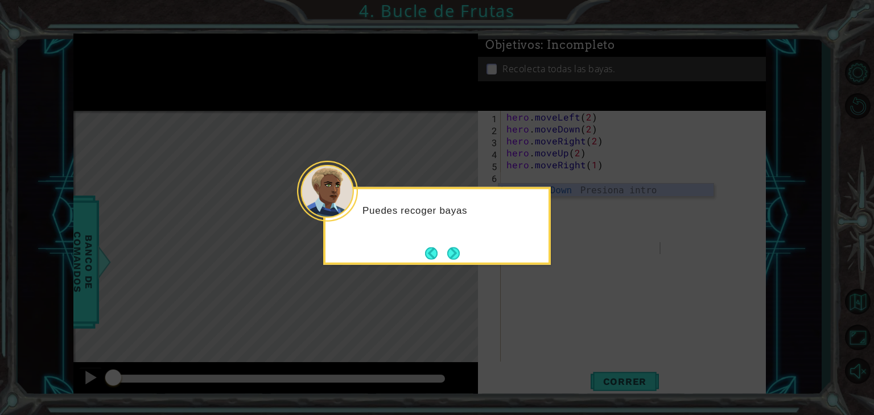
click at [455, 267] on icon at bounding box center [437, 207] width 874 height 415
click at [455, 265] on div "Puedes recoger bayas usando difere" at bounding box center [437, 226] width 228 height 78
click at [455, 265] on div "Puedes recoger bayas usando diferentes comandos" at bounding box center [437, 226] width 228 height 78
drag, startPoint x: 455, startPoint y: 265, endPoint x: 451, endPoint y: 244, distance: 20.9
click at [451, 244] on div "Puedes recoger bayas usando diferentes comandos move ." at bounding box center [437, 226] width 228 height 78
